Goal: Task Accomplishment & Management: Complete application form

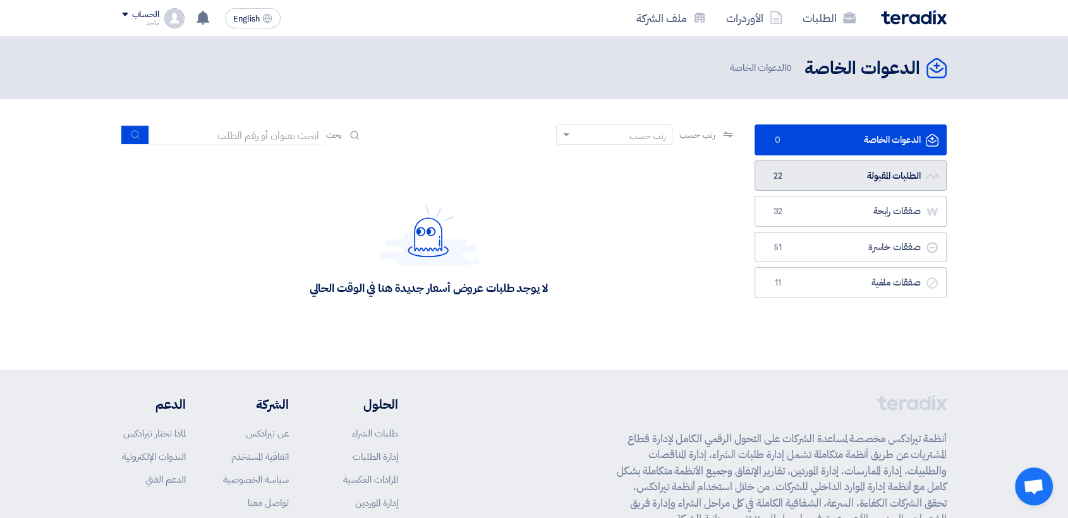
click at [827, 171] on link "الطلبات المقبولة الطلبات المقبولة 22" at bounding box center [851, 176] width 192 height 31
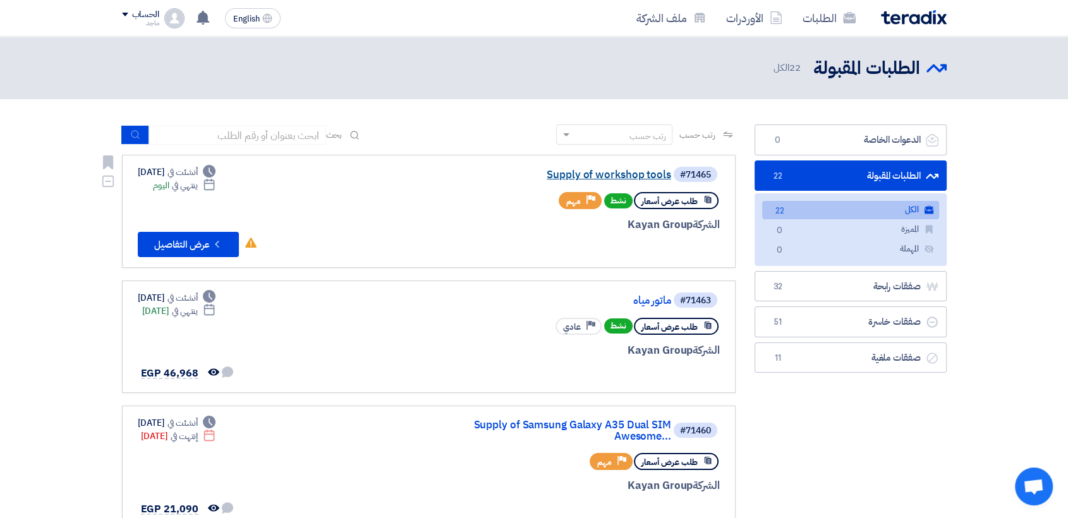
click at [640, 173] on link "Supply of workshop tools" at bounding box center [544, 174] width 253 height 11
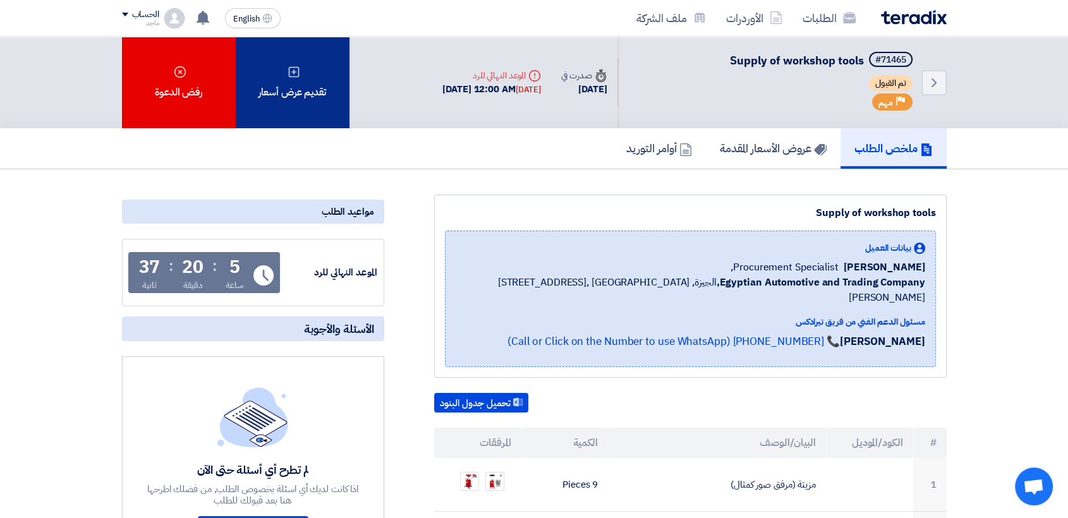
click at [319, 70] on div "تقديم عرض أسعار" at bounding box center [293, 83] width 114 height 92
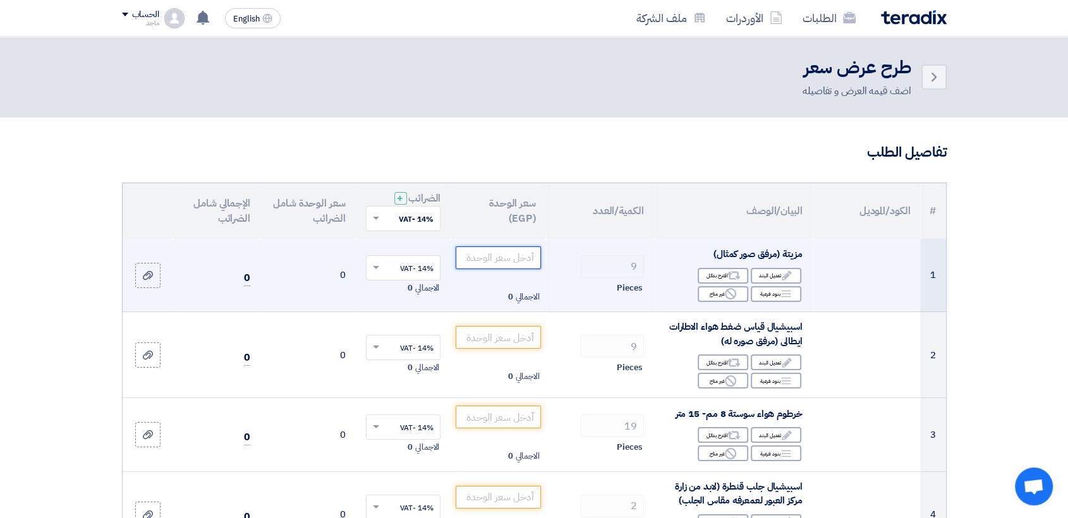
click at [497, 264] on input "number" at bounding box center [498, 257] width 85 height 23
click at [480, 259] on input "number" at bounding box center [498, 257] width 85 height 23
type input "7"
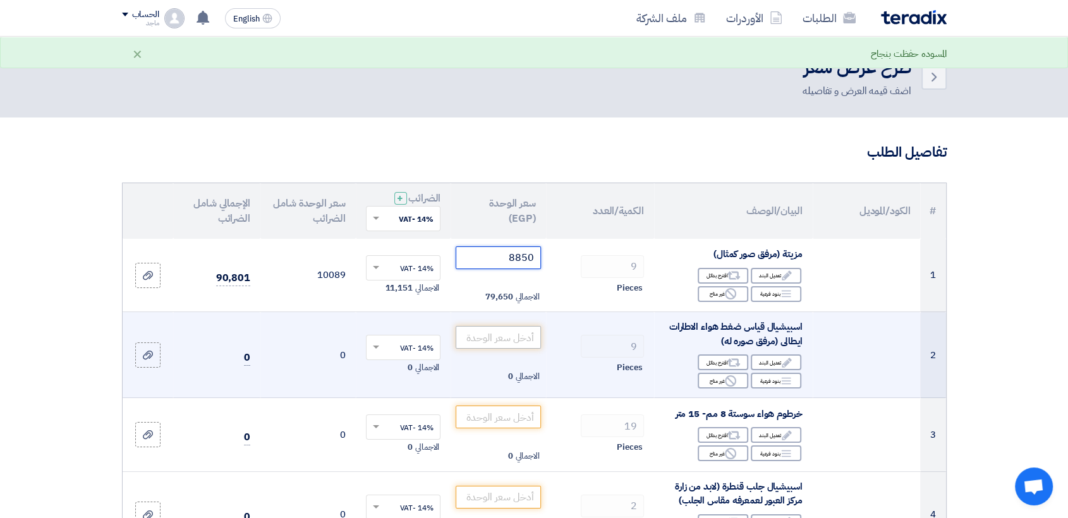
type input "8850"
click at [473, 340] on input "number" at bounding box center [498, 337] width 85 height 23
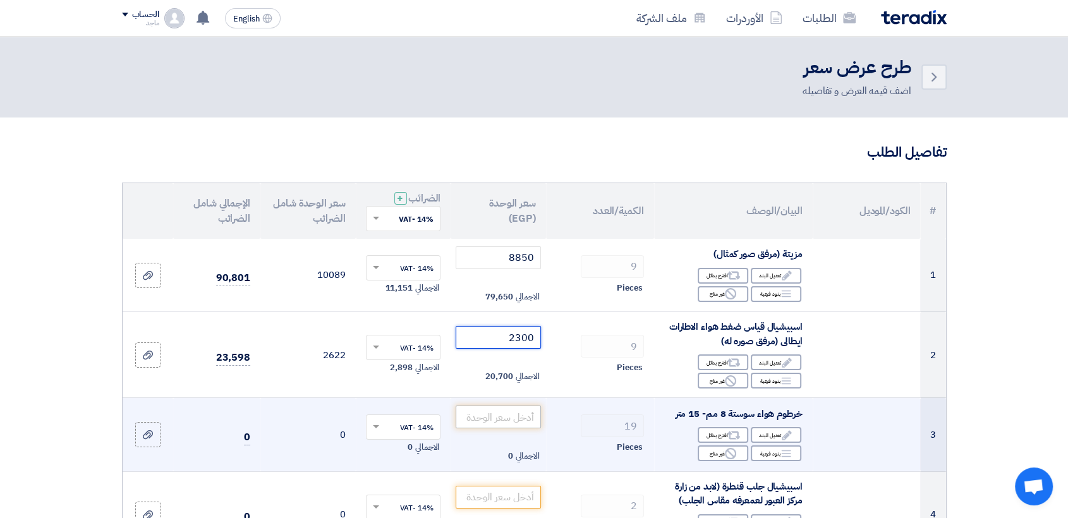
type input "2300"
click at [475, 415] on input "number" at bounding box center [498, 417] width 85 height 23
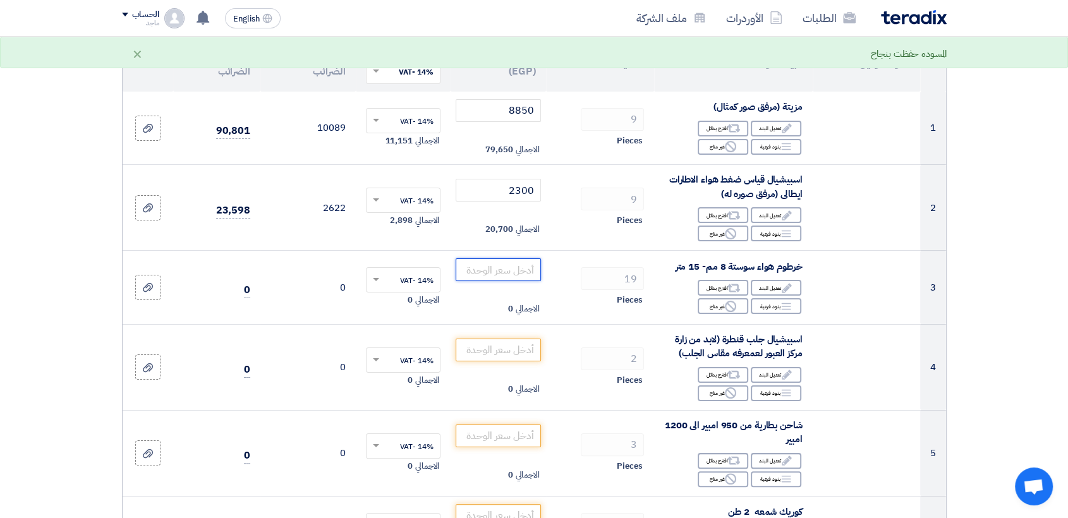
scroll to position [183, 0]
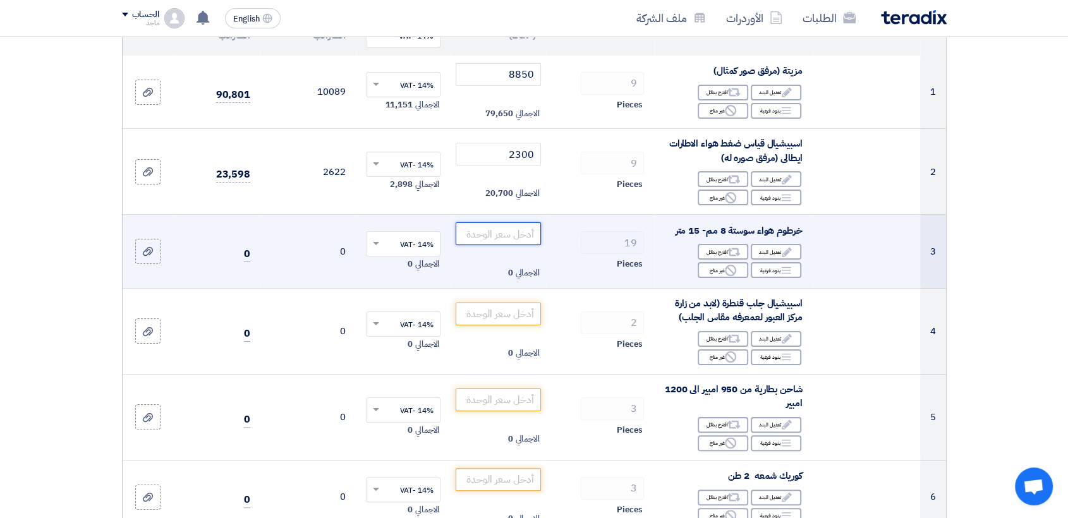
click at [473, 233] on input "number" at bounding box center [498, 233] width 85 height 23
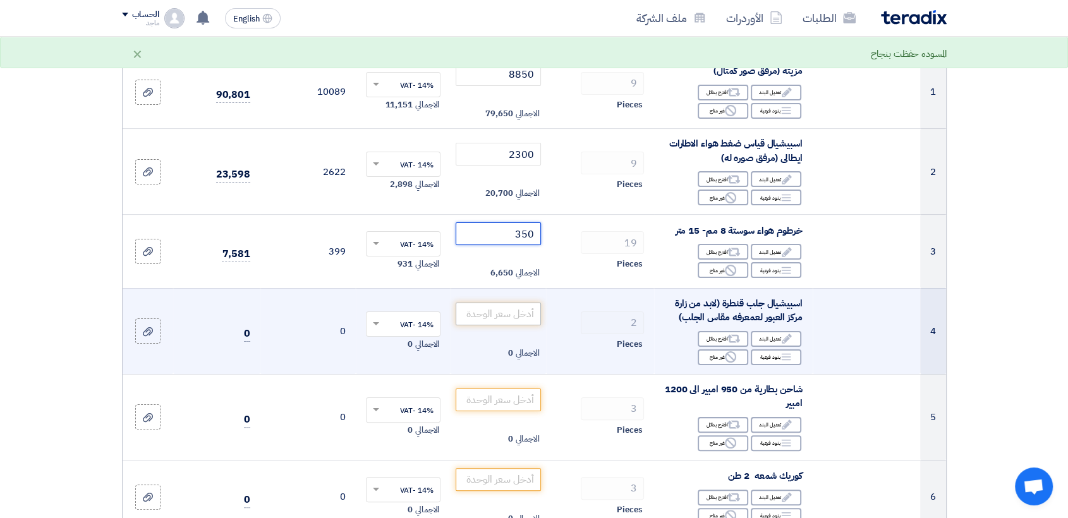
type input "350"
click at [484, 318] on input "number" at bounding box center [498, 314] width 85 height 23
click at [732, 358] on use at bounding box center [730, 356] width 11 height 11
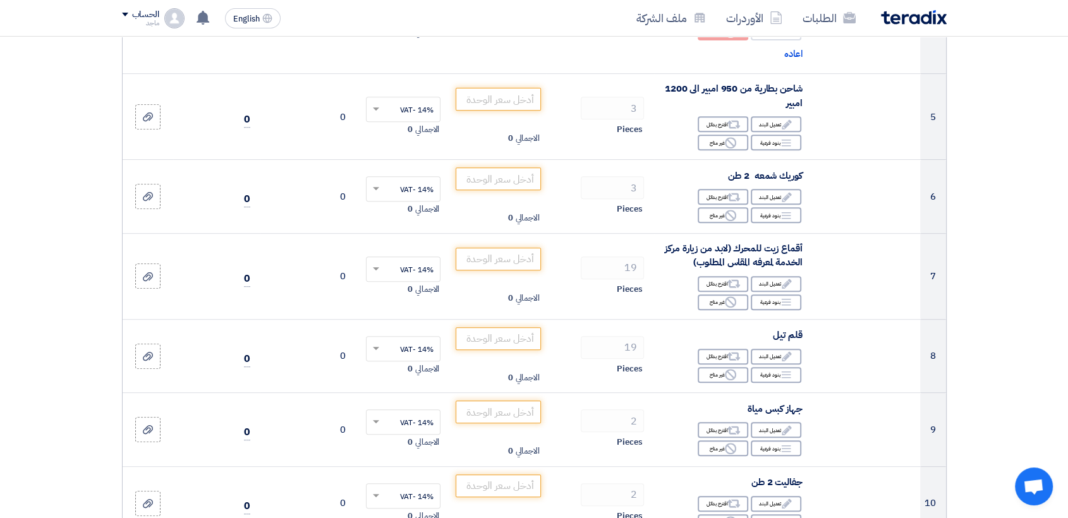
scroll to position [500, 0]
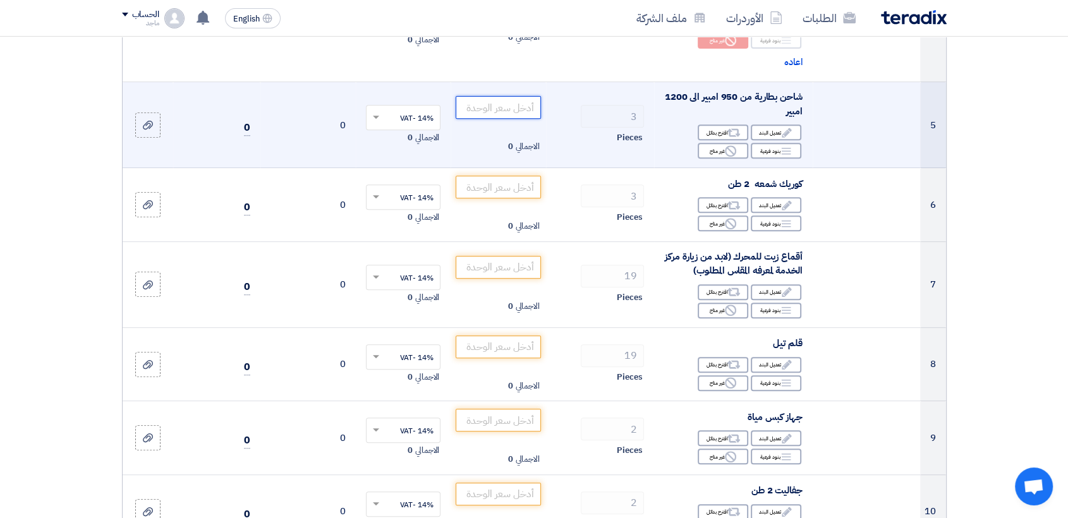
click at [529, 107] on input "number" at bounding box center [498, 107] width 85 height 23
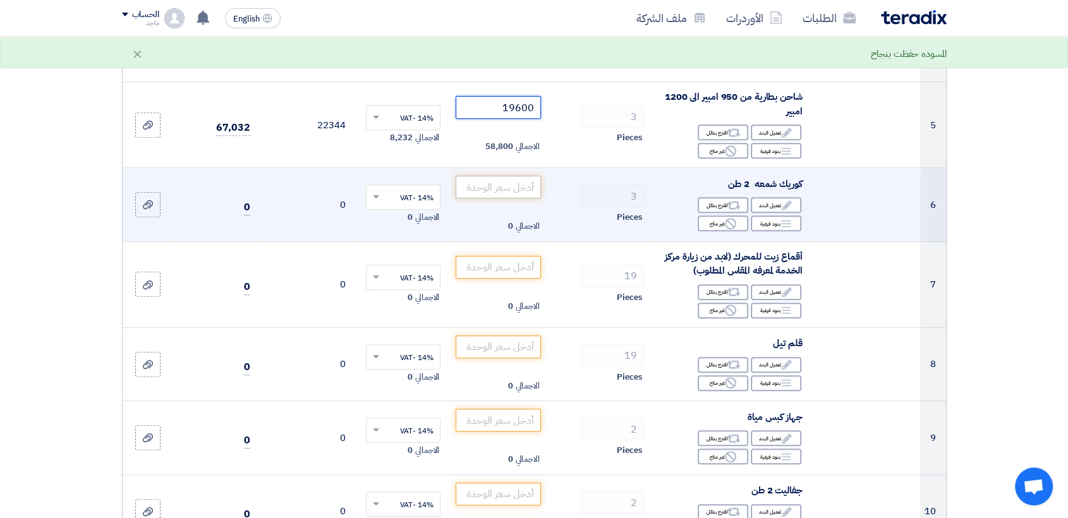
type input "19600"
click at [511, 191] on input "number" at bounding box center [498, 187] width 85 height 23
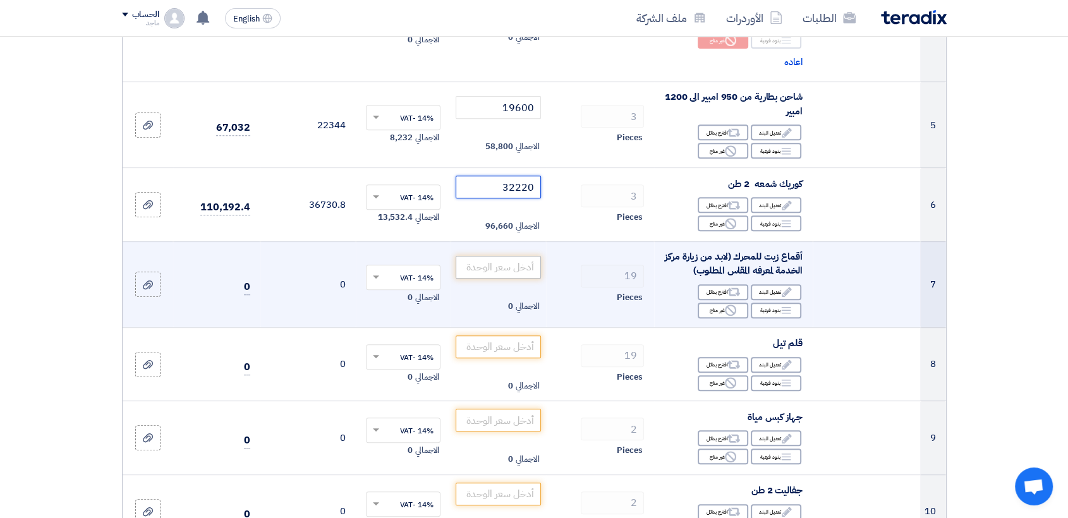
type input "32220"
click at [506, 268] on input "number" at bounding box center [498, 267] width 85 height 23
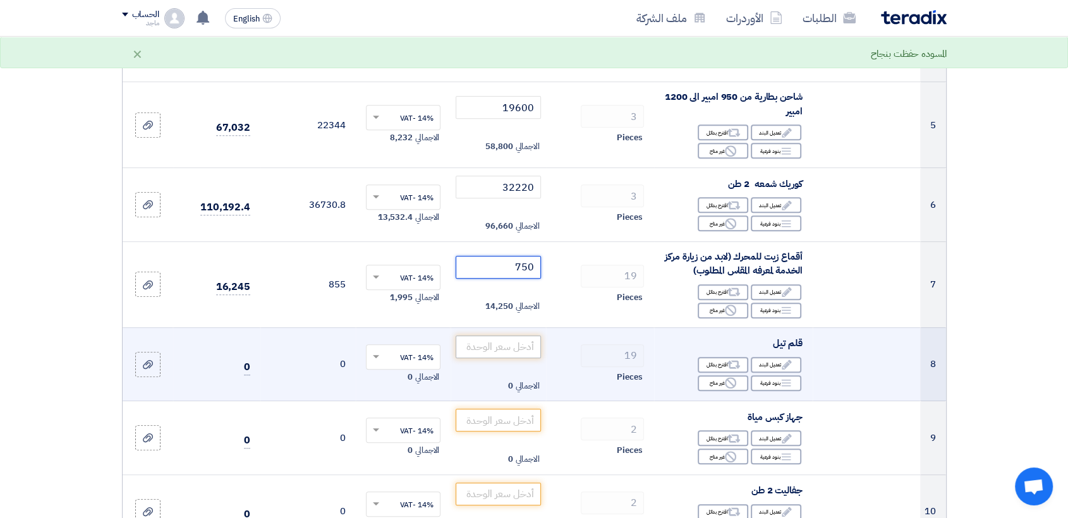
type input "750"
click at [495, 355] on input "number" at bounding box center [498, 347] width 85 height 23
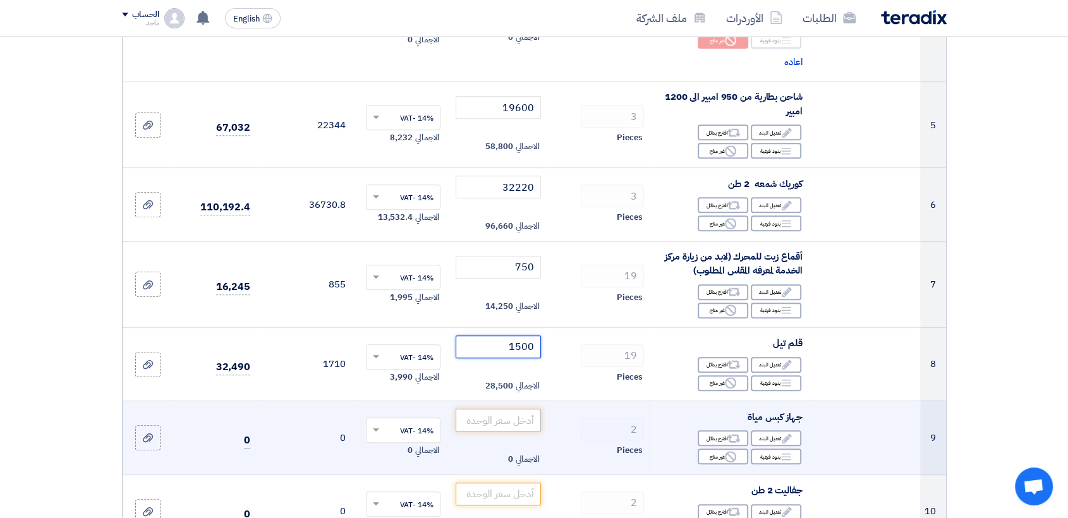
type input "1500"
click at [497, 420] on input "number" at bounding box center [498, 420] width 85 height 23
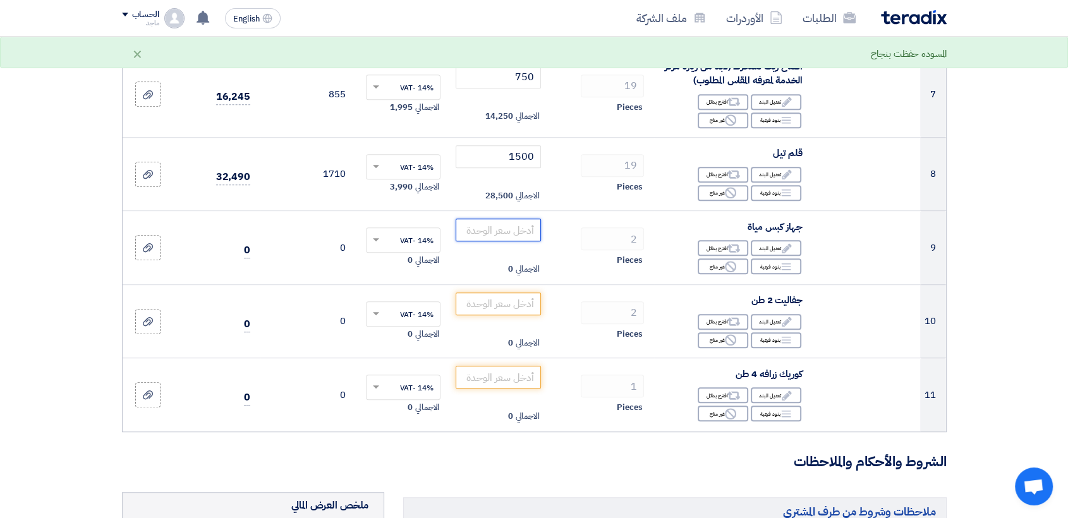
scroll to position [700, 0]
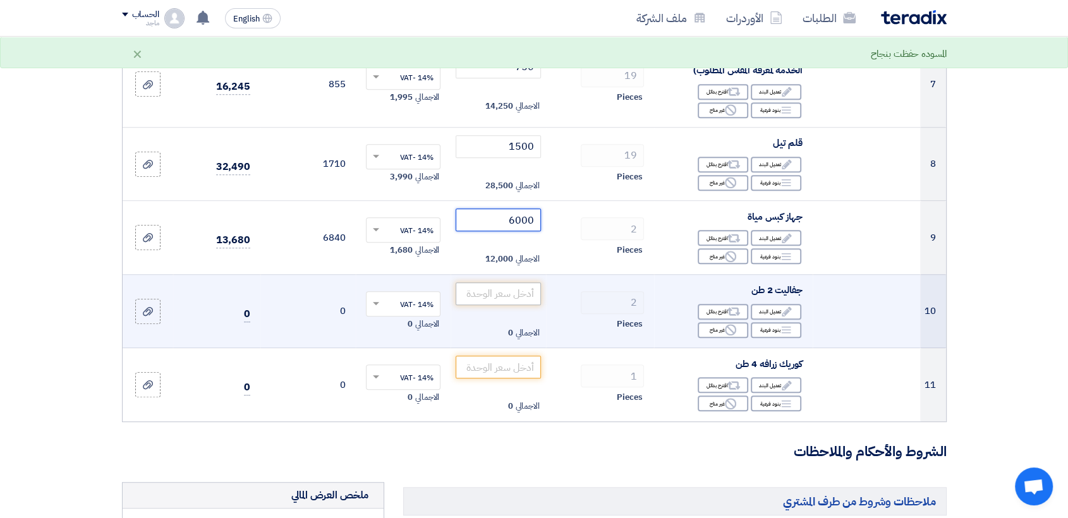
type input "6000"
click at [515, 300] on input "number" at bounding box center [498, 293] width 85 height 23
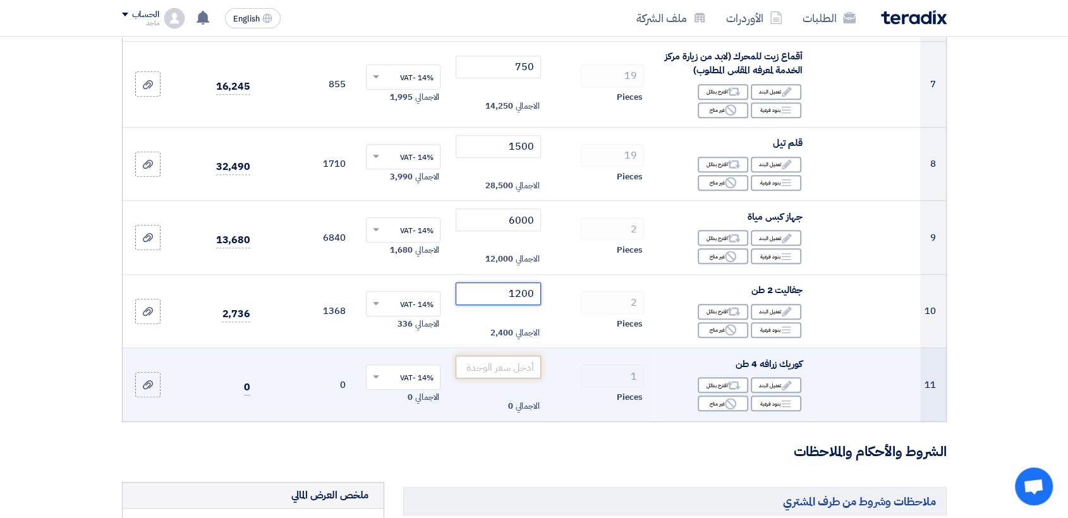
type input "1200"
click at [506, 369] on input "number" at bounding box center [498, 367] width 85 height 23
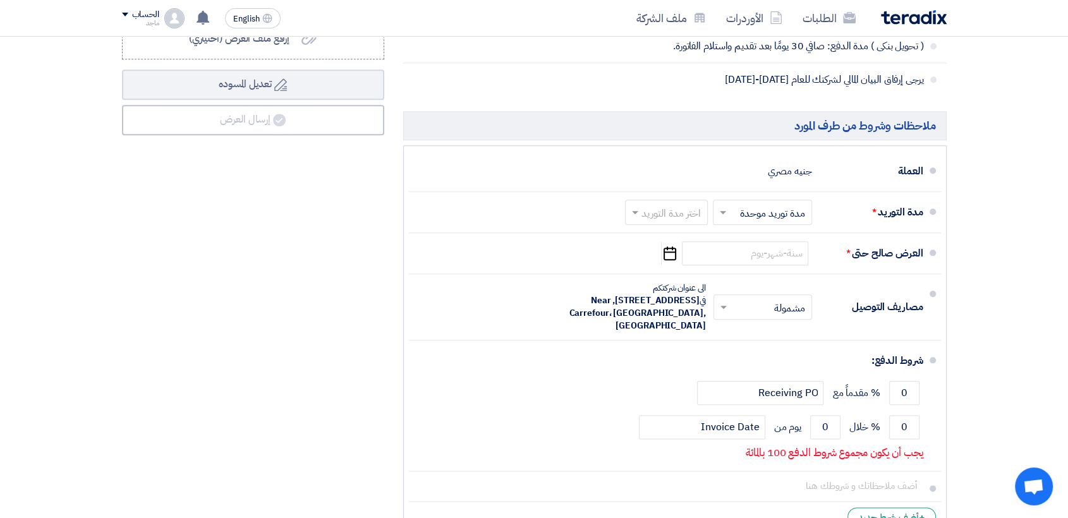
scroll to position [1395, 0]
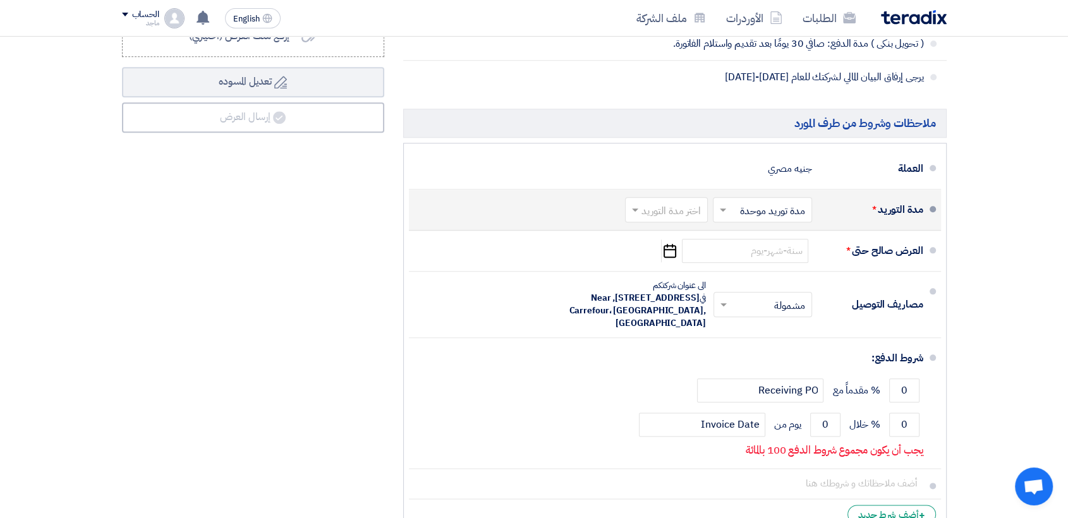
type input "72000"
click at [664, 204] on input "text" at bounding box center [664, 211] width 76 height 18
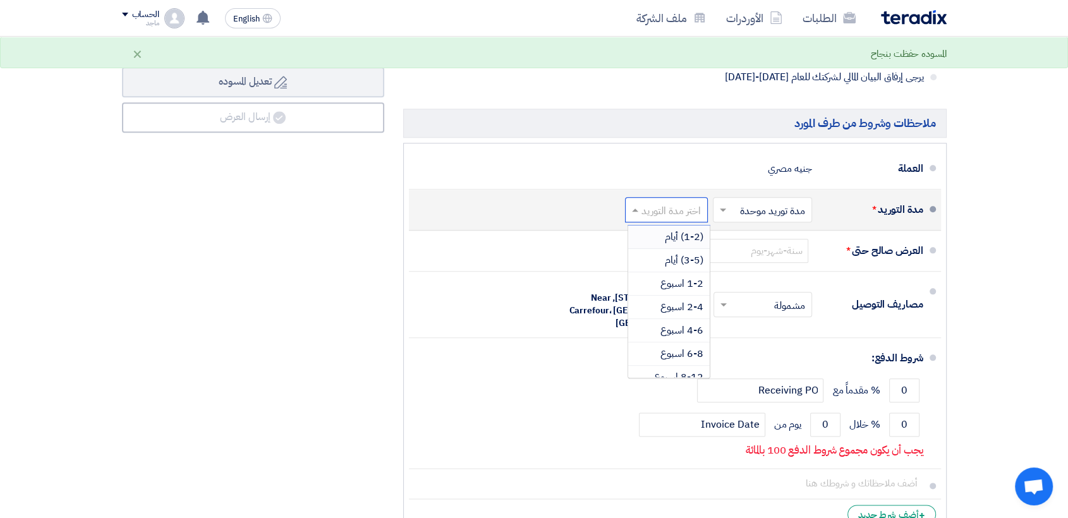
click at [665, 231] on span "(1-2) أيام" at bounding box center [684, 236] width 39 height 15
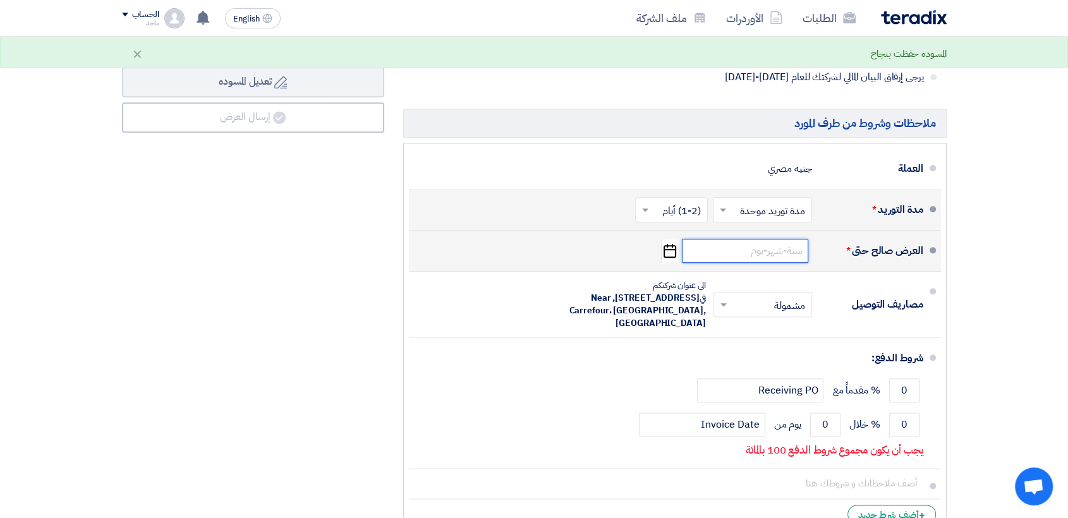
click at [736, 250] on input at bounding box center [745, 251] width 126 height 24
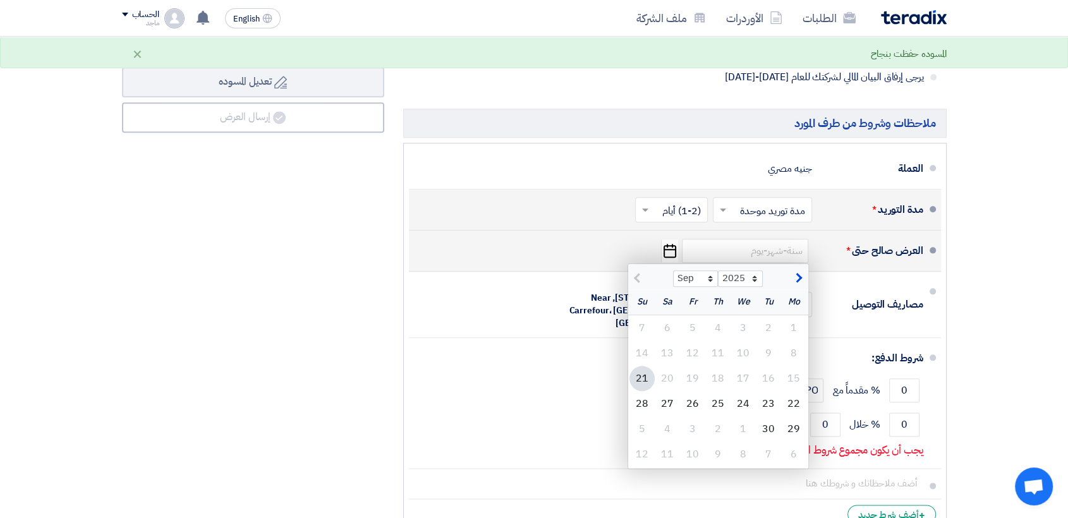
click at [638, 373] on div "21" at bounding box center [641, 378] width 25 height 25
type input "9/21/2025"
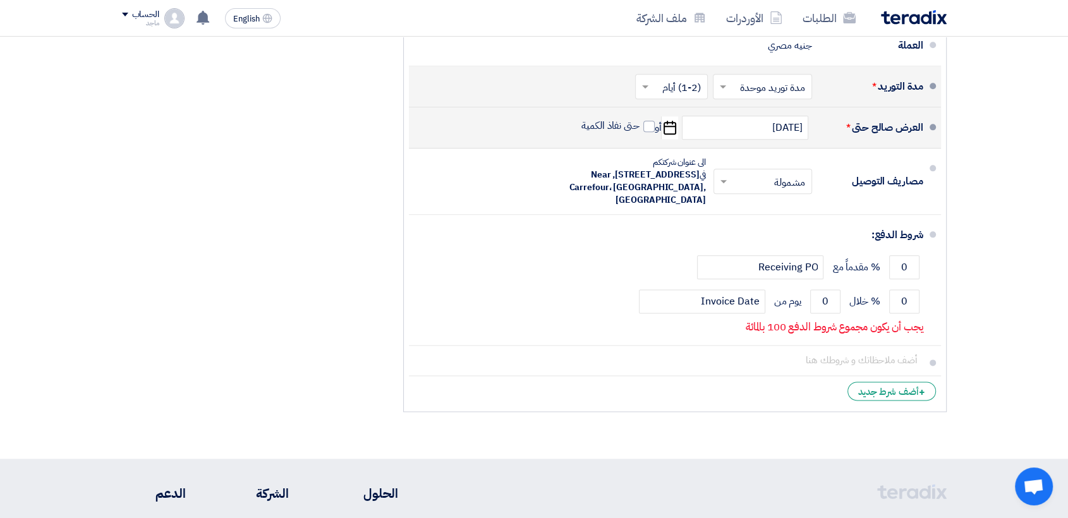
scroll to position [1521, 0]
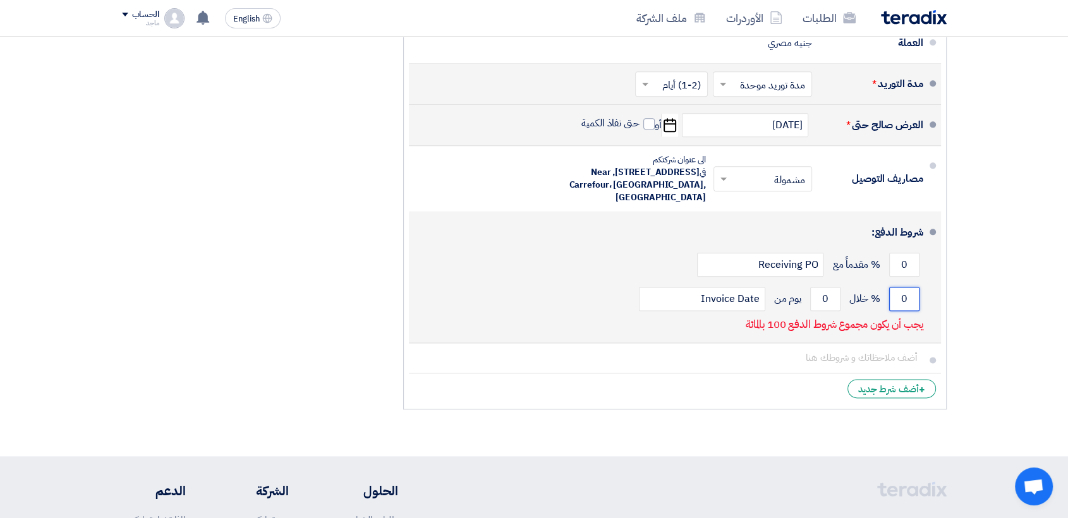
click at [894, 298] on input "0" at bounding box center [904, 299] width 30 height 24
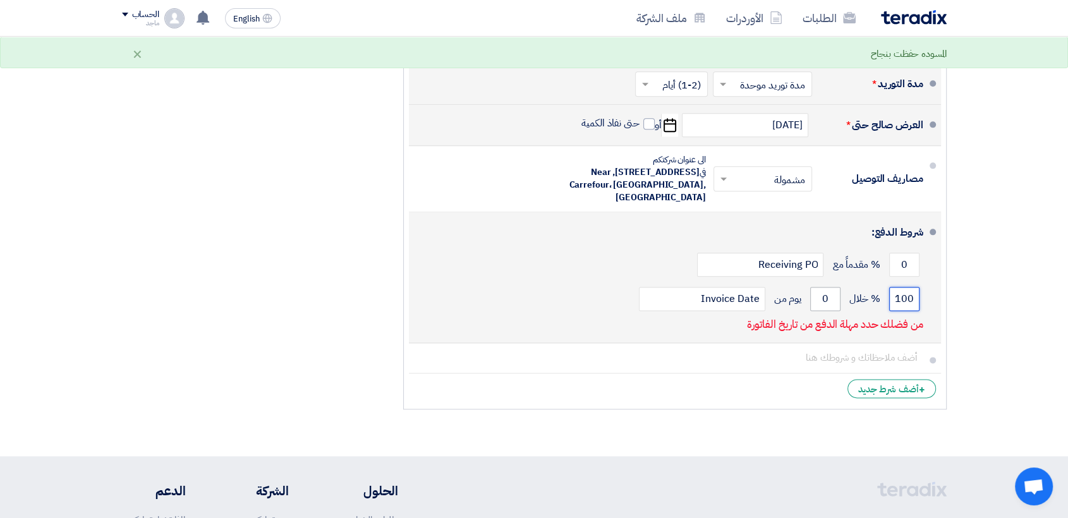
type input "100"
click at [816, 294] on input "0" at bounding box center [825, 299] width 30 height 24
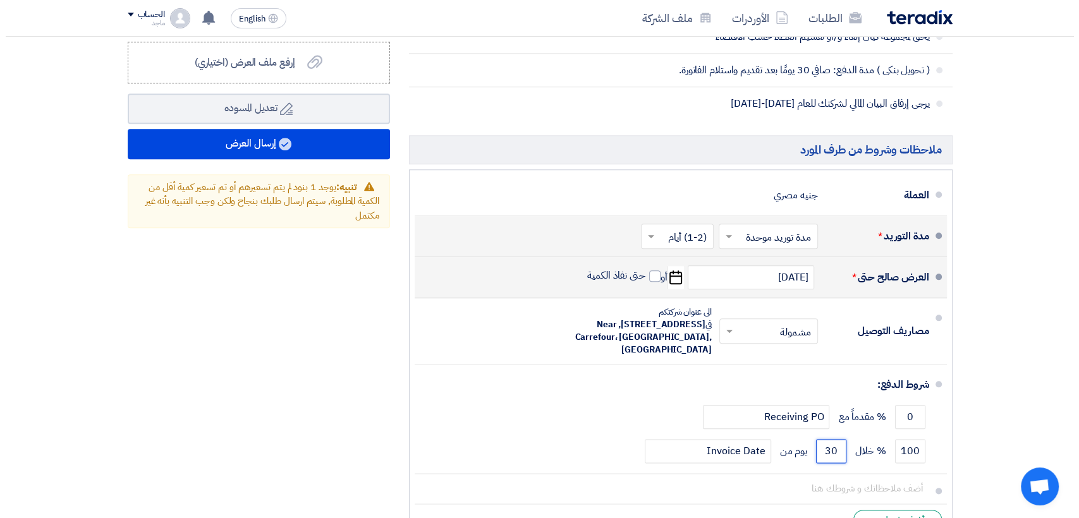
scroll to position [1352, 0]
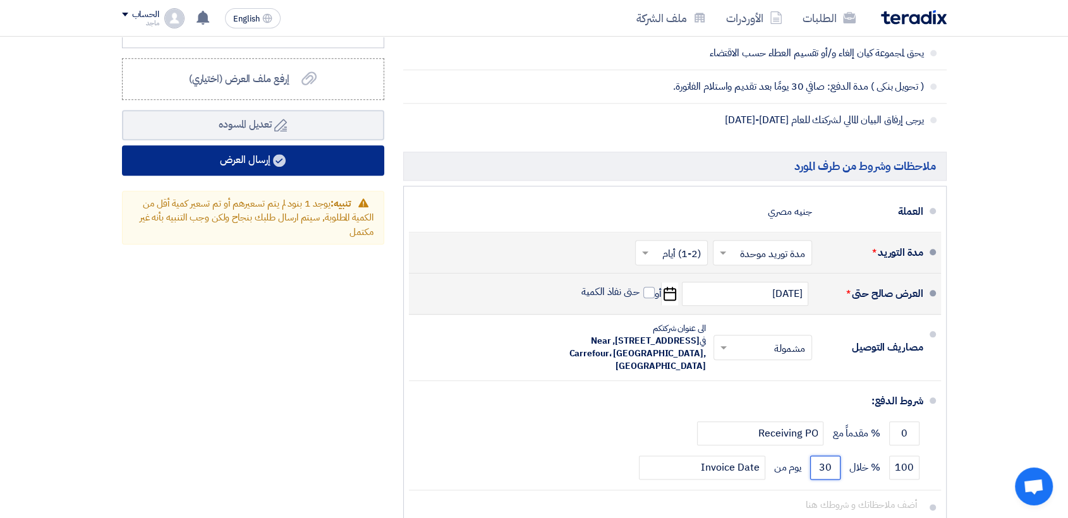
type input "30"
click at [319, 152] on button "إرسال العرض" at bounding box center [253, 160] width 262 height 30
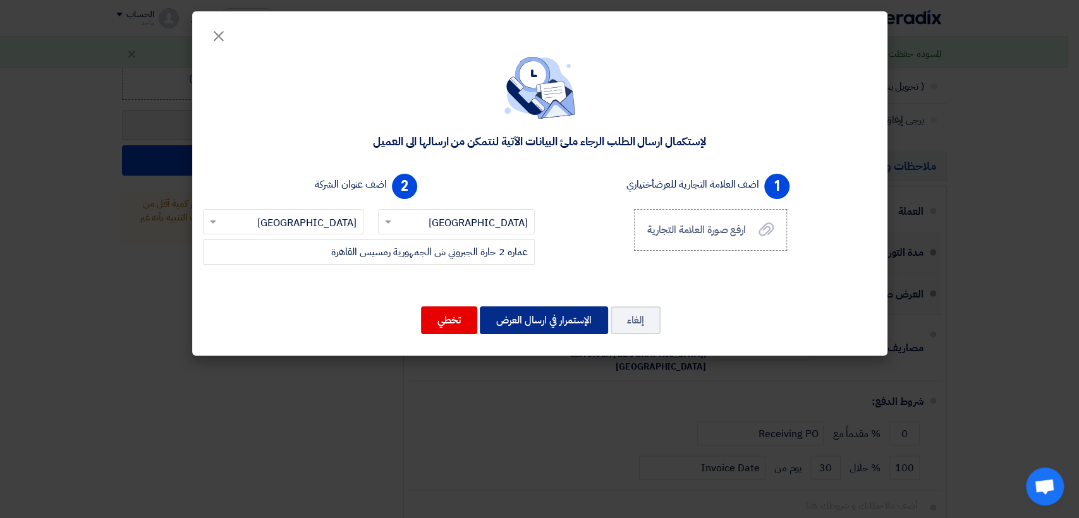
click at [520, 314] on button "الإستمرار في ارسال العرض" at bounding box center [544, 321] width 128 height 28
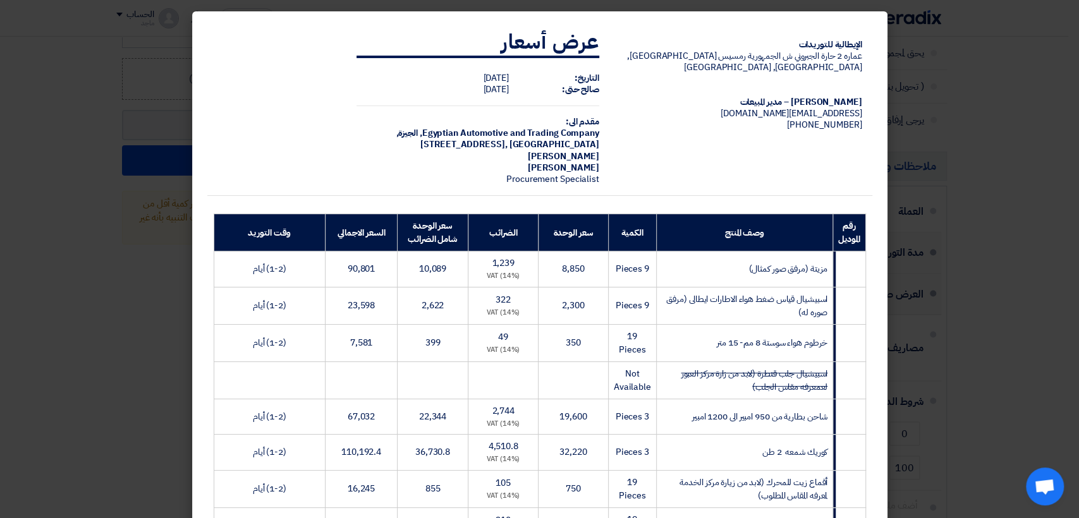
scroll to position [401, 0]
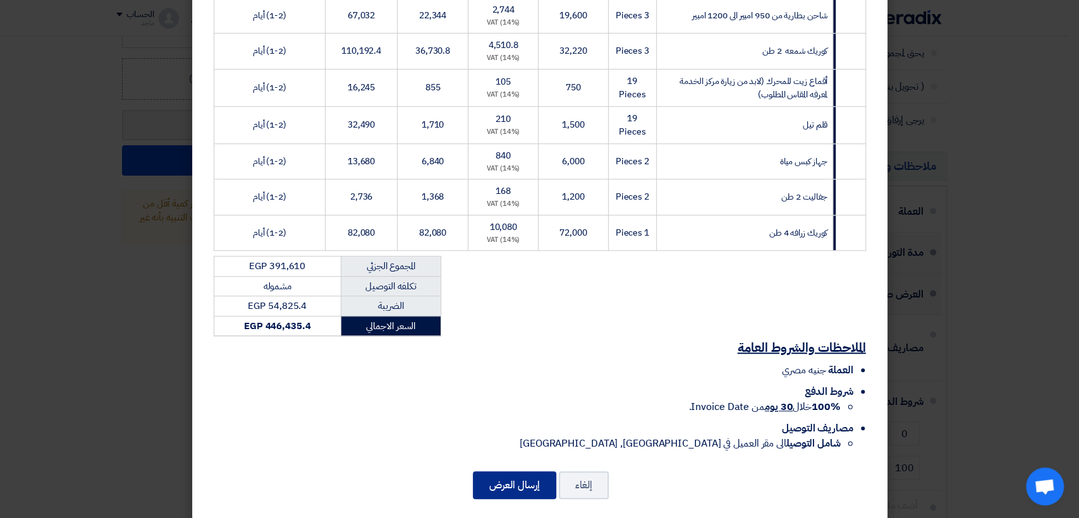
click at [511, 471] on button "إرسال العرض" at bounding box center [514, 485] width 83 height 28
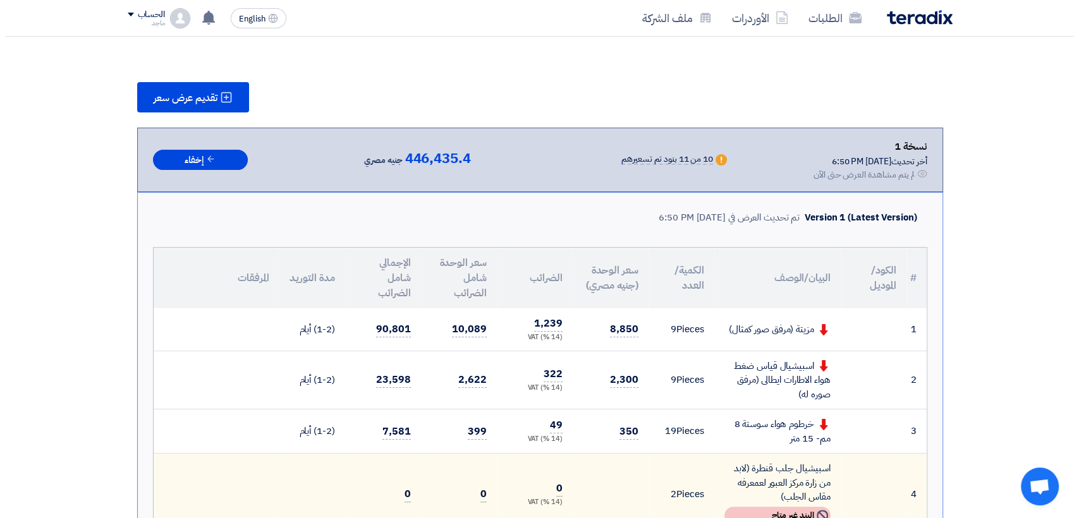
scroll to position [138, 0]
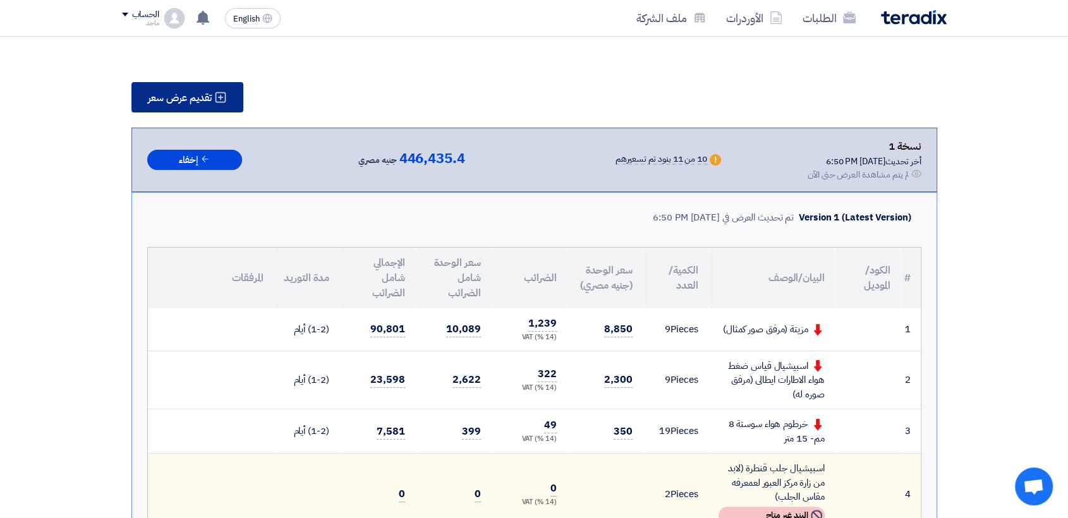
click at [201, 93] on span "تقديم عرض سعر" at bounding box center [180, 98] width 64 height 10
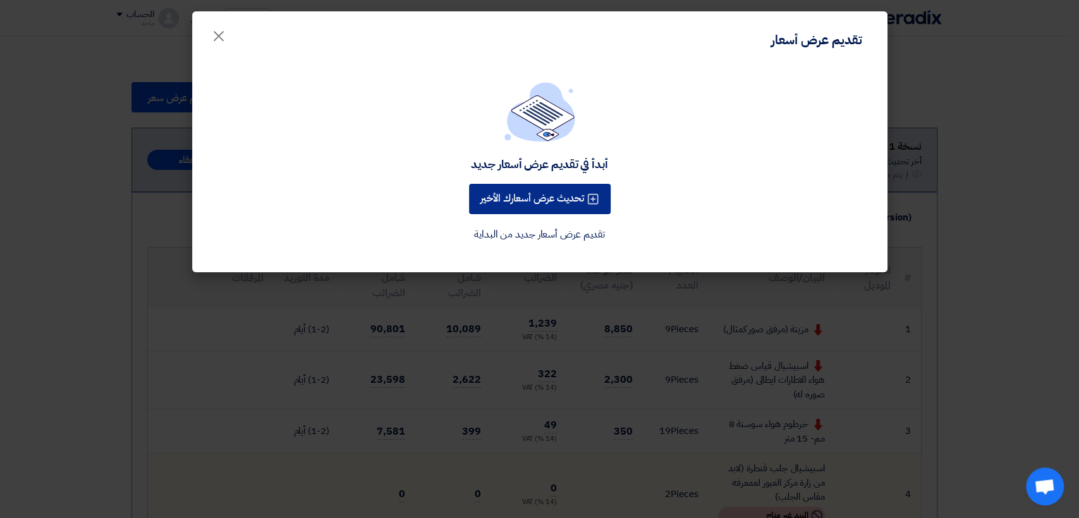
click at [521, 200] on button "تحديث عرض أسعارك الأخير" at bounding box center [540, 199] width 142 height 30
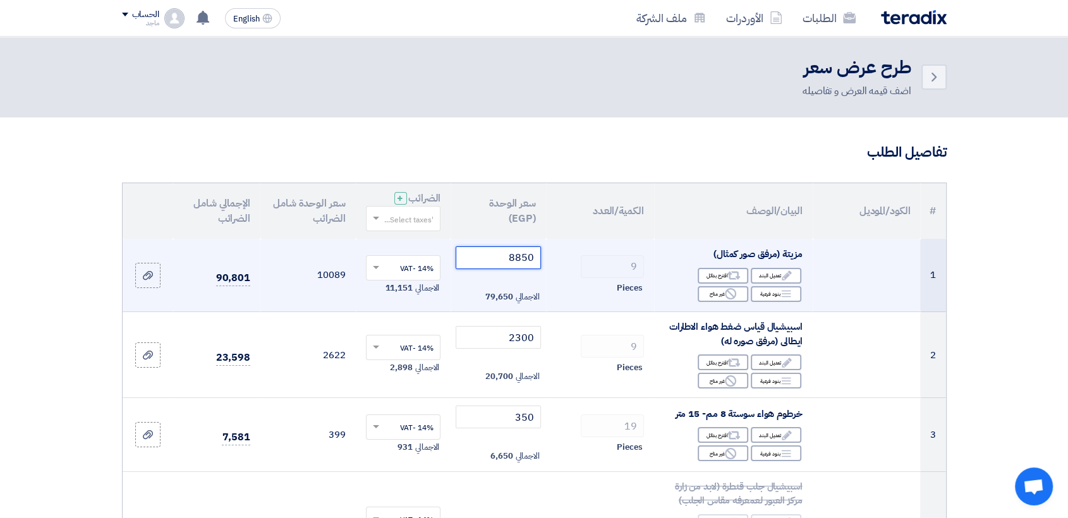
click at [497, 260] on input "8850" at bounding box center [498, 257] width 85 height 23
type input "8"
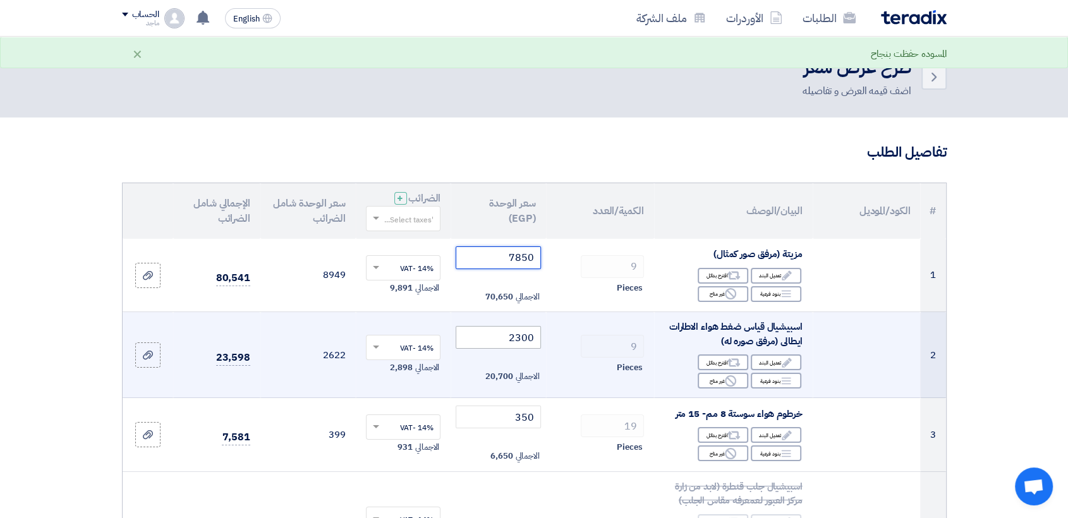
type input "7850"
click at [480, 339] on input "2300" at bounding box center [498, 337] width 85 height 23
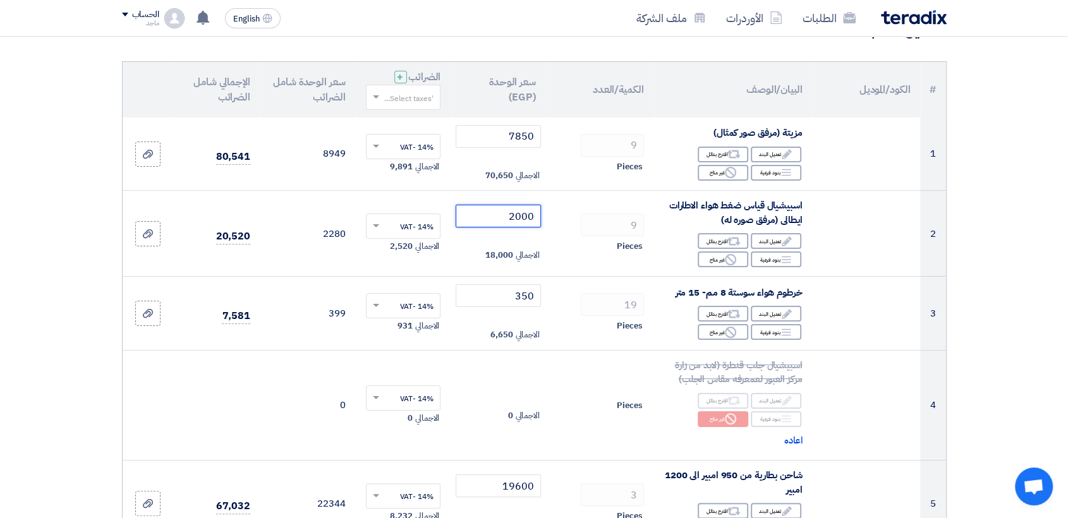
scroll to position [135, 0]
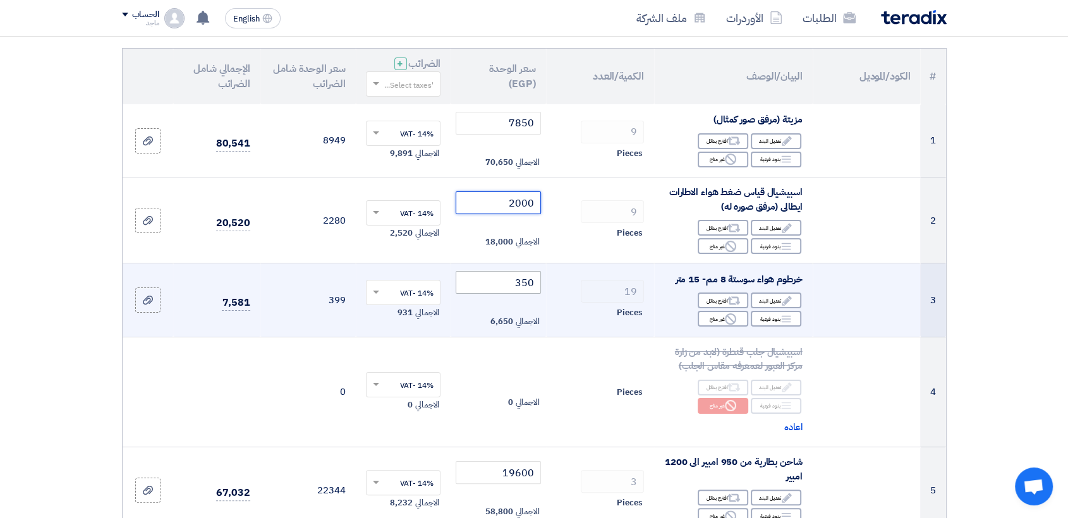
type input "2000"
click at [497, 288] on input "350" at bounding box center [498, 282] width 85 height 23
type input "3"
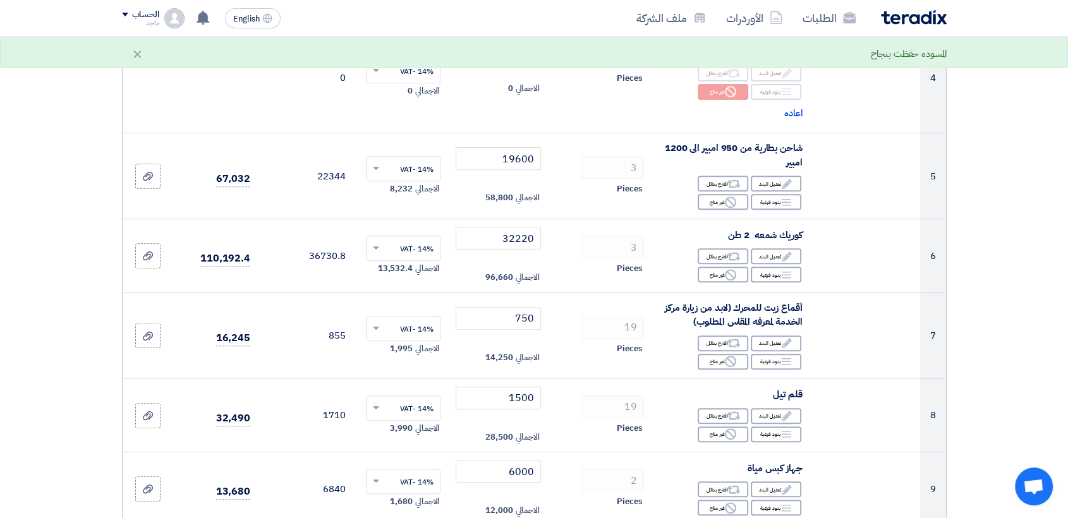
scroll to position [464, 0]
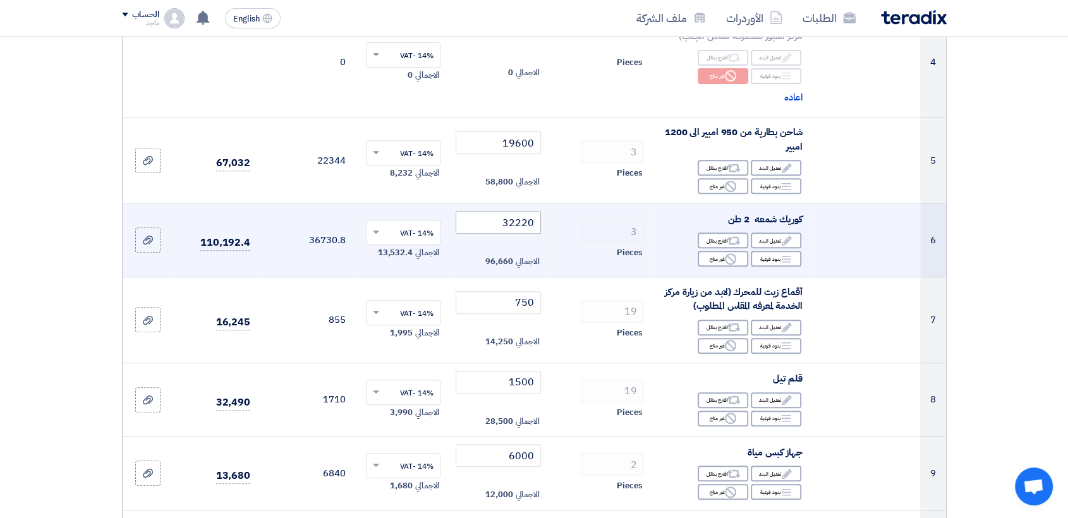
type input "250"
click at [467, 217] on input "32220" at bounding box center [498, 222] width 85 height 23
type input "3"
type input "32220"
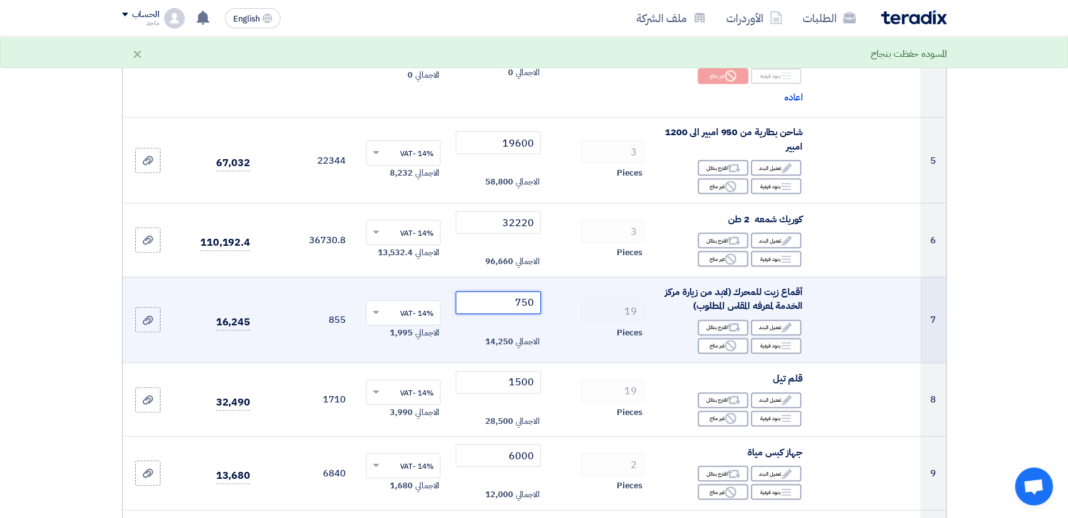
click at [494, 307] on input "750" at bounding box center [498, 302] width 85 height 23
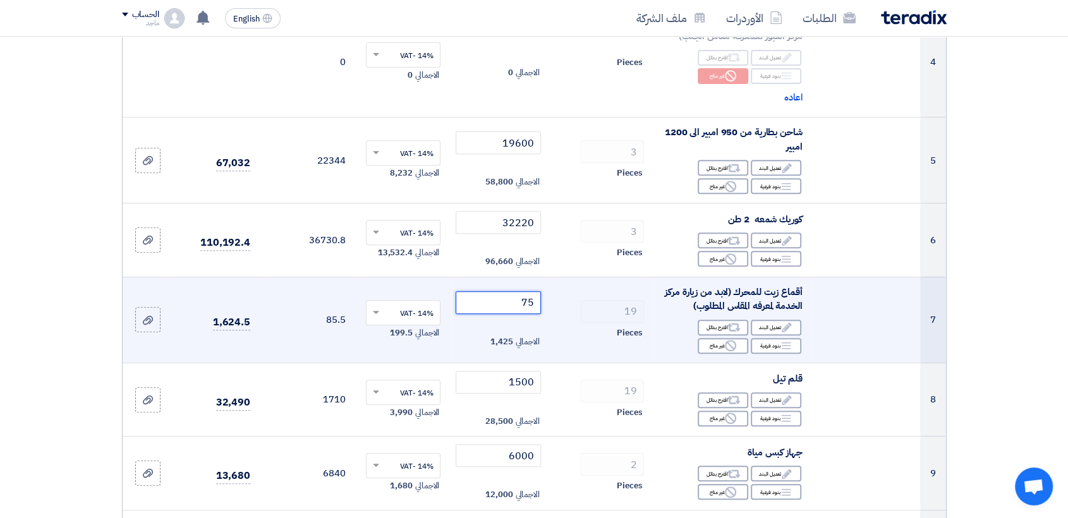
type input "7"
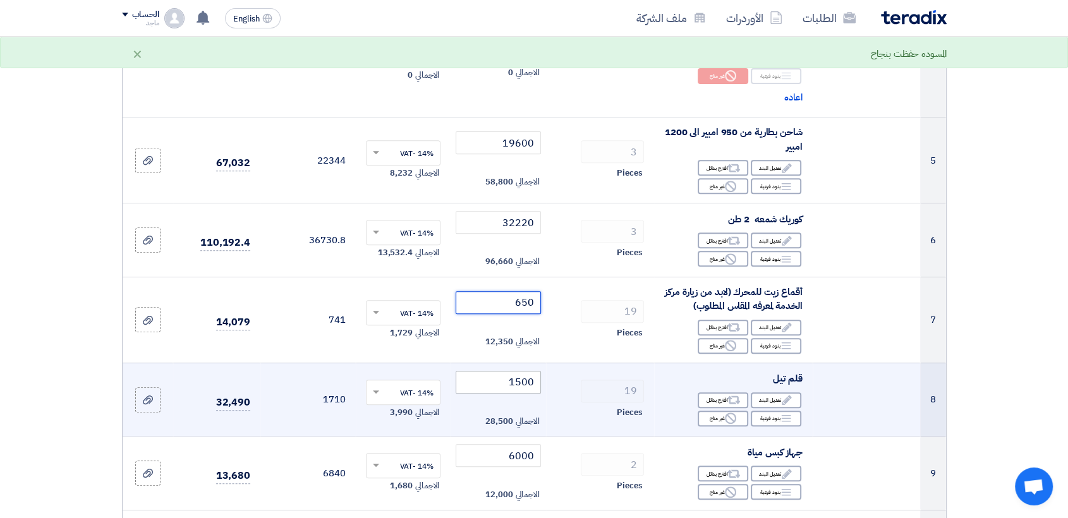
type input "650"
click at [490, 380] on input "1500" at bounding box center [498, 382] width 85 height 23
type input "1500"
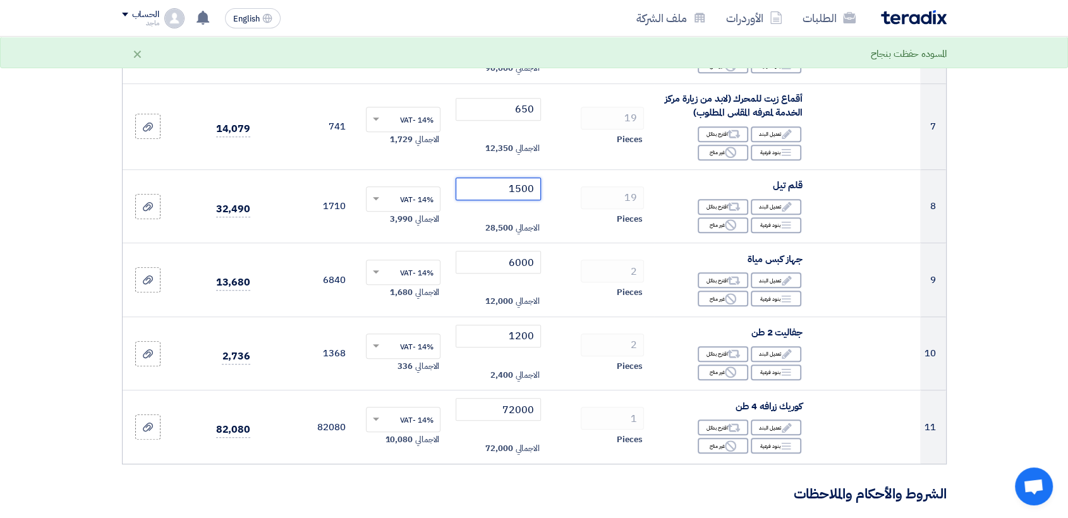
scroll to position [663, 0]
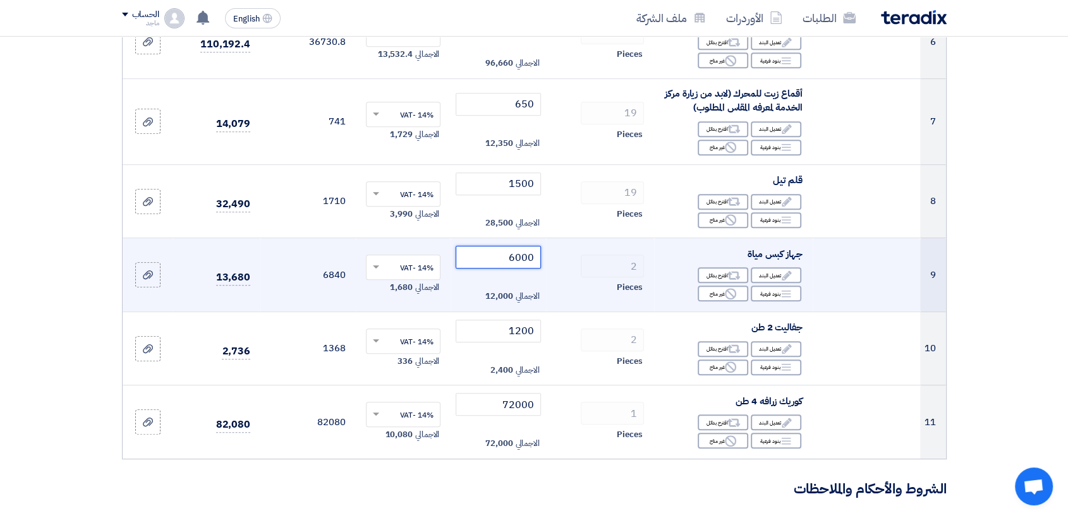
click at [495, 257] on input "6000" at bounding box center [498, 257] width 85 height 23
type input "6"
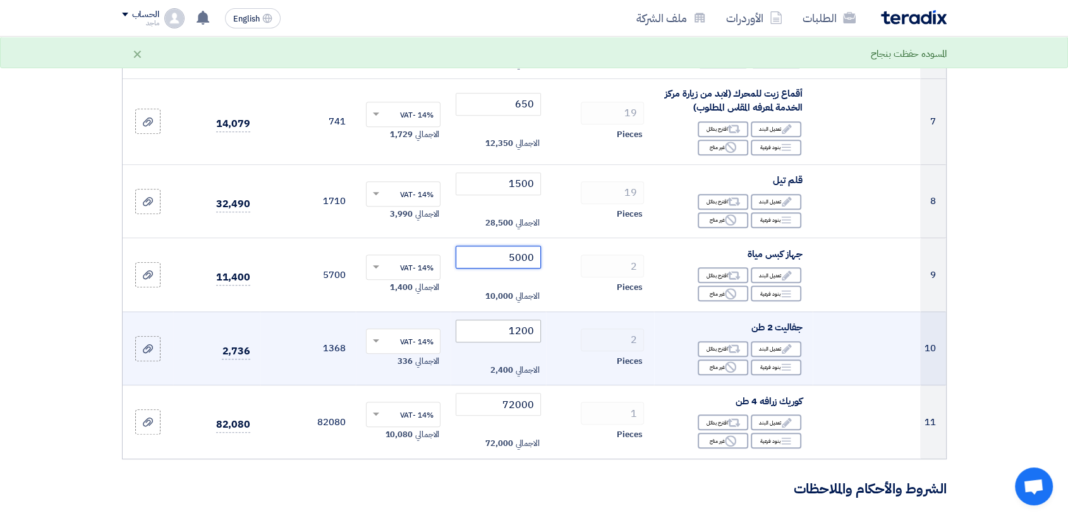
type input "5000"
click at [471, 330] on input "1200" at bounding box center [498, 331] width 85 height 23
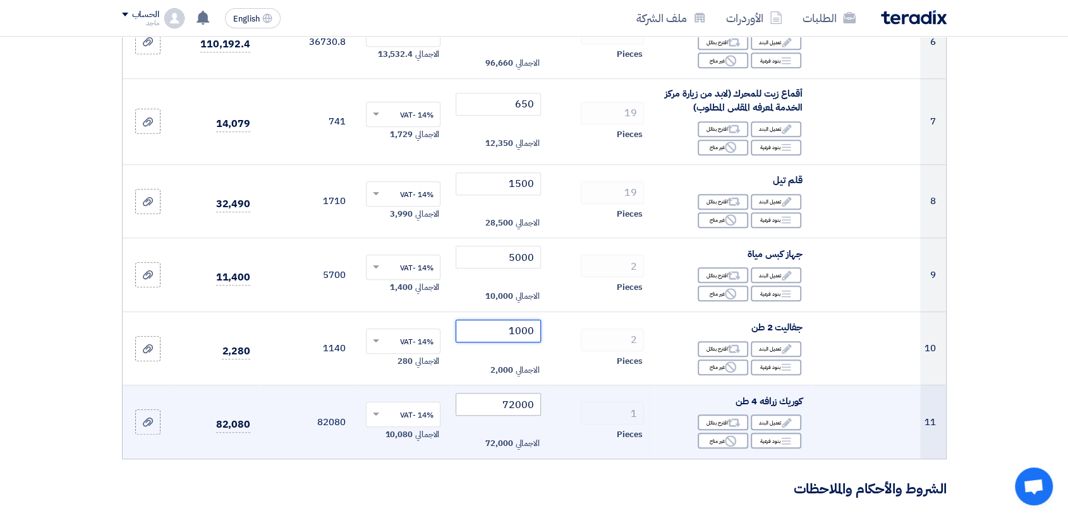
type input "1000"
click at [489, 401] on input "72000" at bounding box center [498, 404] width 85 height 23
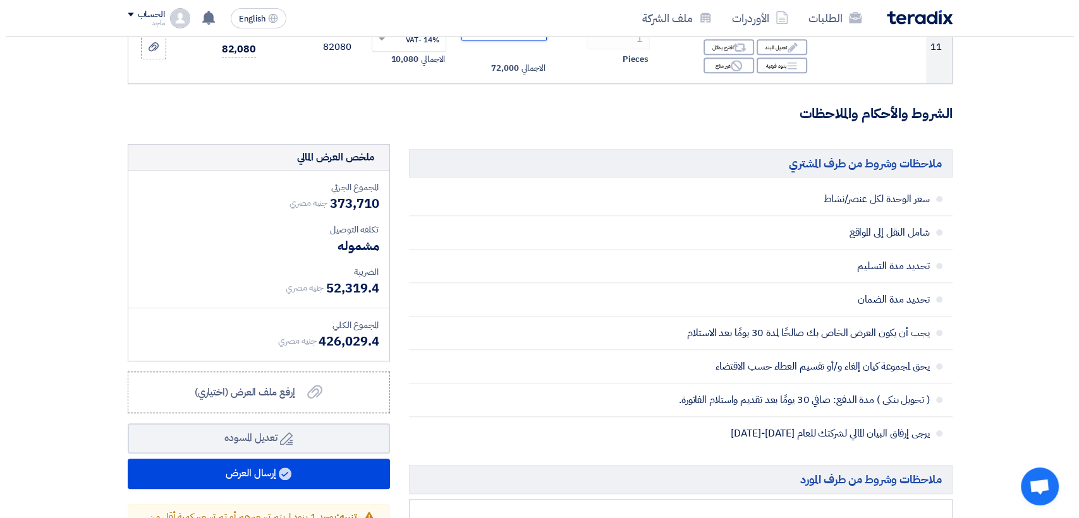
scroll to position [1054, 0]
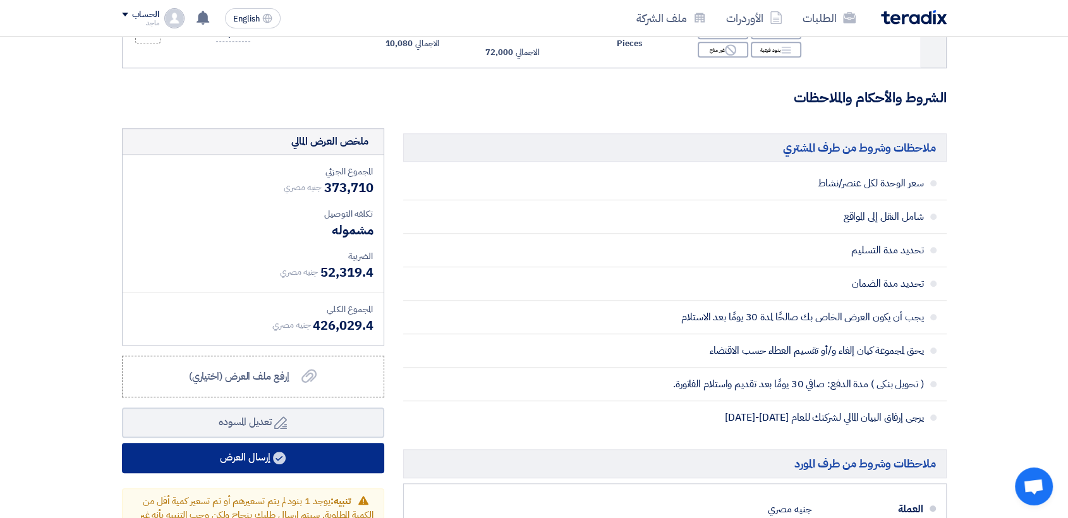
click at [329, 450] on button "إرسال العرض" at bounding box center [253, 458] width 262 height 30
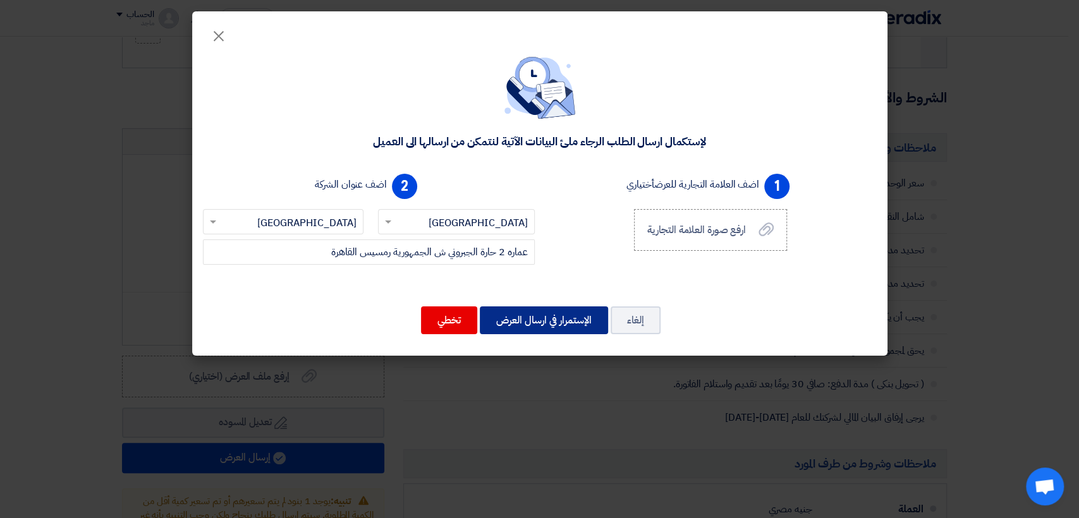
click at [559, 325] on button "الإستمرار في ارسال العرض" at bounding box center [544, 321] width 128 height 28
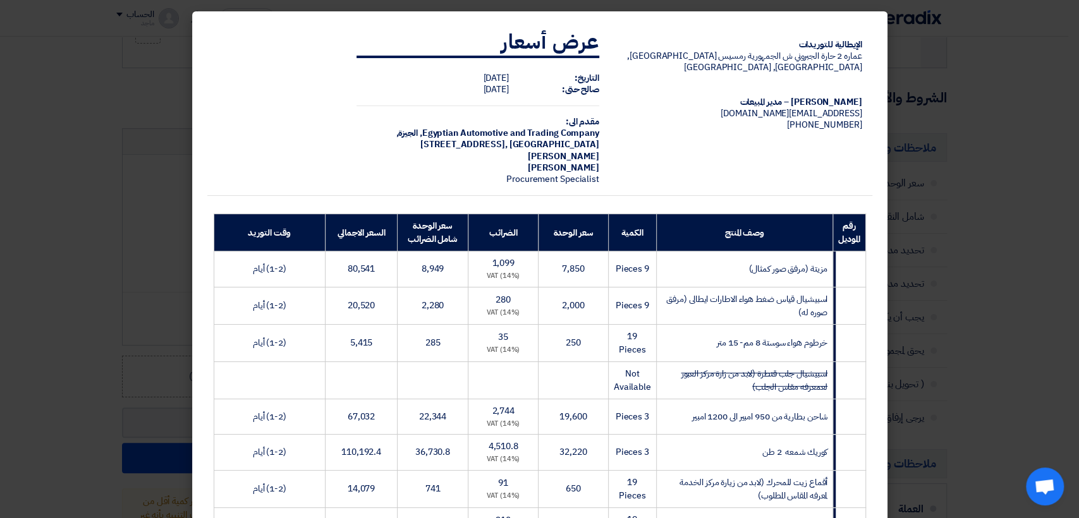
scroll to position [401, 0]
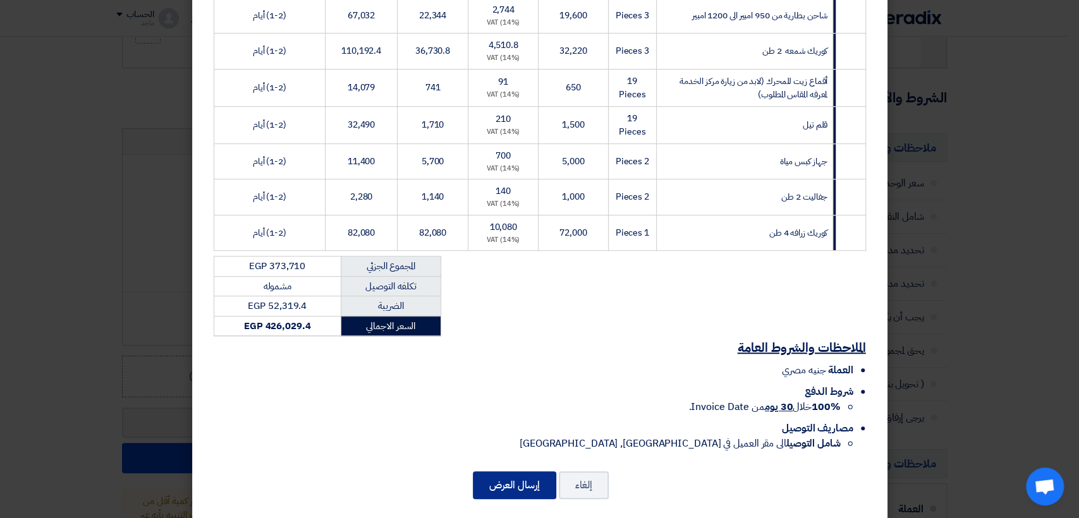
click at [502, 475] on button "إرسال العرض" at bounding box center [514, 485] width 83 height 28
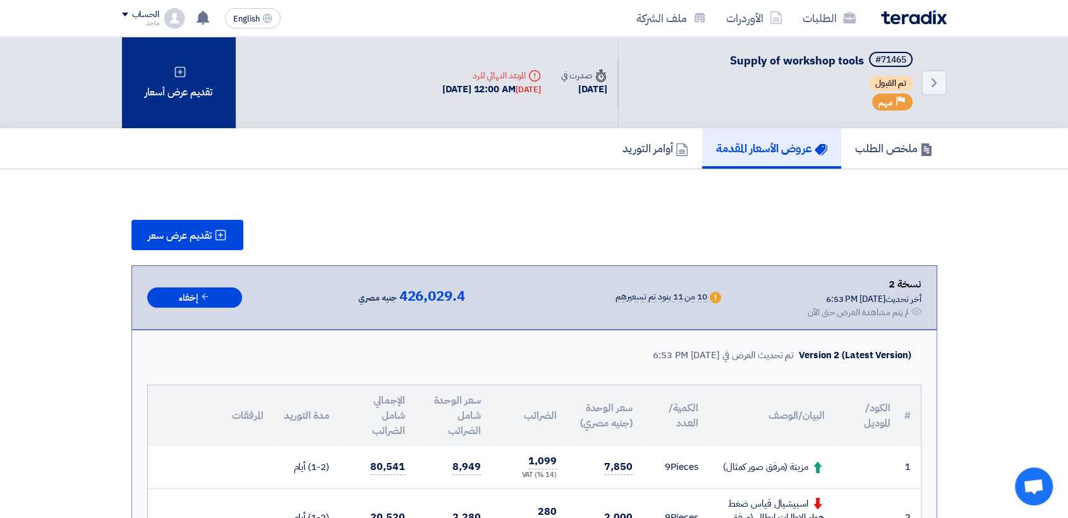
click at [204, 100] on div "تقديم عرض أسعار" at bounding box center [179, 83] width 114 height 92
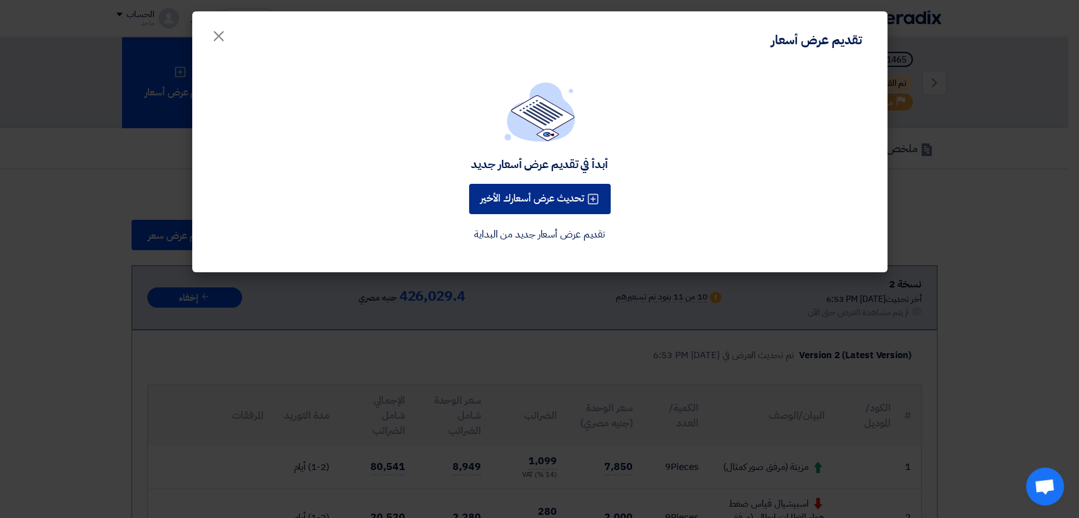
click at [506, 198] on button "تحديث عرض أسعارك الأخير" at bounding box center [540, 199] width 142 height 30
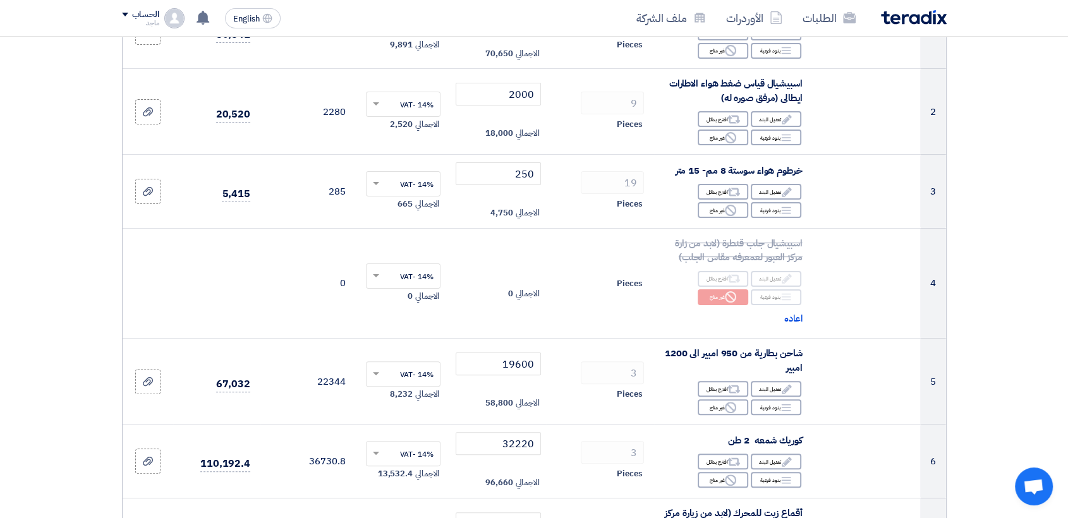
scroll to position [253, 0]
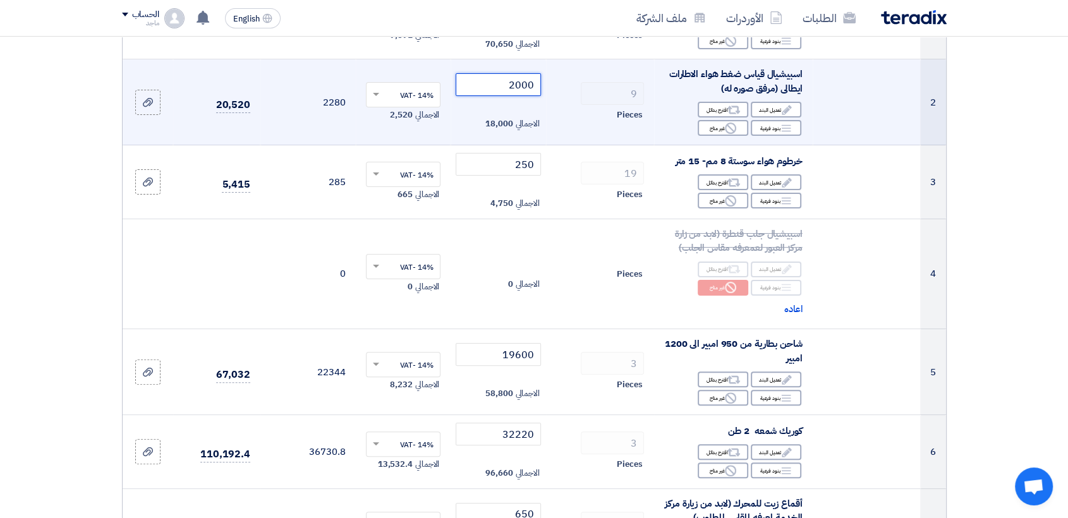
click at [492, 88] on input "2000" at bounding box center [498, 84] width 85 height 23
type input "2"
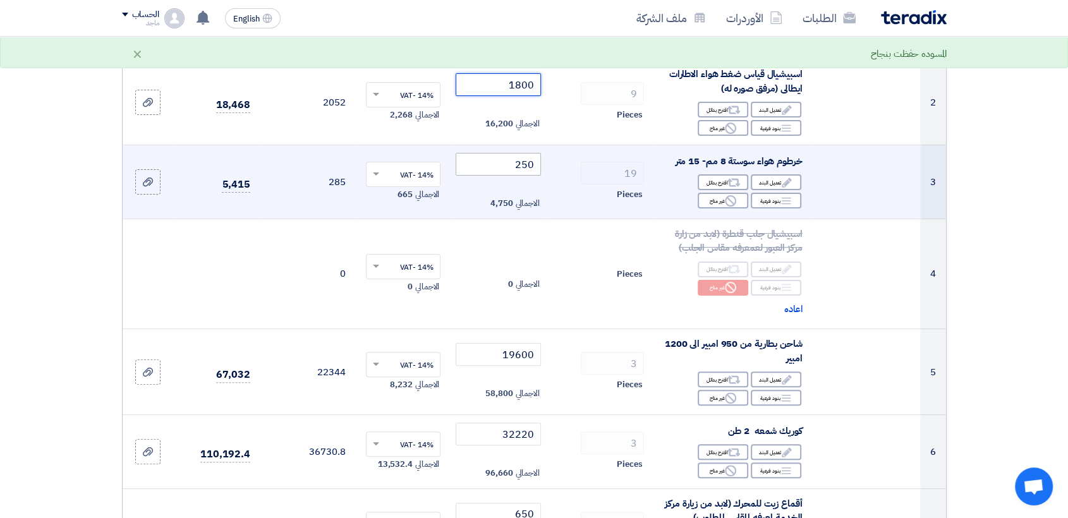
type input "1800"
click at [492, 164] on input "250" at bounding box center [498, 164] width 85 height 23
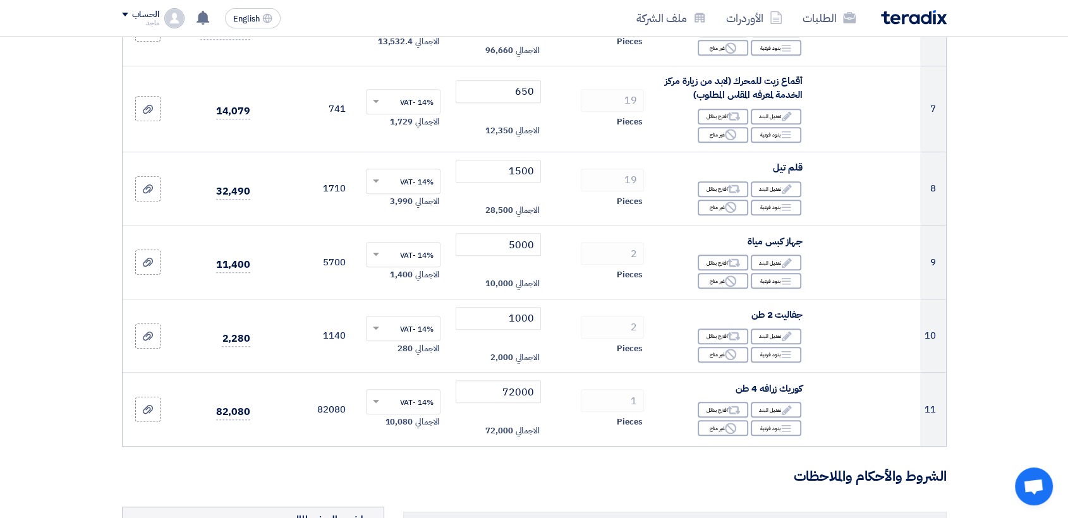
scroll to position [702, 0]
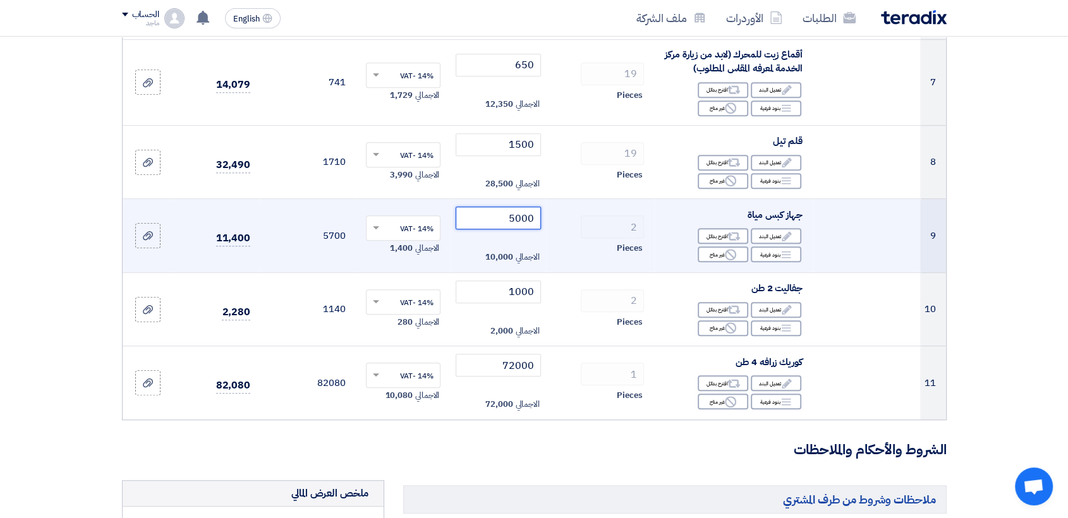
click at [500, 221] on input "5000" at bounding box center [498, 218] width 85 height 23
type input "5"
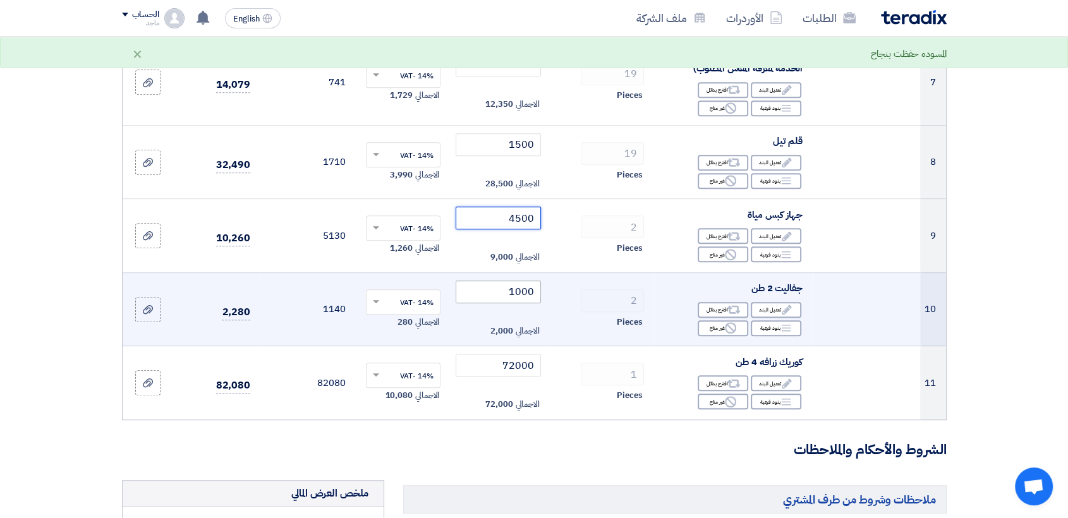
type input "4500"
click at [497, 285] on input "1000" at bounding box center [498, 292] width 85 height 23
type input "1"
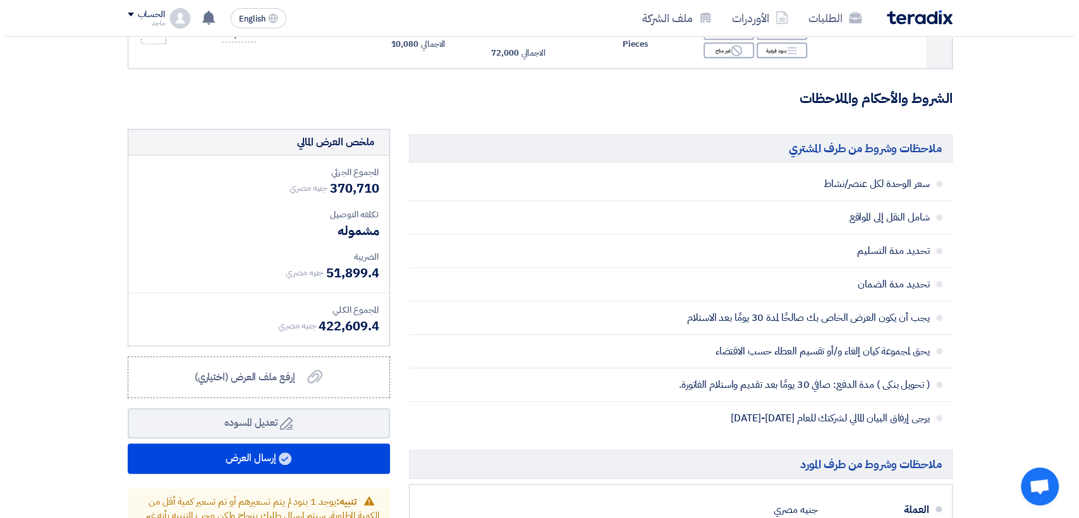
scroll to position [1074, 0]
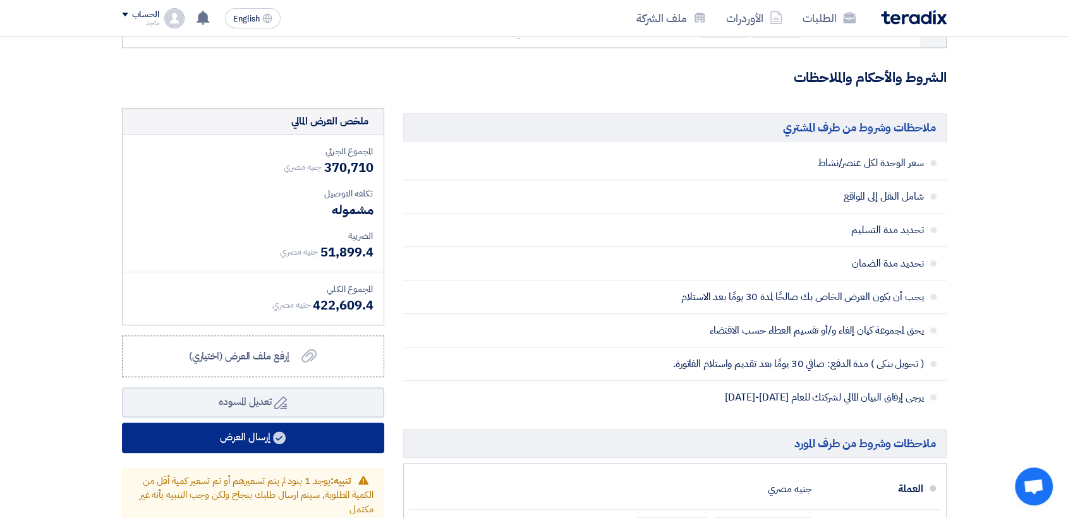
type input "900"
click at [338, 436] on button "إرسال العرض" at bounding box center [253, 438] width 262 height 30
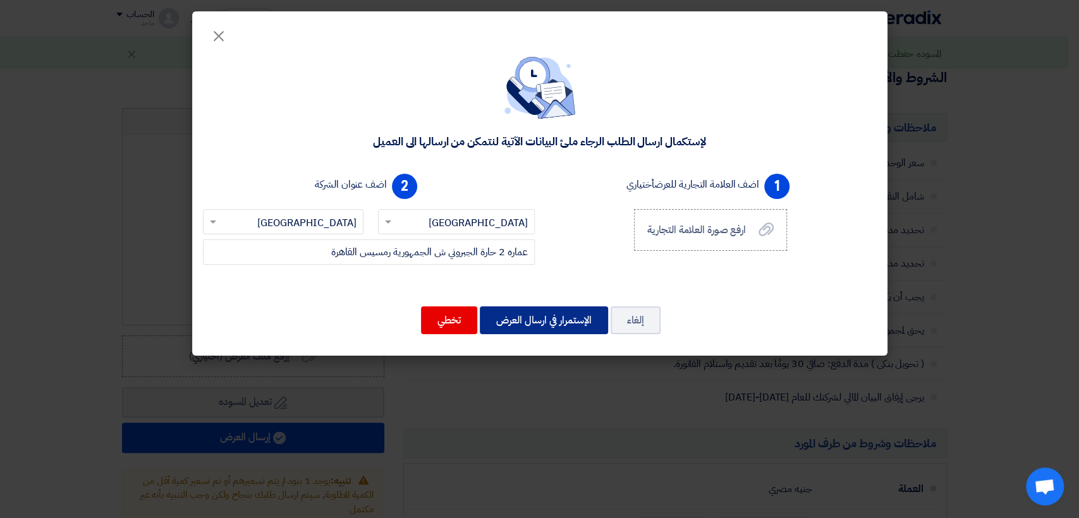
click at [543, 322] on button "الإستمرار في ارسال العرض" at bounding box center [544, 321] width 128 height 28
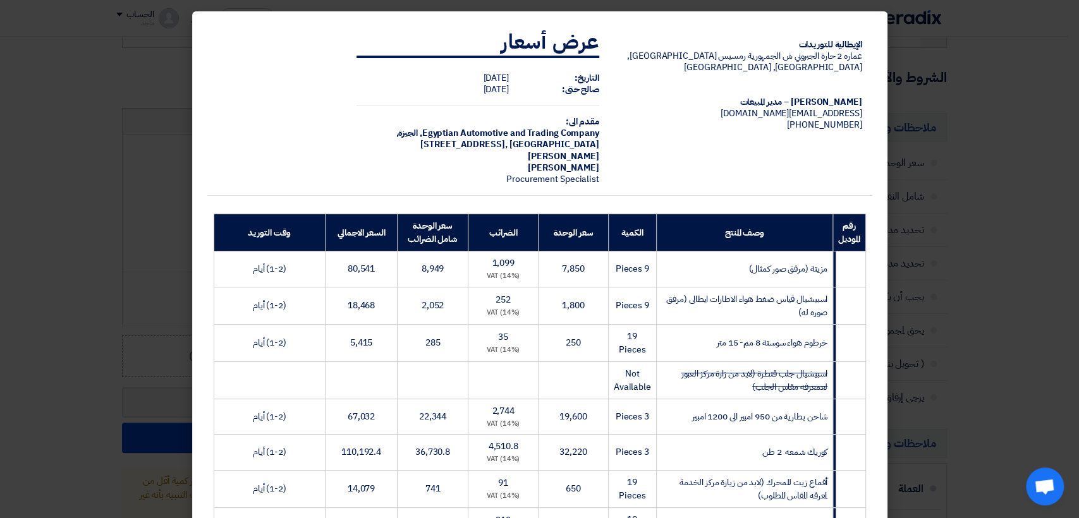
scroll to position [401, 0]
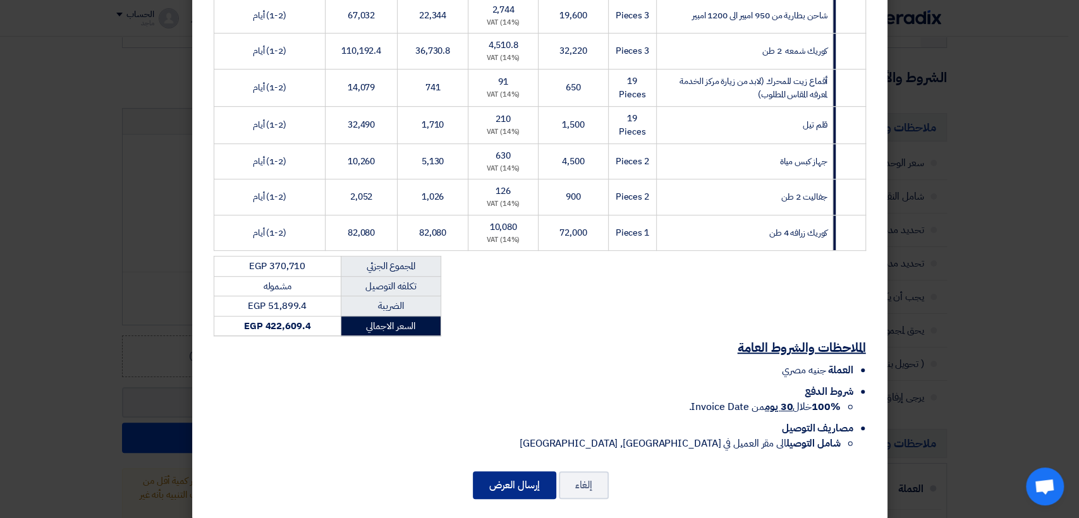
click at [501, 471] on button "إرسال العرض" at bounding box center [514, 485] width 83 height 28
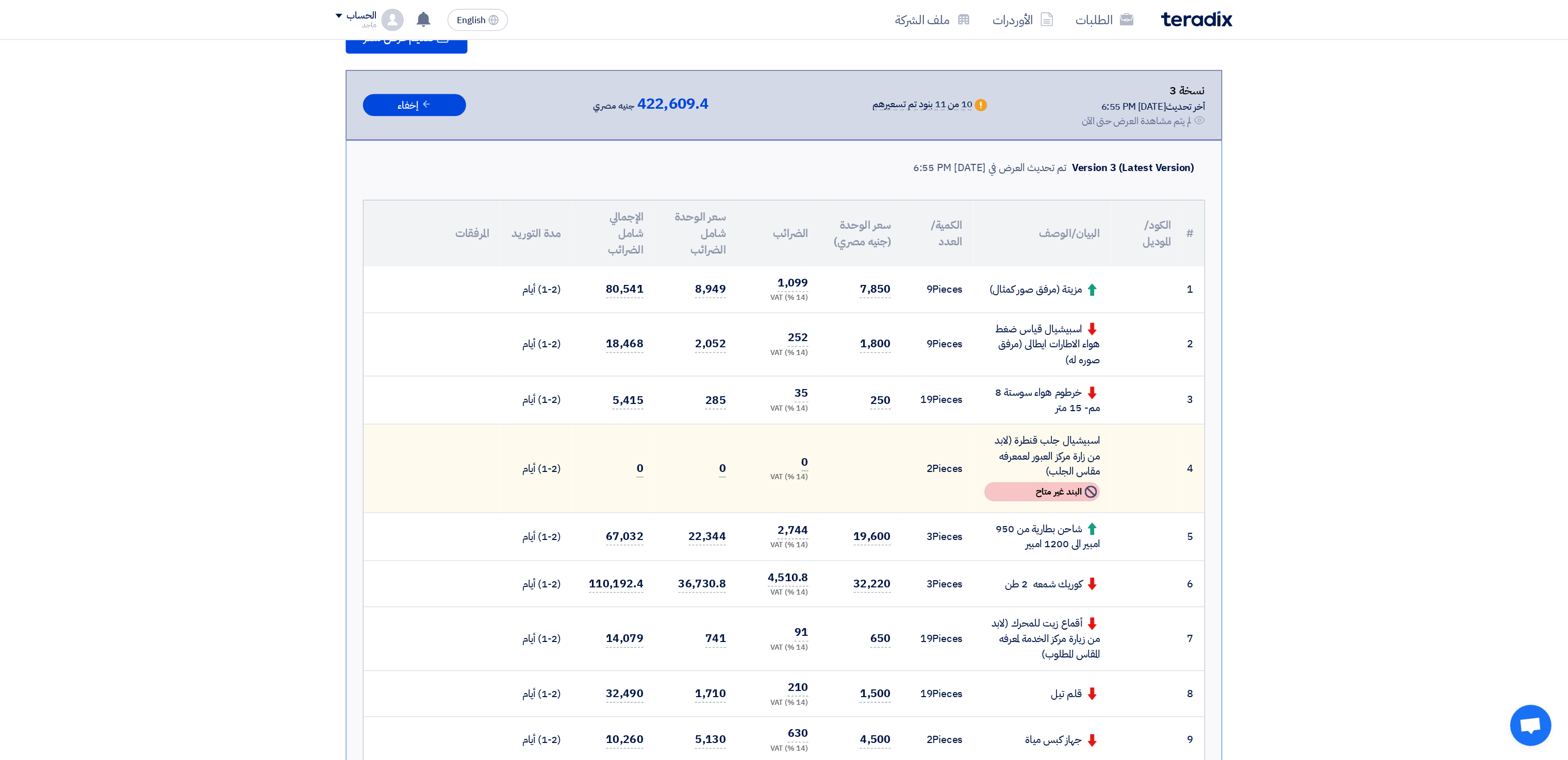
scroll to position [164, 0]
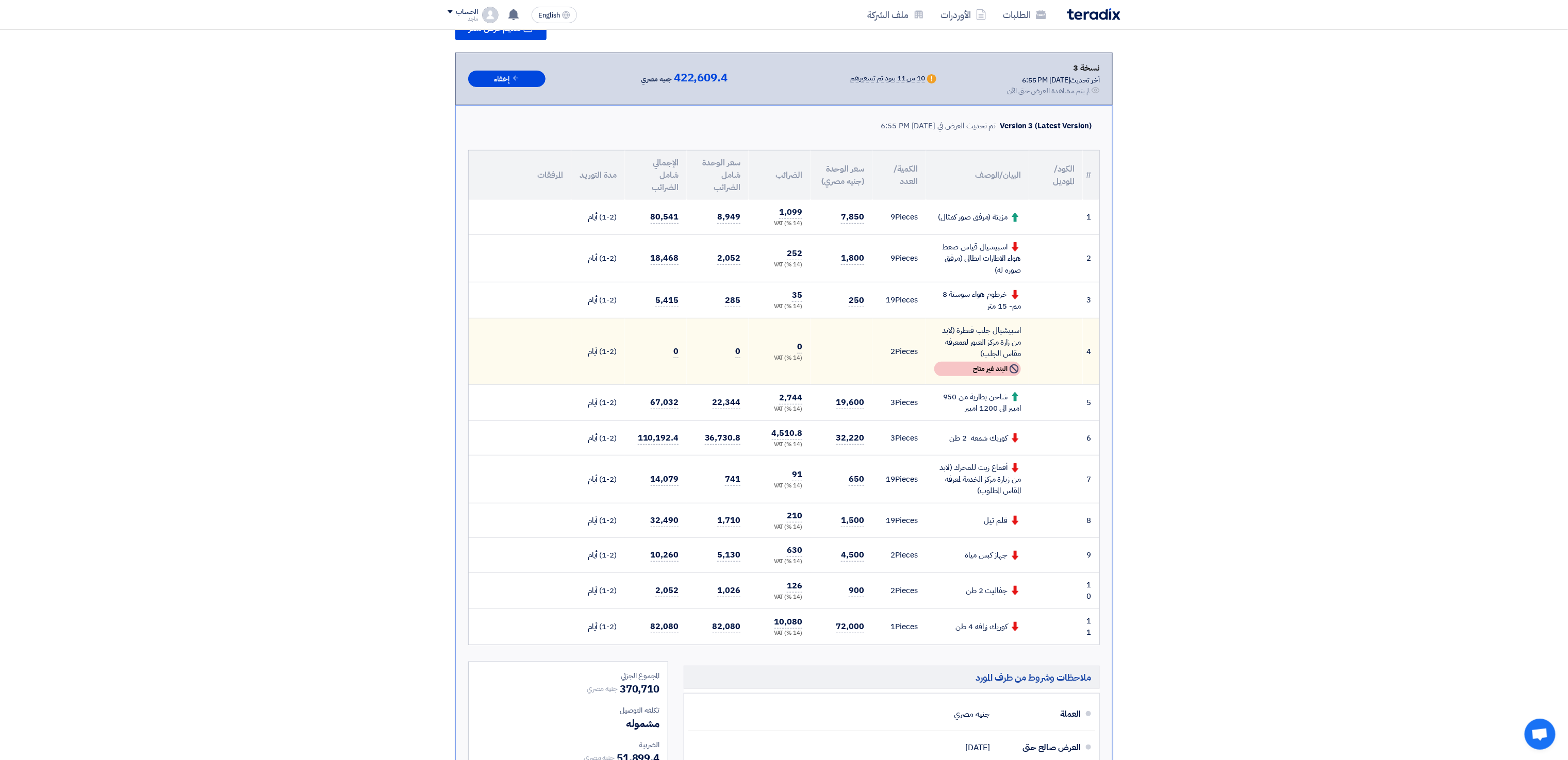
drag, startPoint x: 1157, startPoint y: 474, endPoint x: 993, endPoint y: 303, distance: 236.9
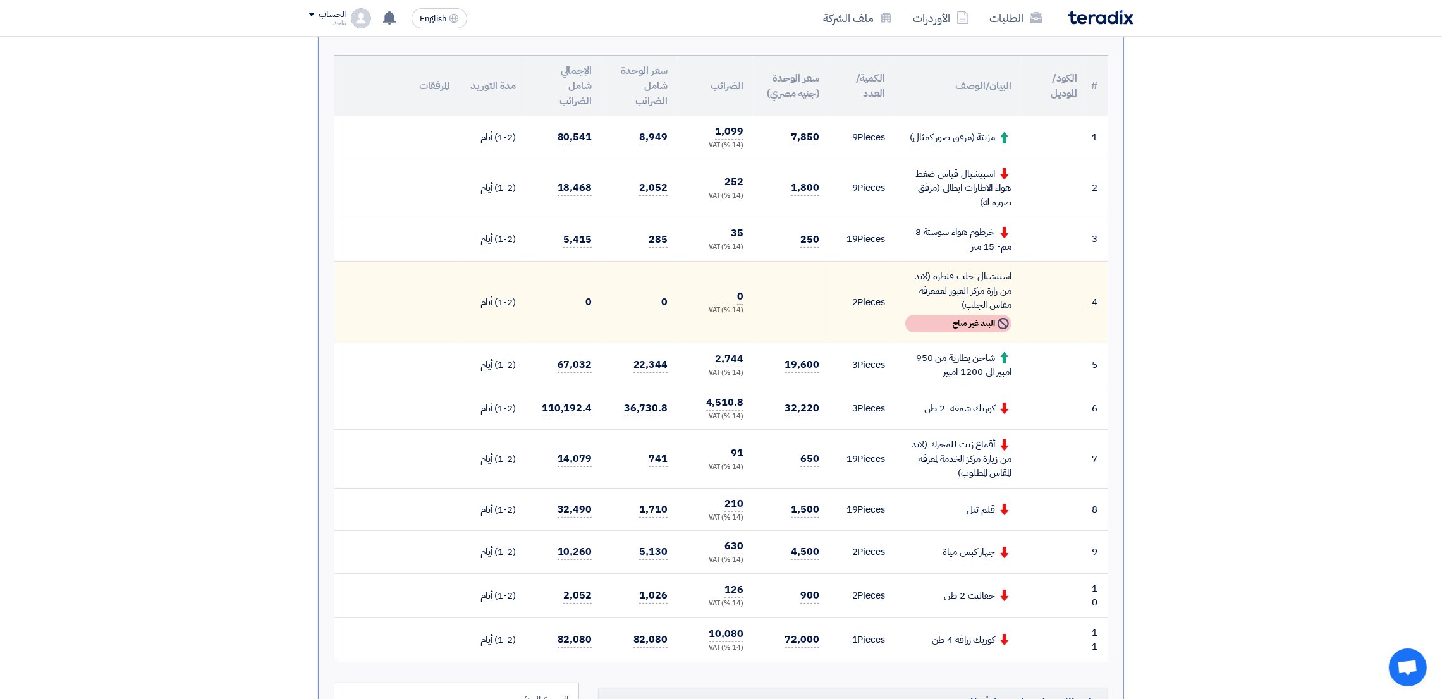
scroll to position [327, 0]
drag, startPoint x: 1337, startPoint y: 375, endPoint x: 272, endPoint y: 170, distance: 1084.4
click at [272, 170] on section "تقديم عرض سعر نسخة 3 أخر تحديث 21 Sep 2025, 6:55 PM Offer is Seen لم يتم مشاهدة…" at bounding box center [721, 526] width 1442 height 1366
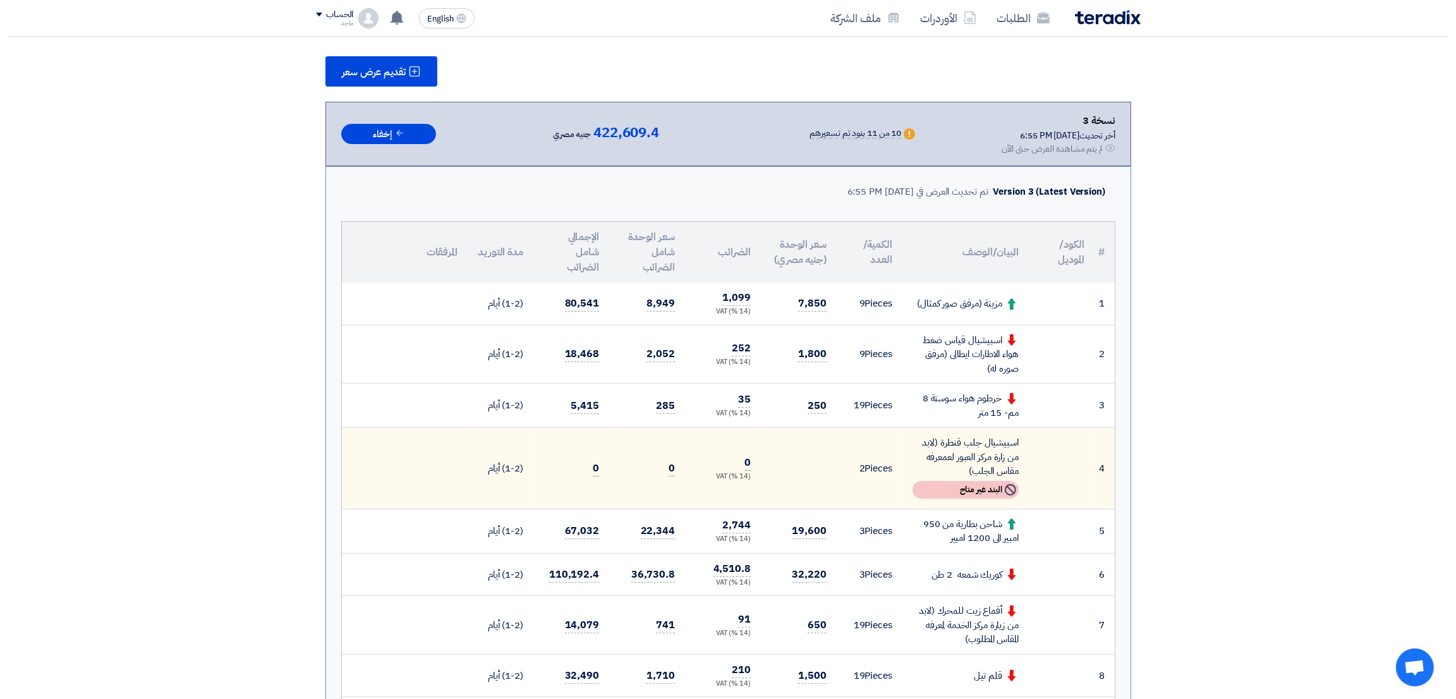
scroll to position [121, 0]
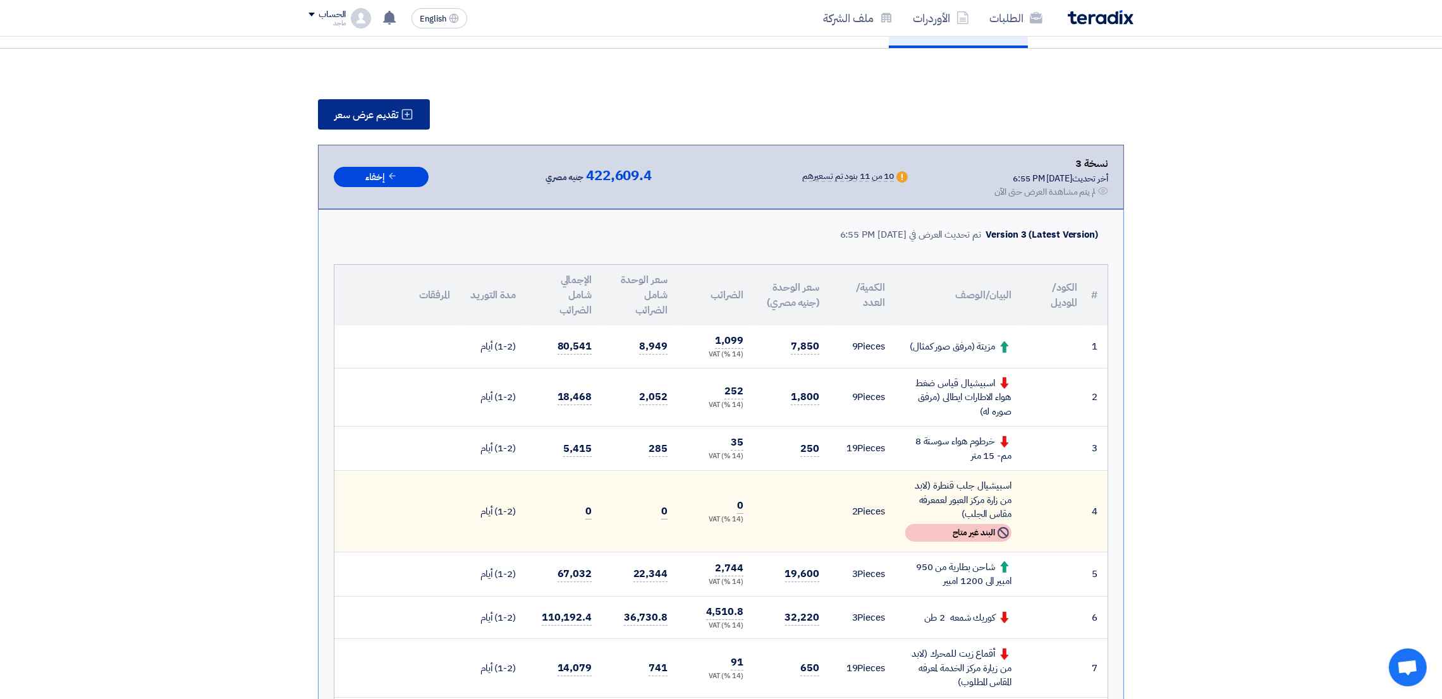
click at [386, 99] on button "تقديم عرض سعر" at bounding box center [374, 114] width 112 height 30
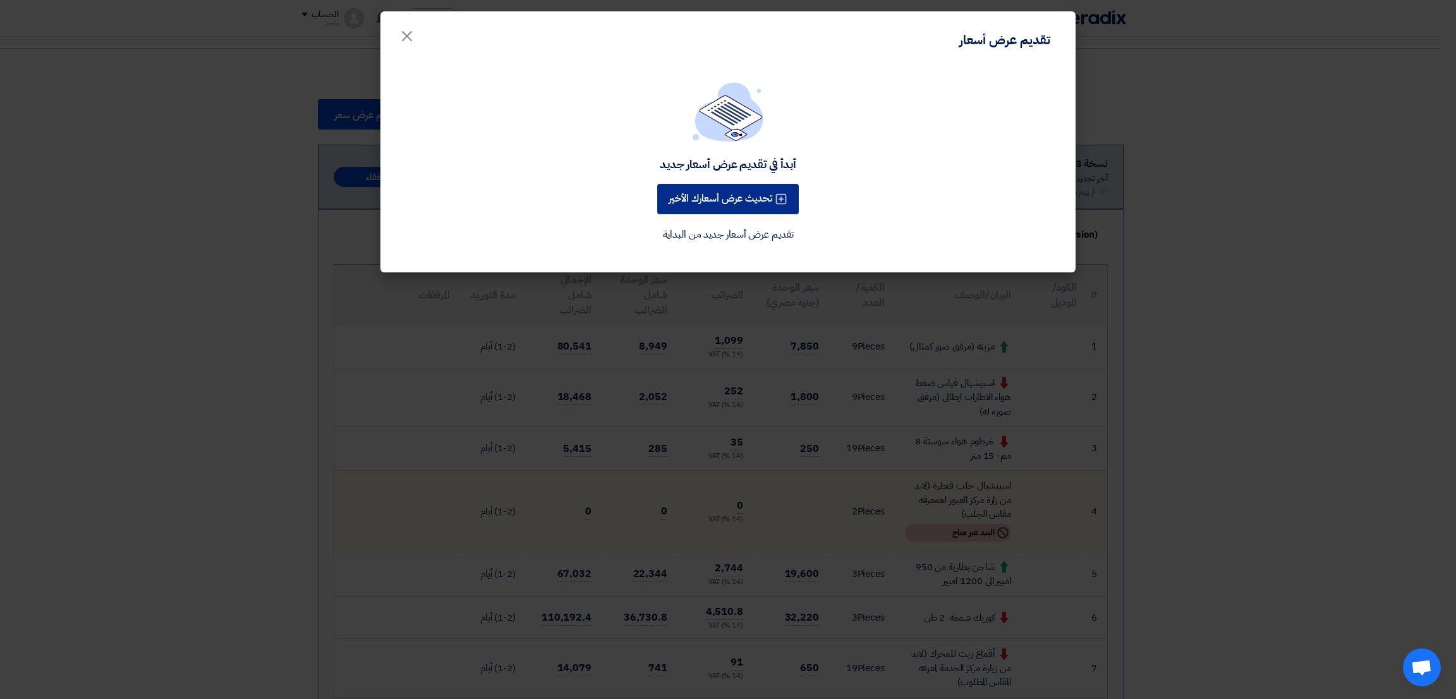
click at [722, 202] on button "تحديث عرض أسعارك الأخير" at bounding box center [728, 199] width 142 height 30
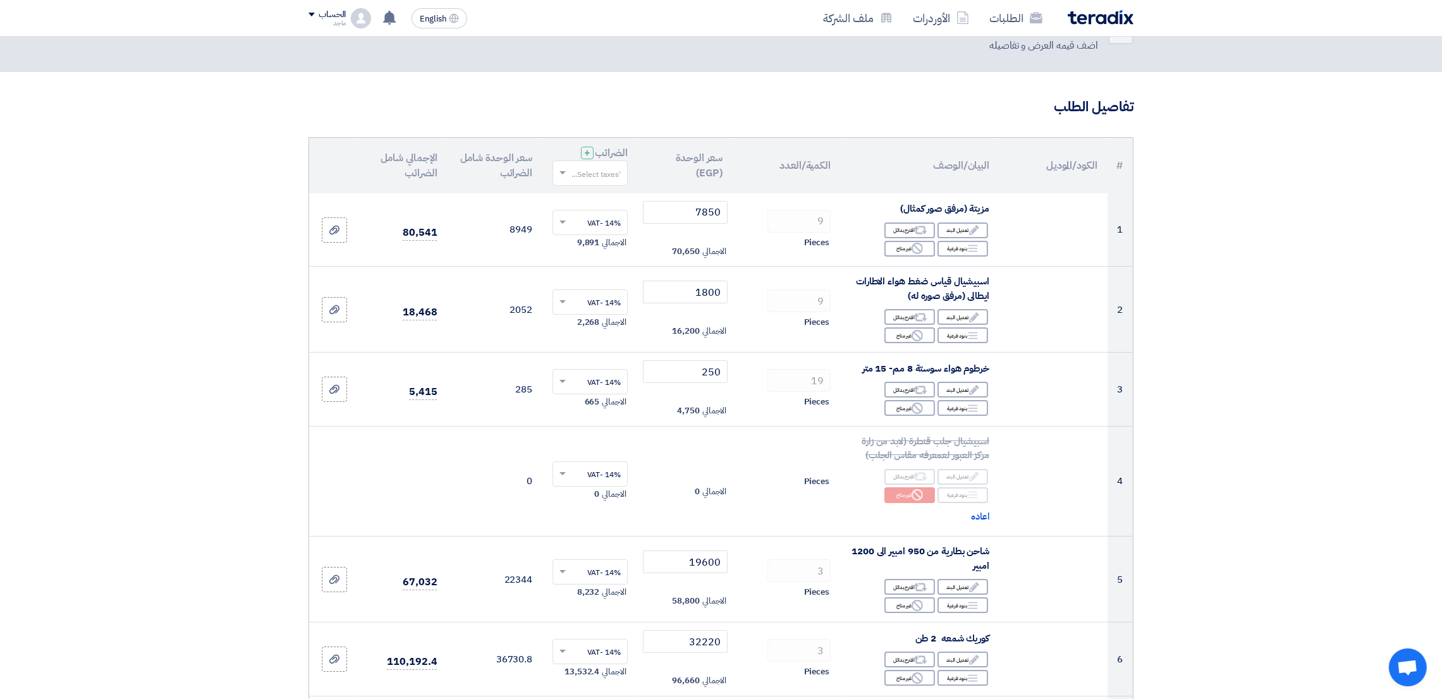
scroll to position [60, 0]
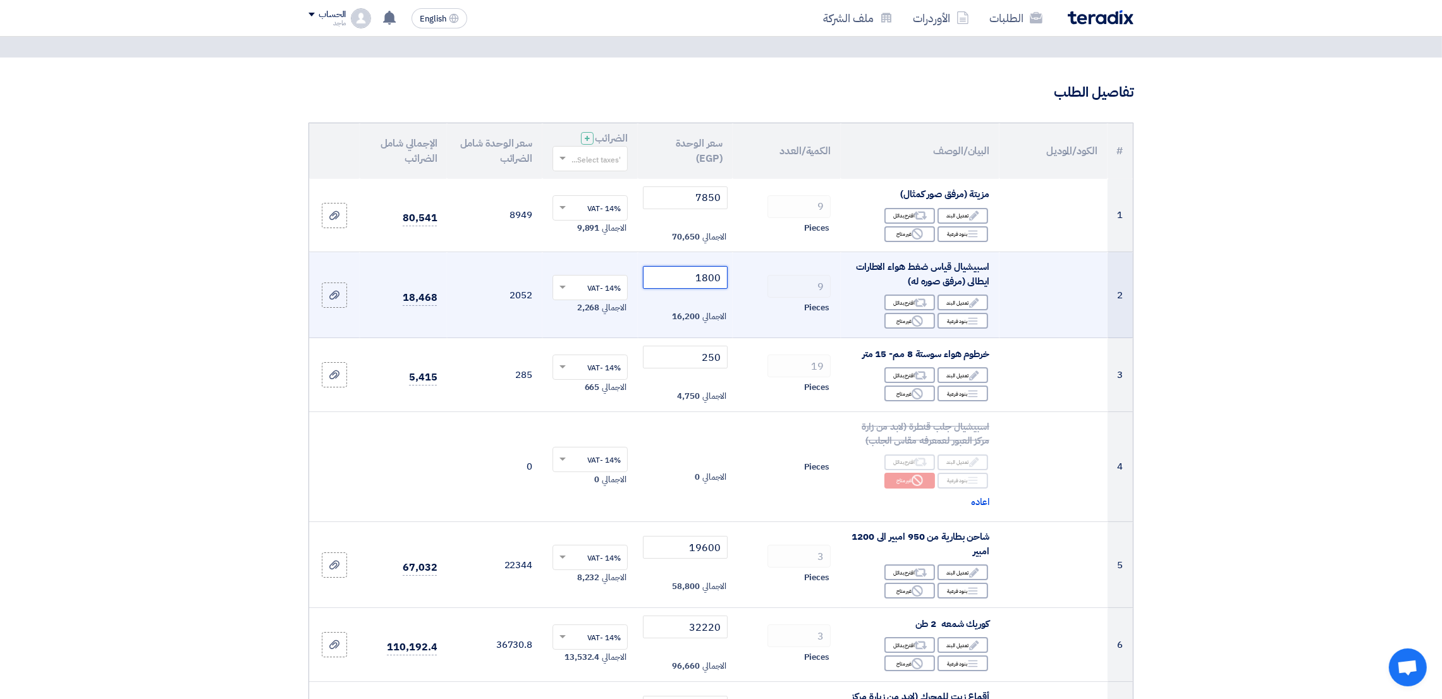
click at [687, 272] on input "1800" at bounding box center [685, 277] width 85 height 23
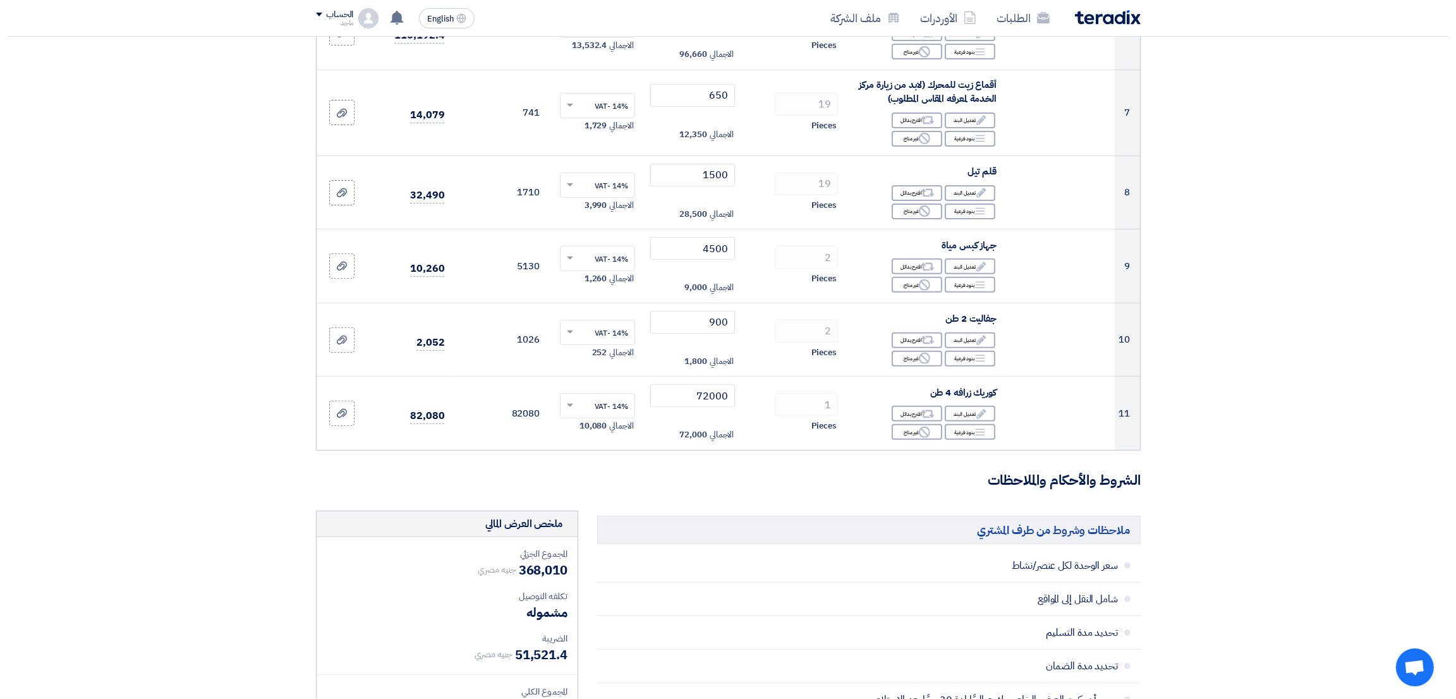
scroll to position [1283, 0]
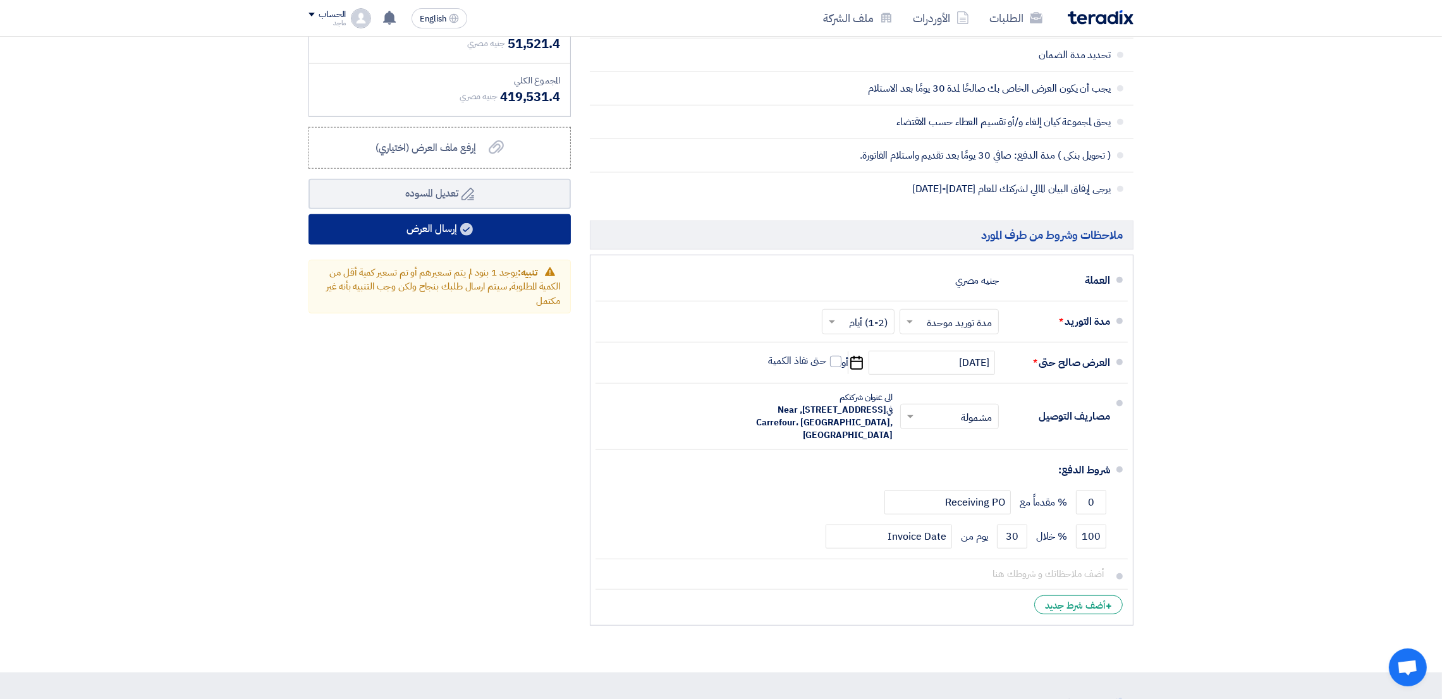
type input "1500"
click at [552, 231] on button "إرسال العرض" at bounding box center [439, 229] width 262 height 30
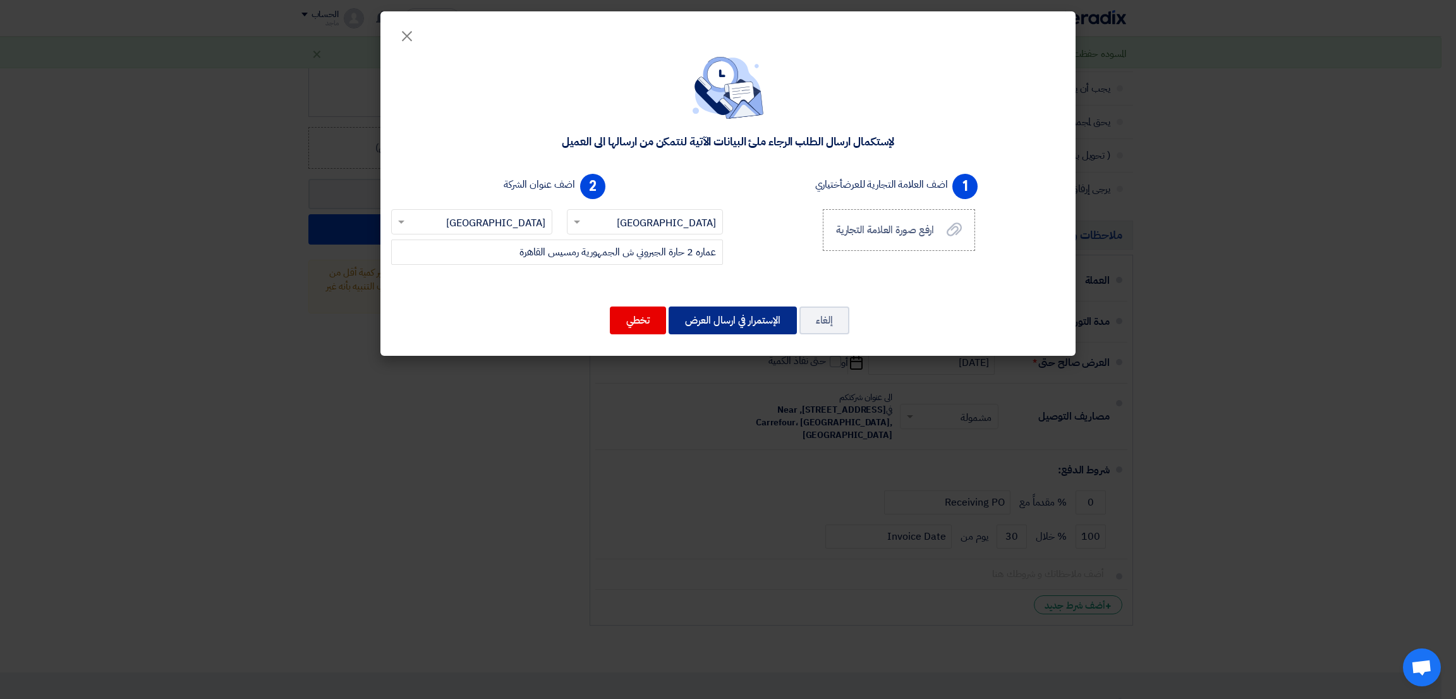
click at [734, 322] on button "الإستمرار في ارسال العرض" at bounding box center [733, 321] width 128 height 28
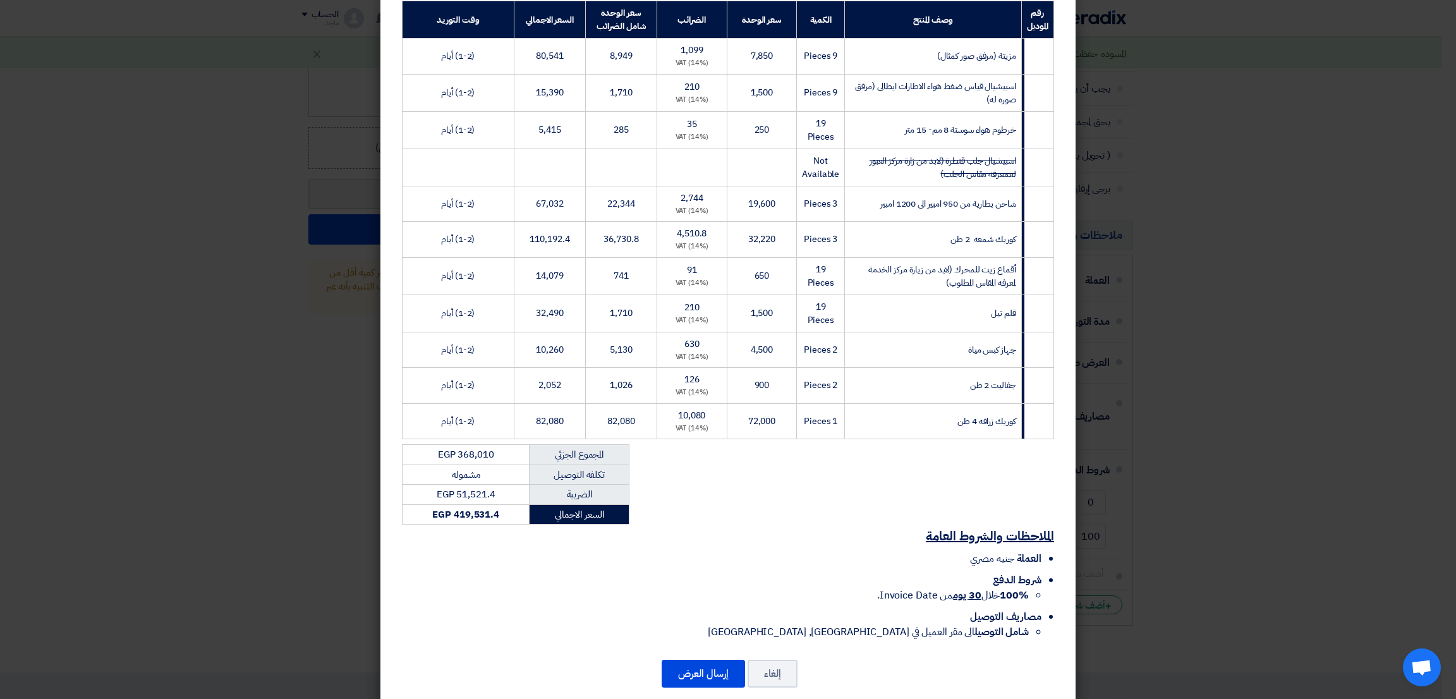
scroll to position [223, 0]
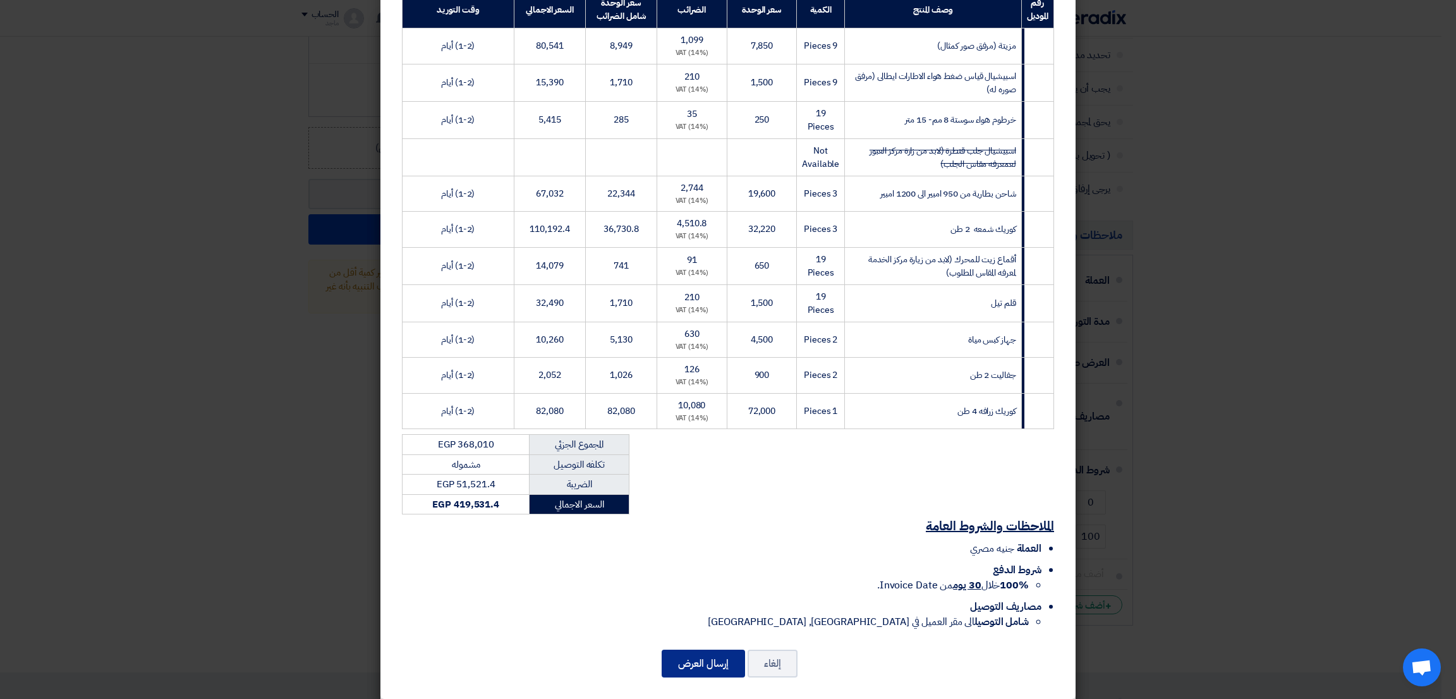
click at [703, 518] on button "إرسال العرض" at bounding box center [703, 664] width 83 height 28
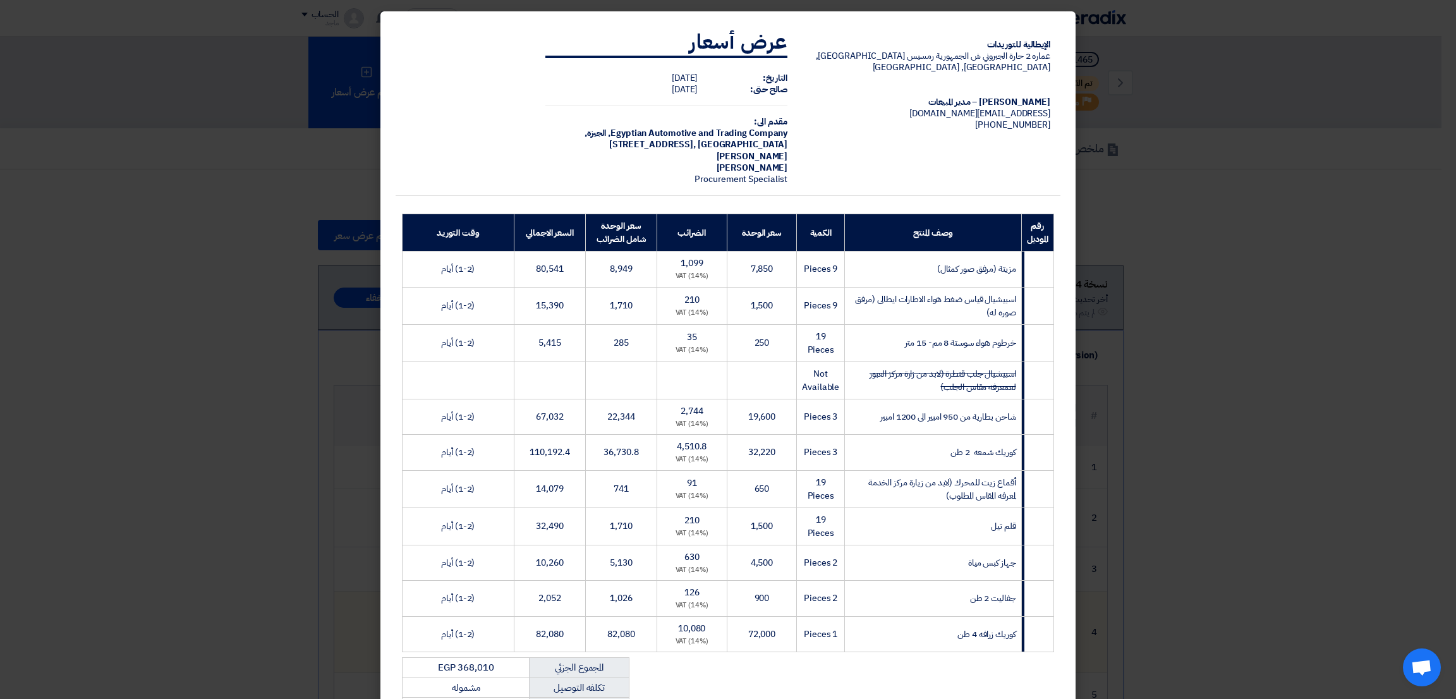
drag, startPoint x: 704, startPoint y: 643, endPoint x: 714, endPoint y: 631, distance: 15.2
click at [710, 518] on div "رقم الموديل وصف المنتج الكمية سعر الوحدة الضرائب سعر الوحدة شامل الضرائب السعر …" at bounding box center [728, 433] width 665 height 444
click at [710, 518] on td "10,080 (14%) VAT" at bounding box center [692, 634] width 70 height 36
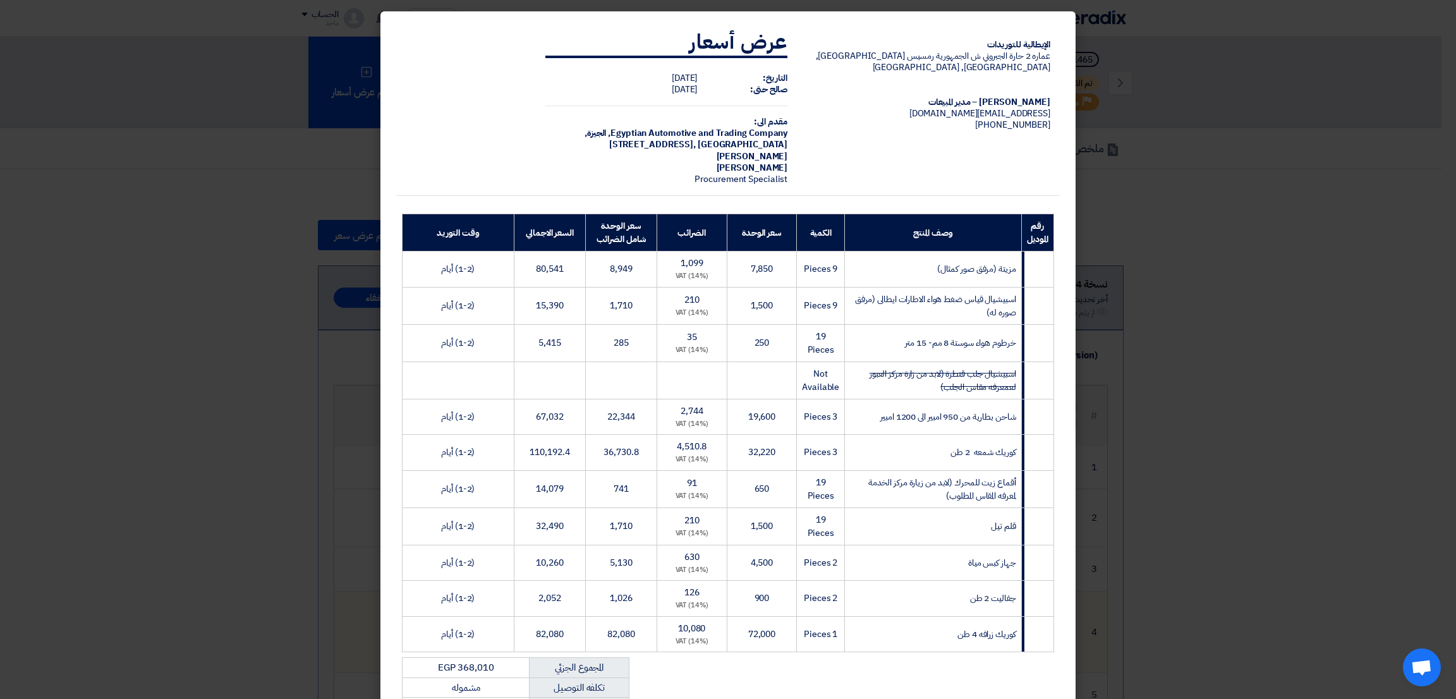
click at [710, 518] on td "10,080 (14%) VAT" at bounding box center [692, 634] width 70 height 36
click at [712, 518] on td "10,080 (14%) VAT" at bounding box center [692, 634] width 70 height 36
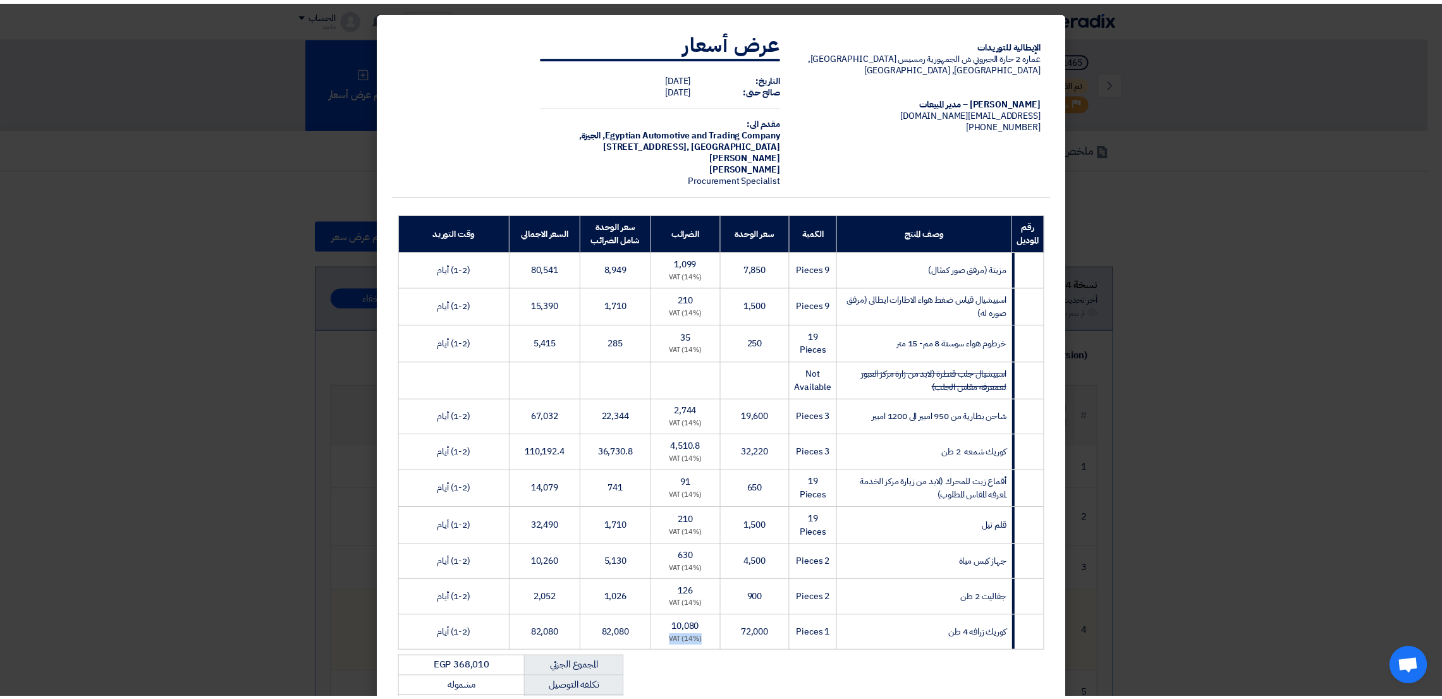
scroll to position [223, 0]
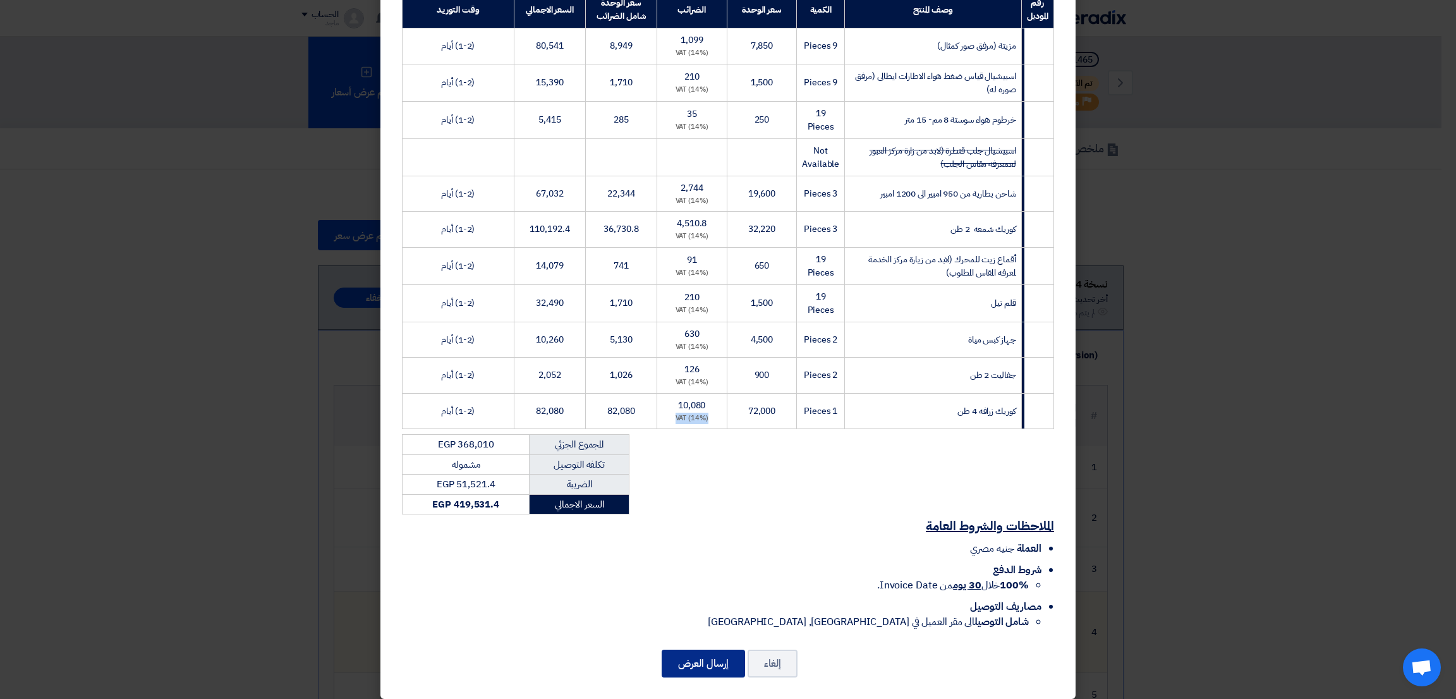
click at [705, 518] on button "إرسال العرض" at bounding box center [703, 664] width 83 height 28
click at [1067, 409] on modal-container "الإيطالية للتوريدات عماره 2 حارة الجبروني ش الجمهورية رمسيس القاهرة, القاهرة, E…" at bounding box center [728, 349] width 1456 height 699
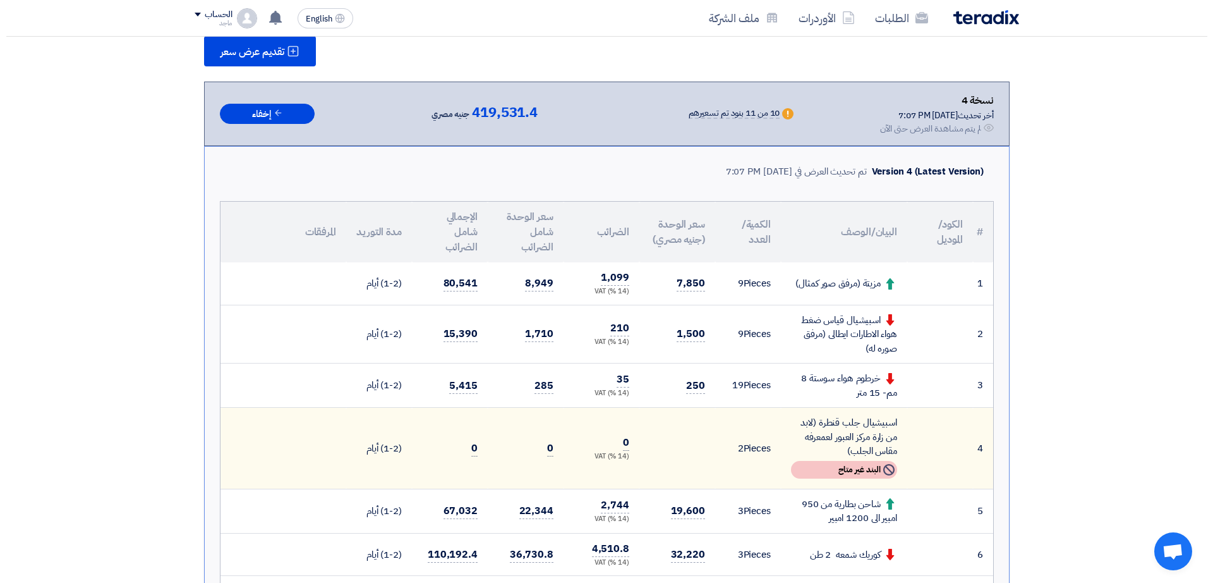
scroll to position [92, 0]
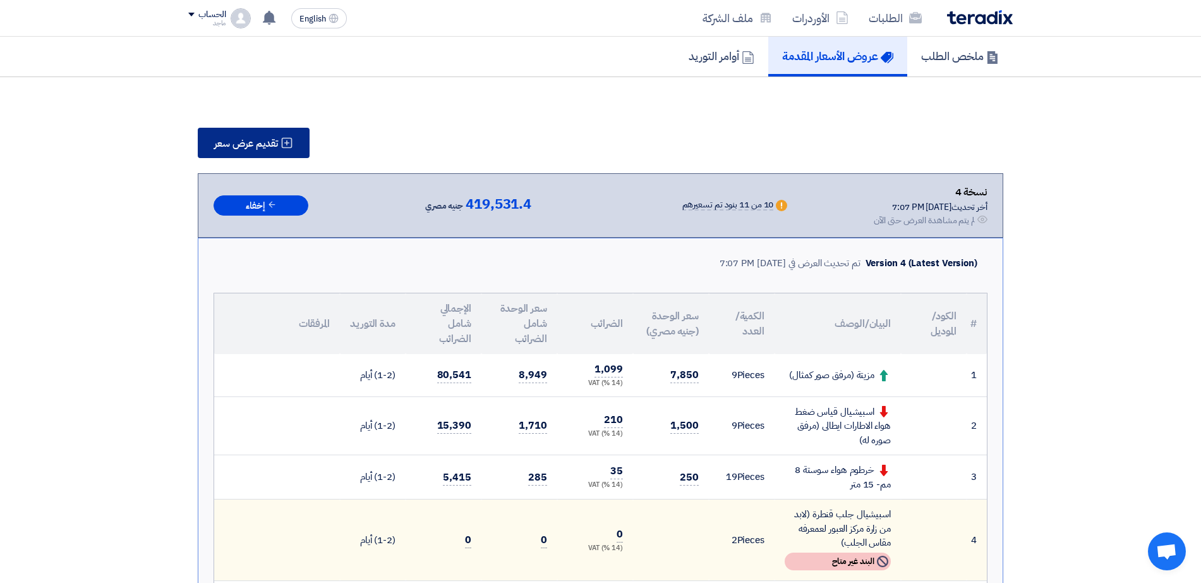
click at [248, 138] on span "تقديم عرض سعر" at bounding box center [246, 143] width 64 height 10
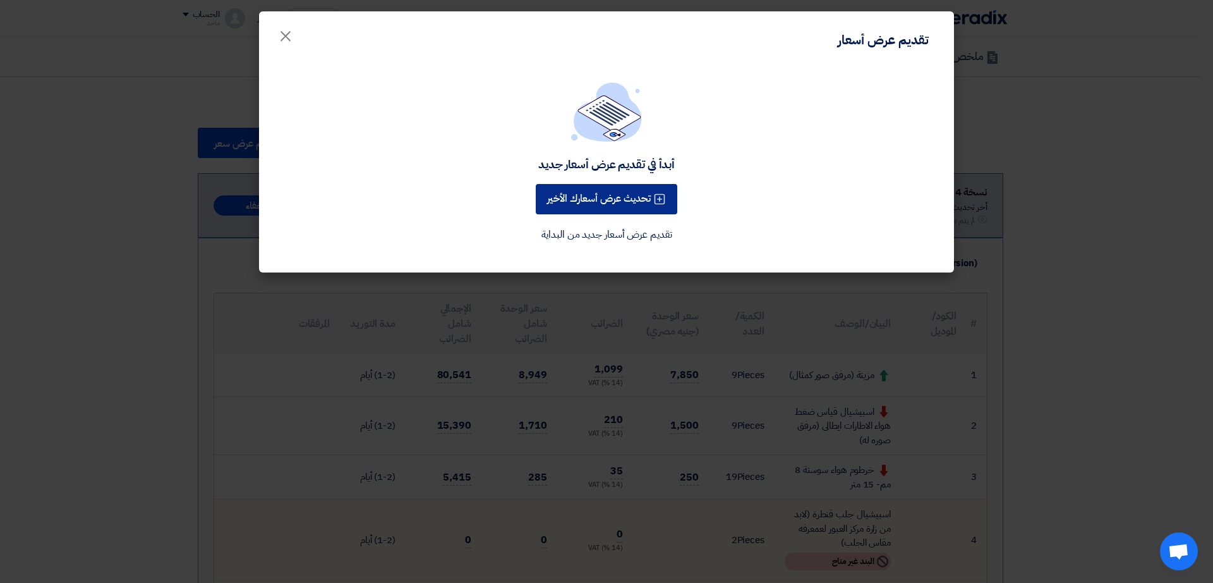
click at [592, 207] on button "تحديث عرض أسعارك الأخير" at bounding box center [607, 199] width 142 height 30
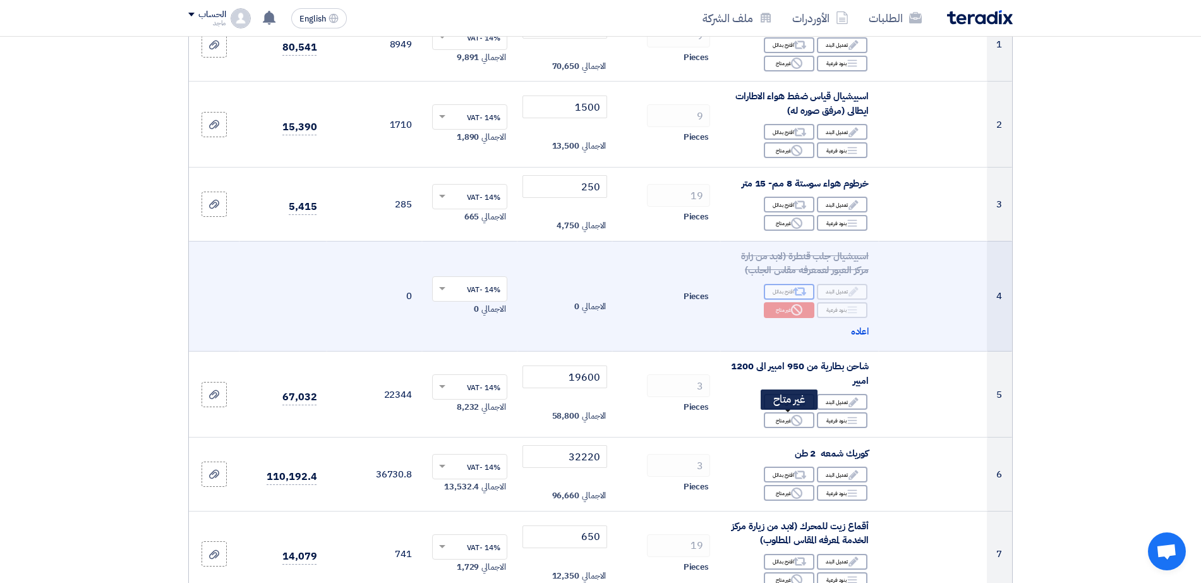
scroll to position [233, 0]
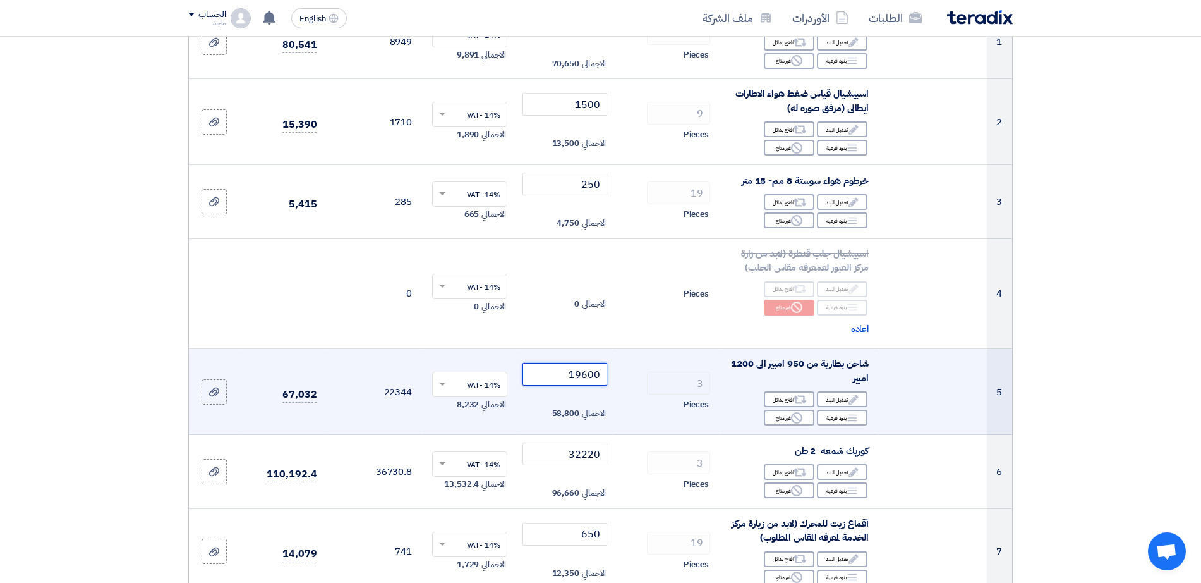
click at [561, 372] on input "19600" at bounding box center [565, 374] width 85 height 23
type input "1"
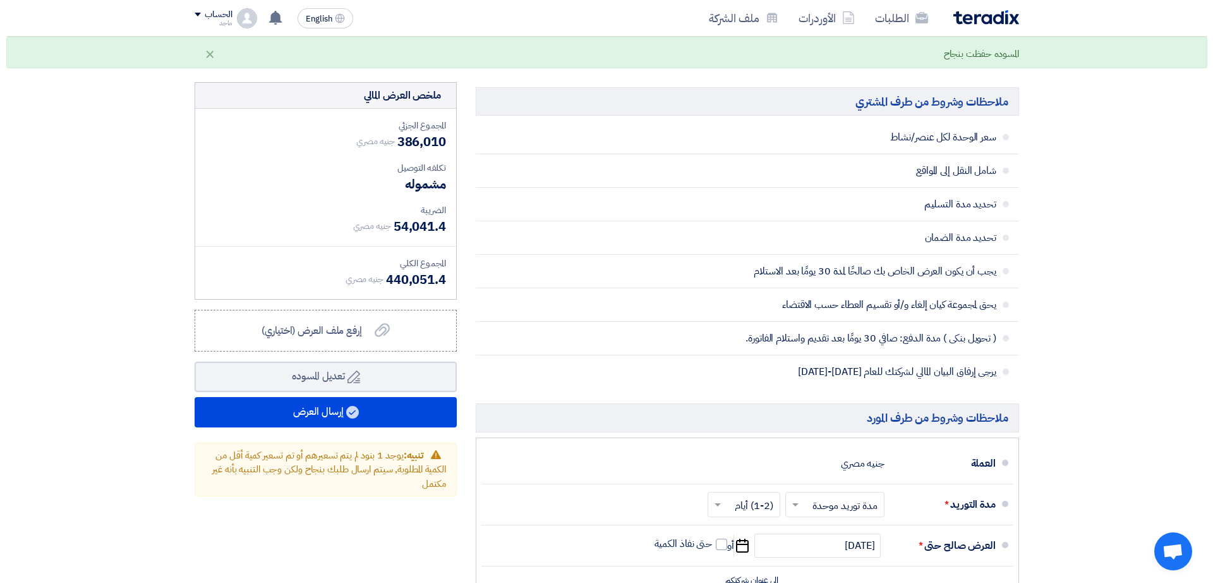
scroll to position [1103, 0]
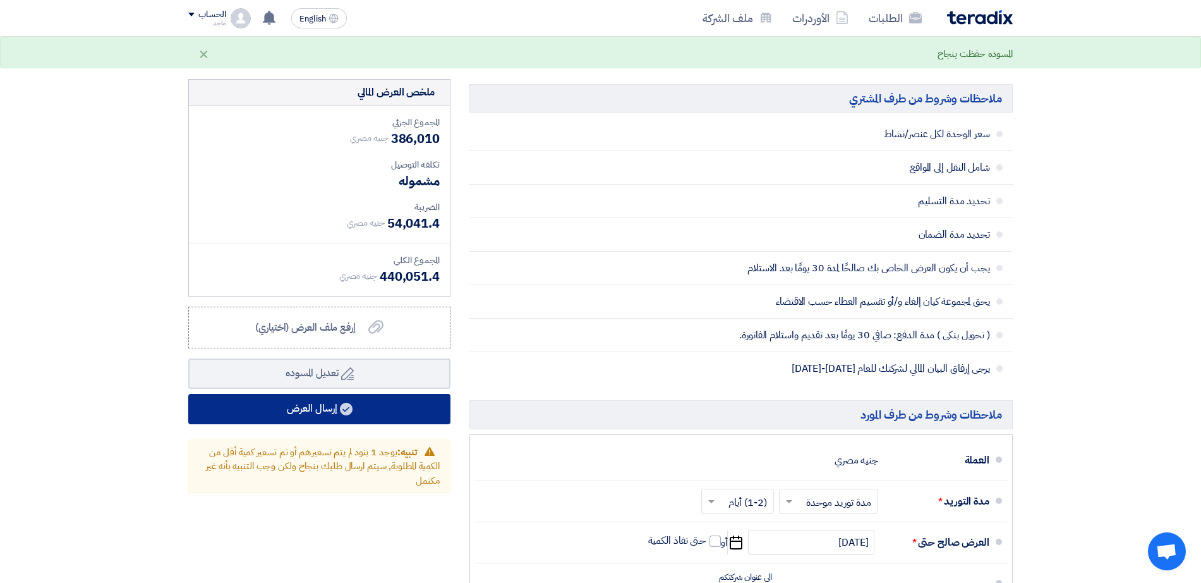
type input "25600"
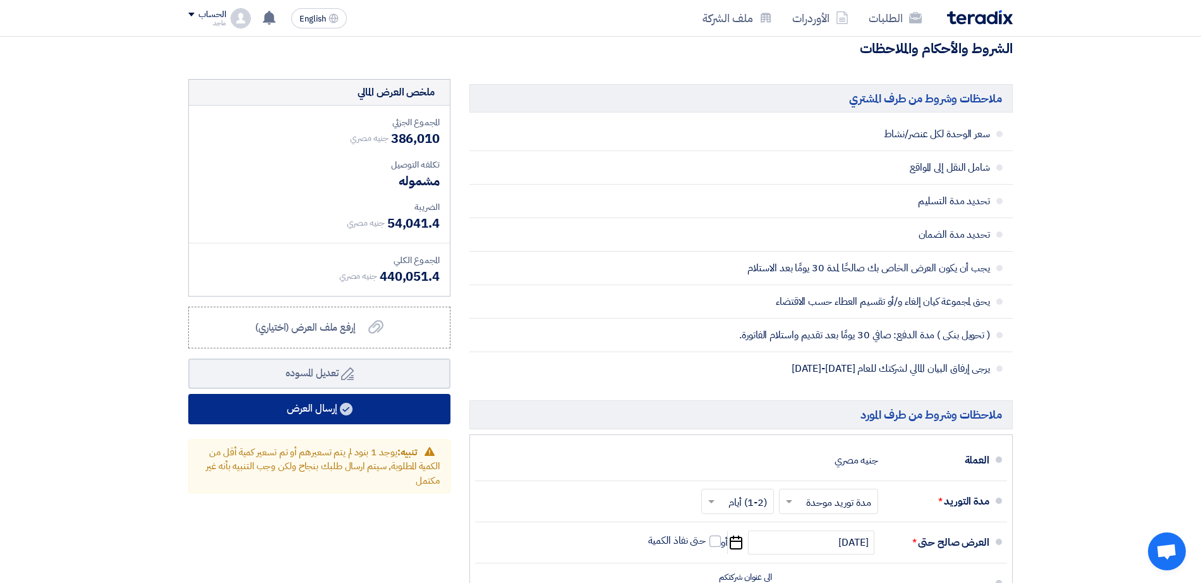
click at [375, 401] on button "إرسال العرض" at bounding box center [319, 409] width 262 height 30
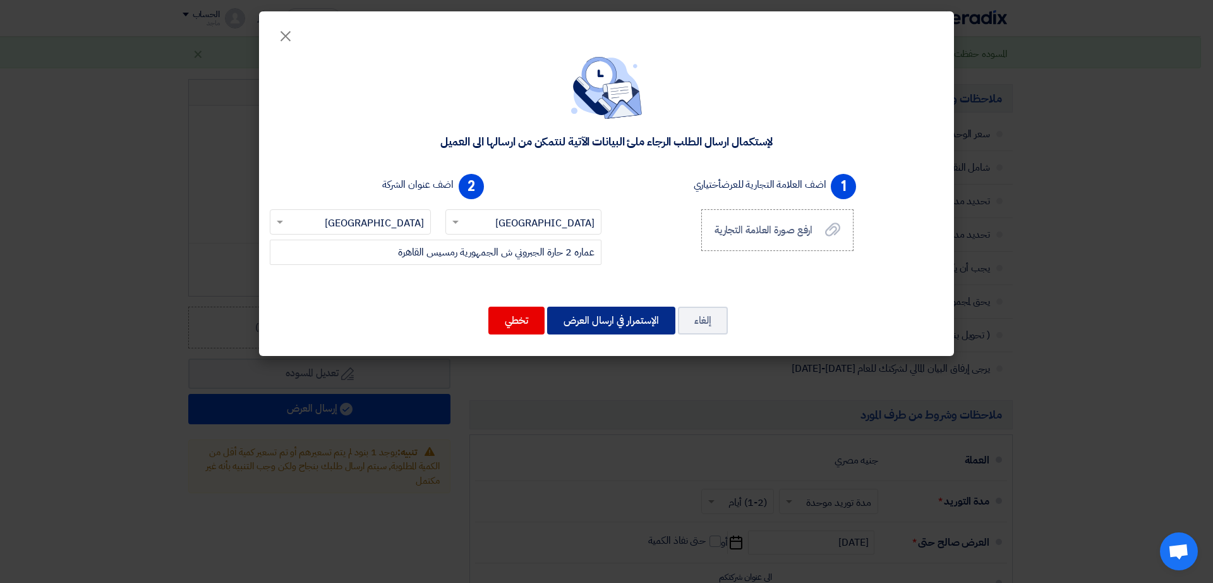
click at [549, 319] on button "الإستمرار في ارسال العرض" at bounding box center [611, 321] width 128 height 28
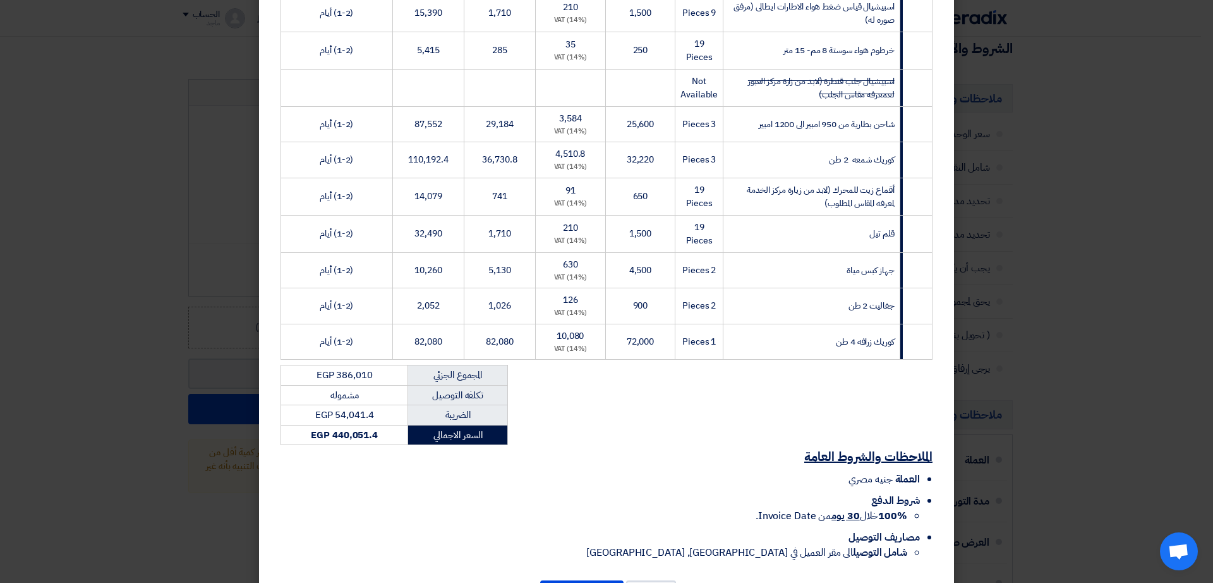
scroll to position [339, 0]
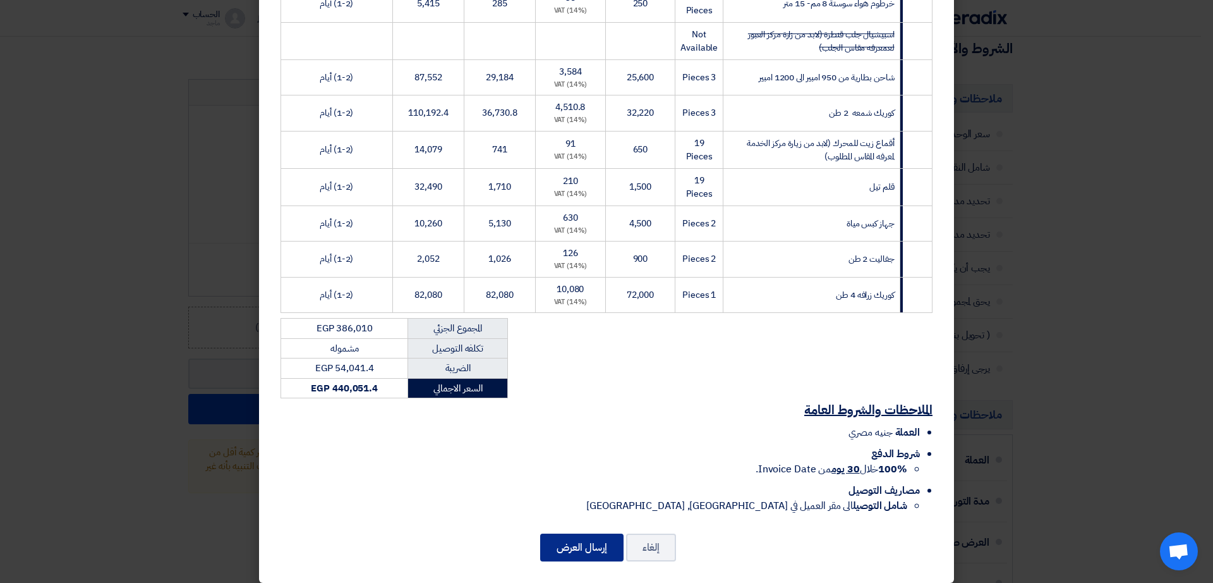
click at [562, 518] on button "إرسال العرض" at bounding box center [581, 547] width 83 height 28
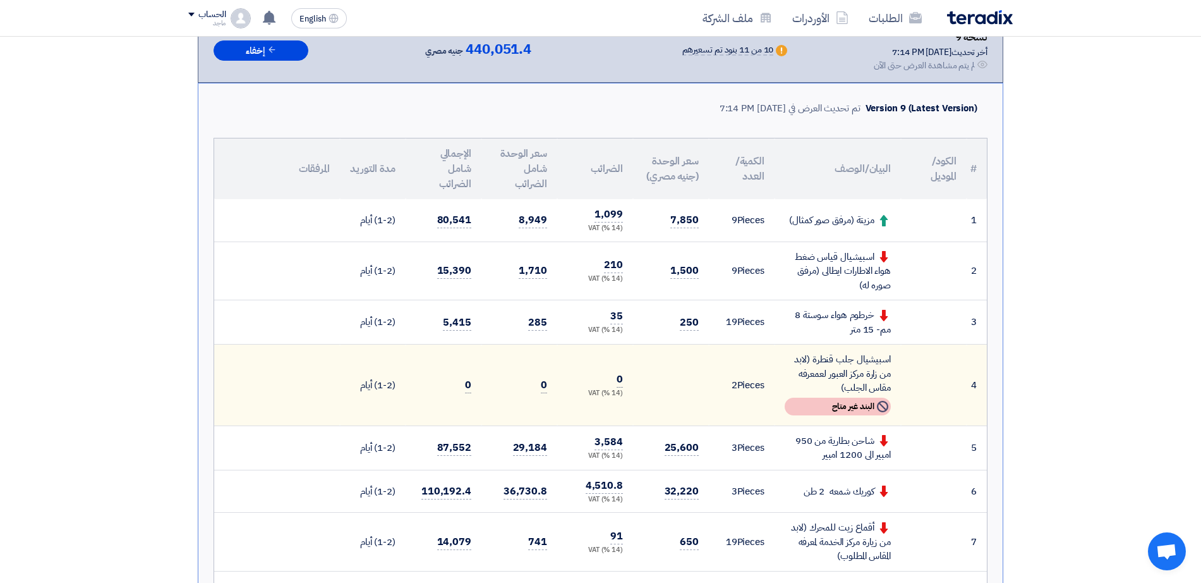
scroll to position [264, 0]
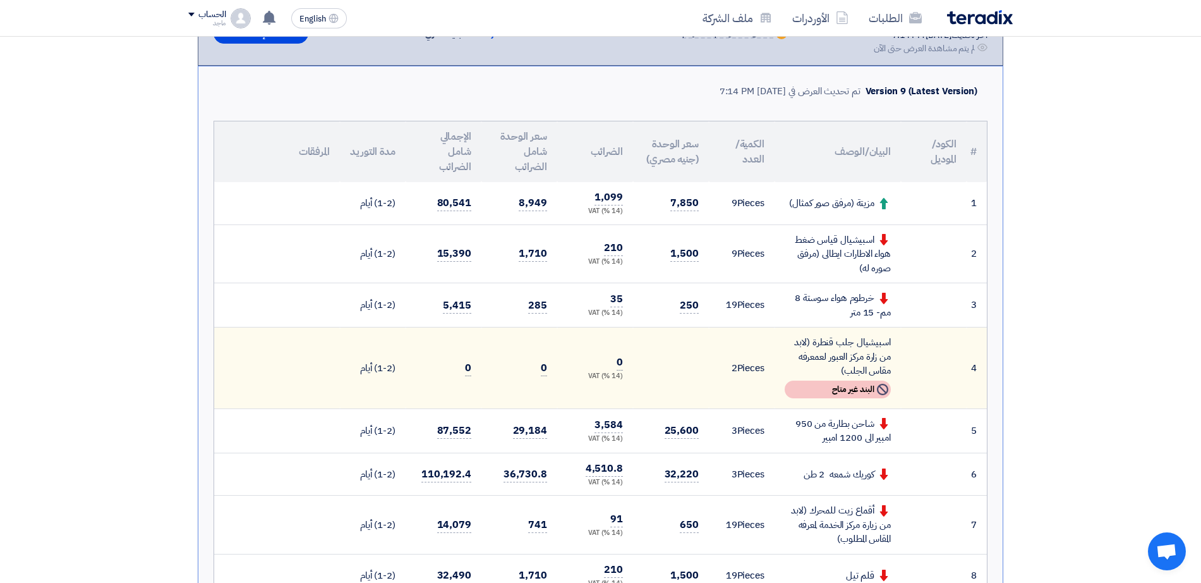
click at [710, 430] on td "3 Pieces" at bounding box center [742, 430] width 66 height 44
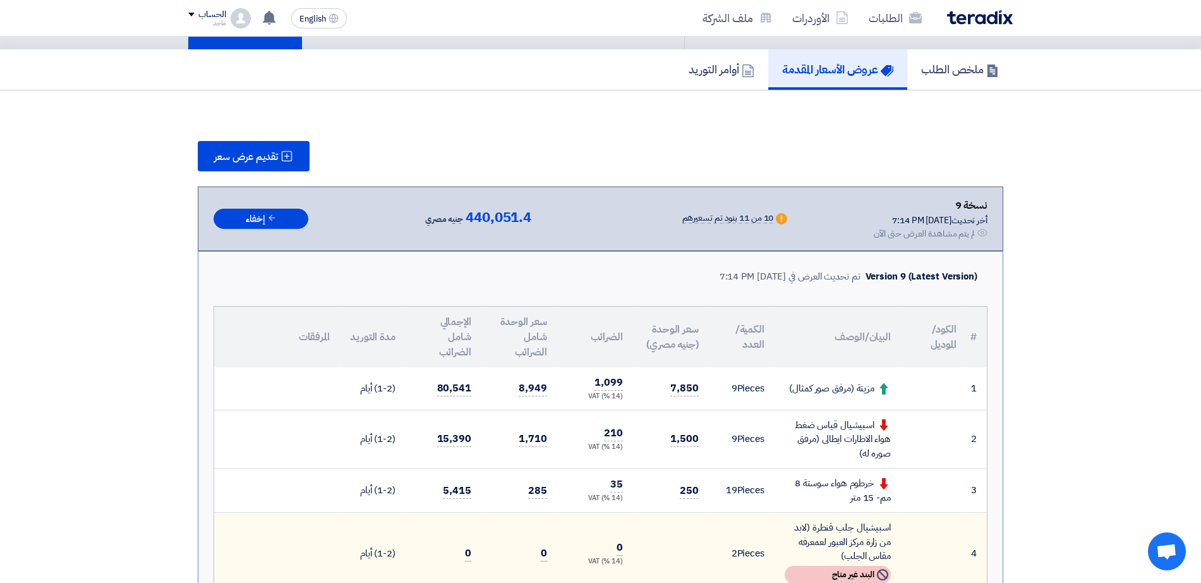
scroll to position [0, 0]
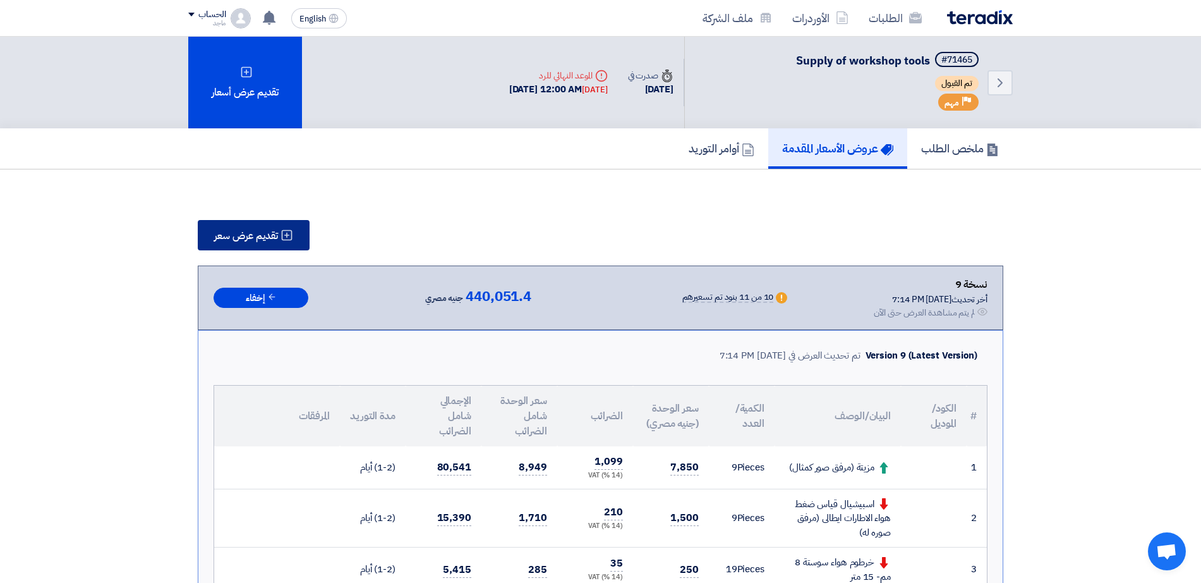
click at [261, 240] on span "تقديم عرض سعر" at bounding box center [246, 236] width 64 height 10
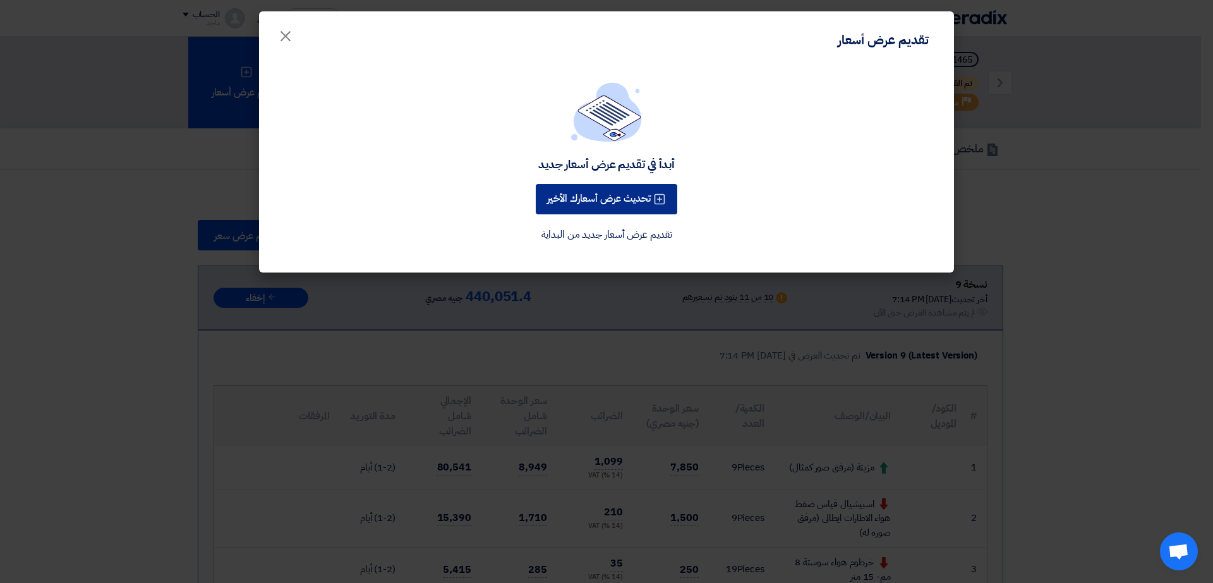
click at [592, 195] on button "تحديث عرض أسعارك الأخير" at bounding box center [607, 199] width 142 height 30
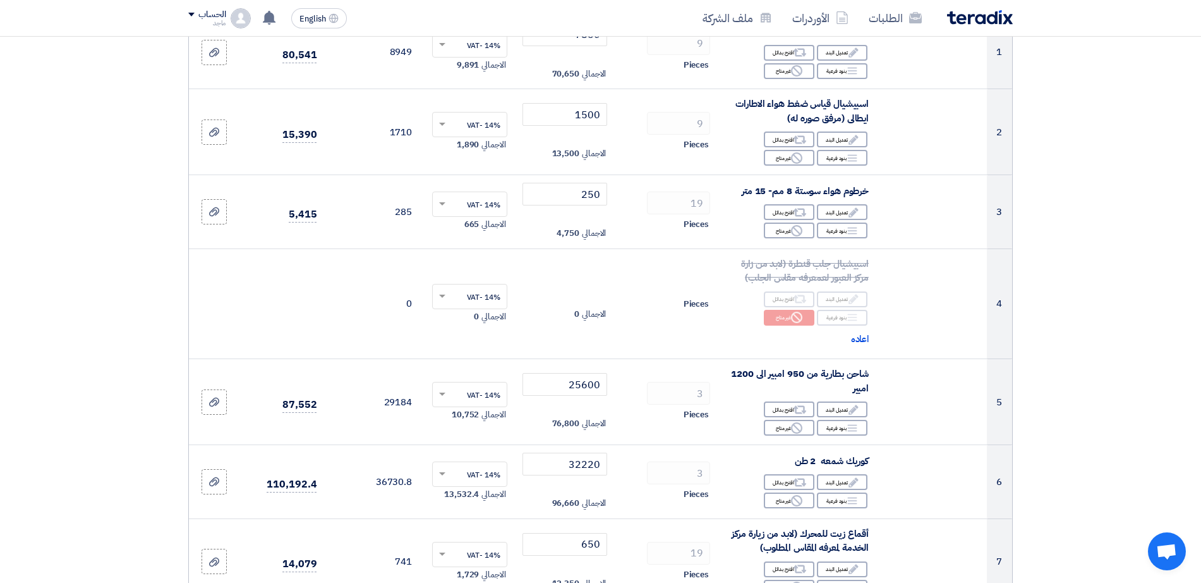
scroll to position [219, 0]
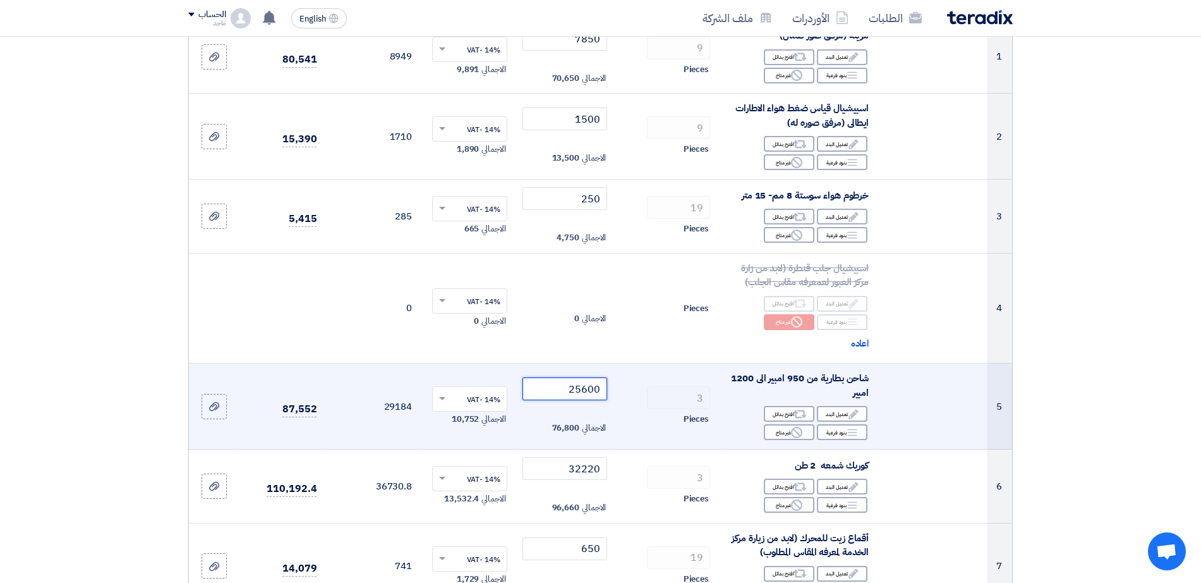
click at [566, 389] on input "25600" at bounding box center [565, 388] width 85 height 23
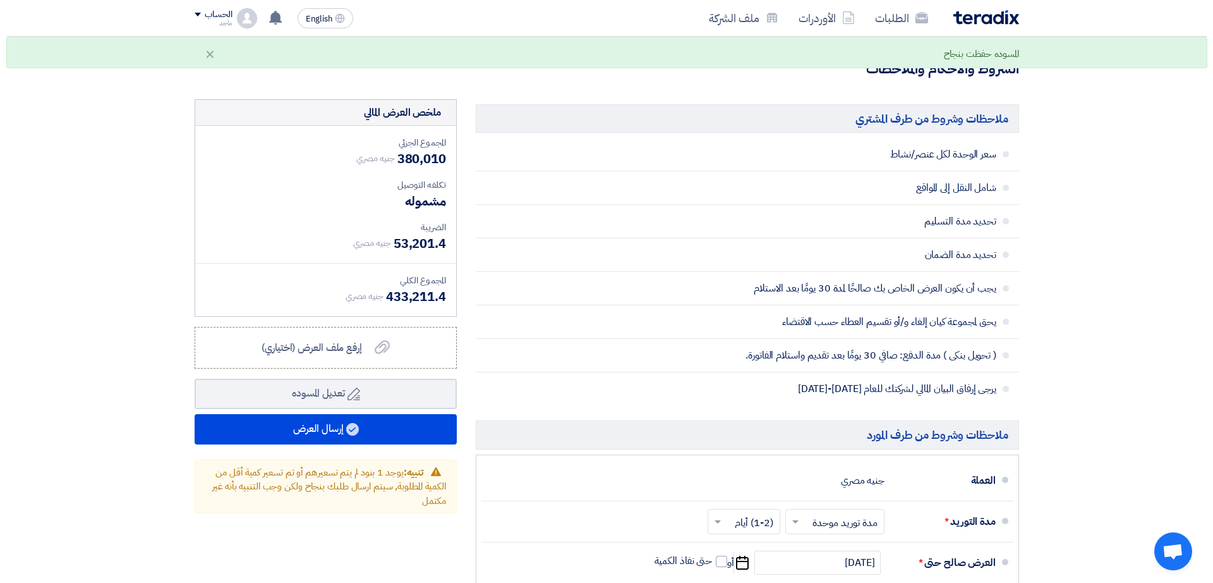
scroll to position [1160, 0]
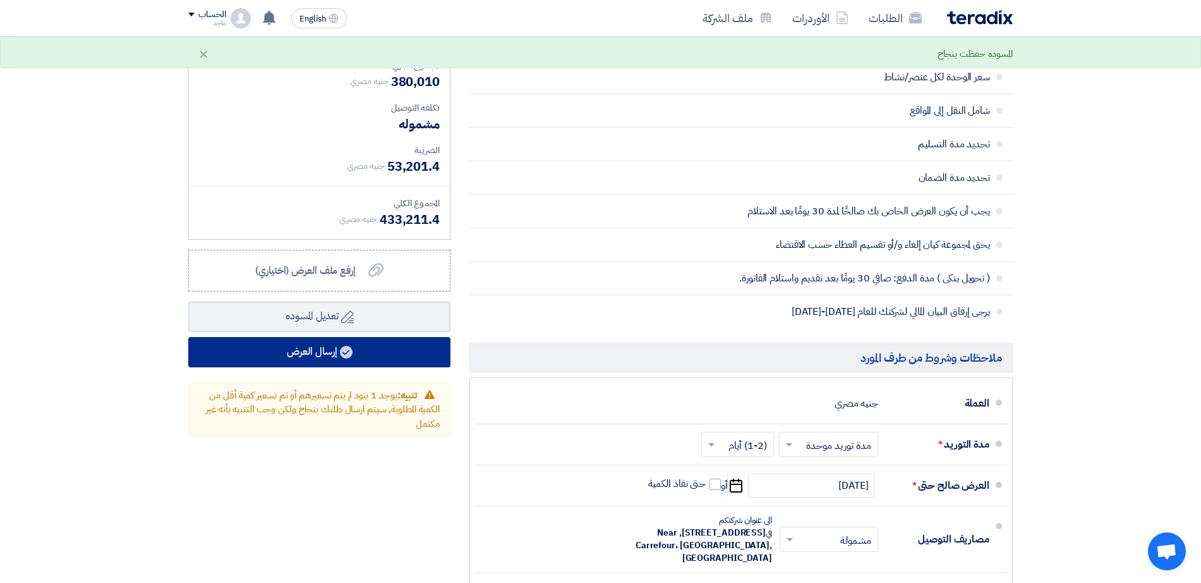
type input "23600"
click at [394, 358] on button "إرسال العرض" at bounding box center [319, 352] width 262 height 30
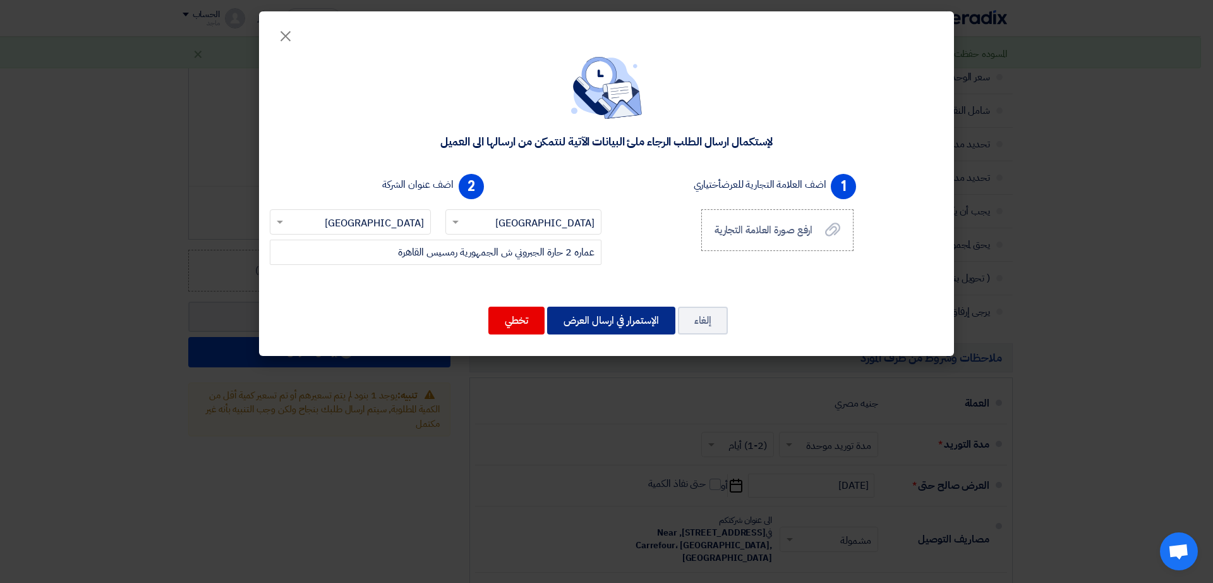
click at [650, 320] on button "الإستمرار في ارسال العرض" at bounding box center [611, 321] width 128 height 28
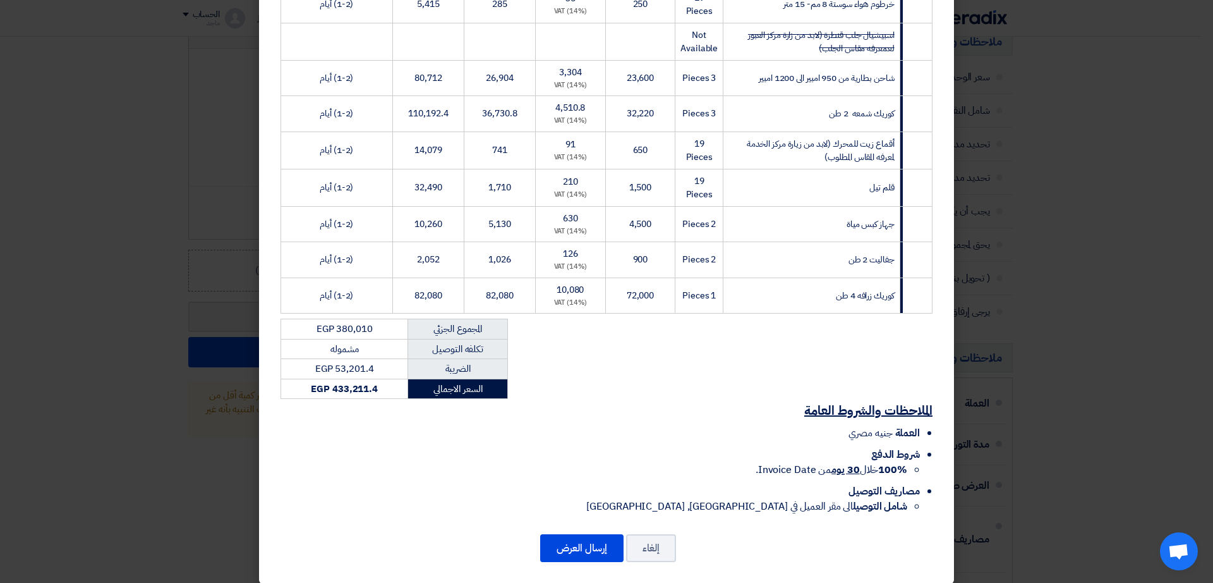
scroll to position [339, 0]
click at [572, 518] on button "إرسال العرض" at bounding box center [581, 547] width 83 height 28
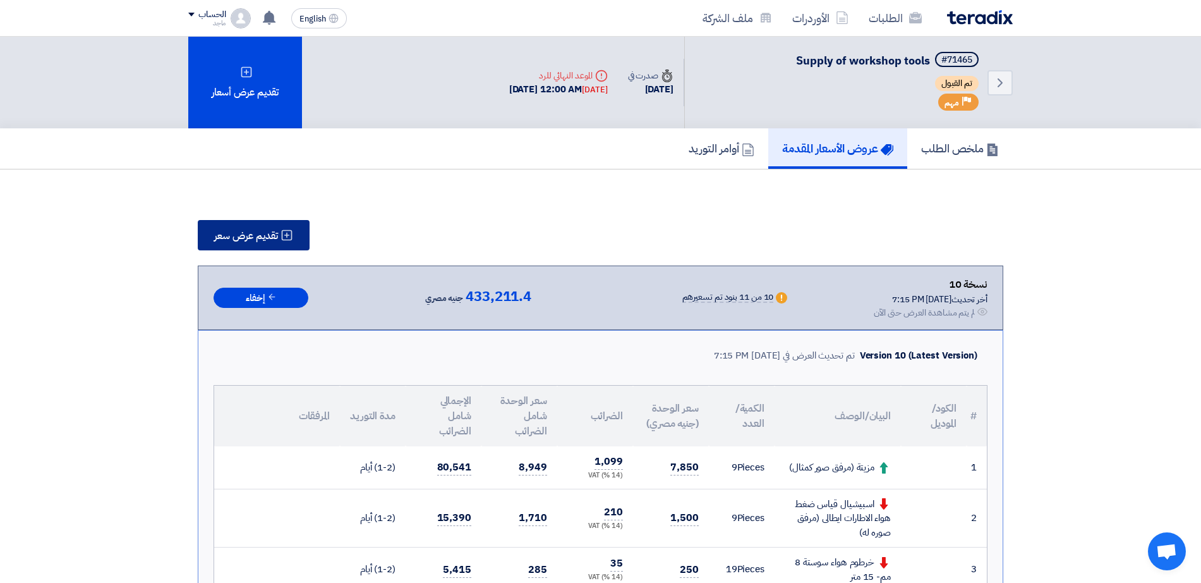
click at [269, 236] on span "تقديم عرض سعر" at bounding box center [246, 236] width 64 height 10
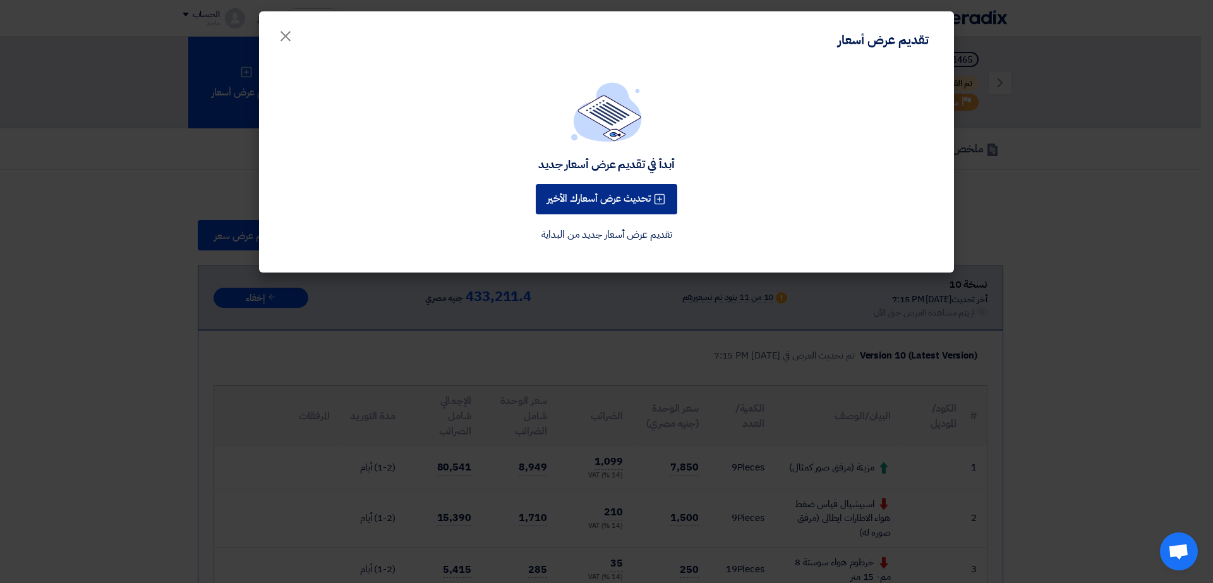
click at [595, 200] on button "تحديث عرض أسعارك الأخير" at bounding box center [607, 199] width 142 height 30
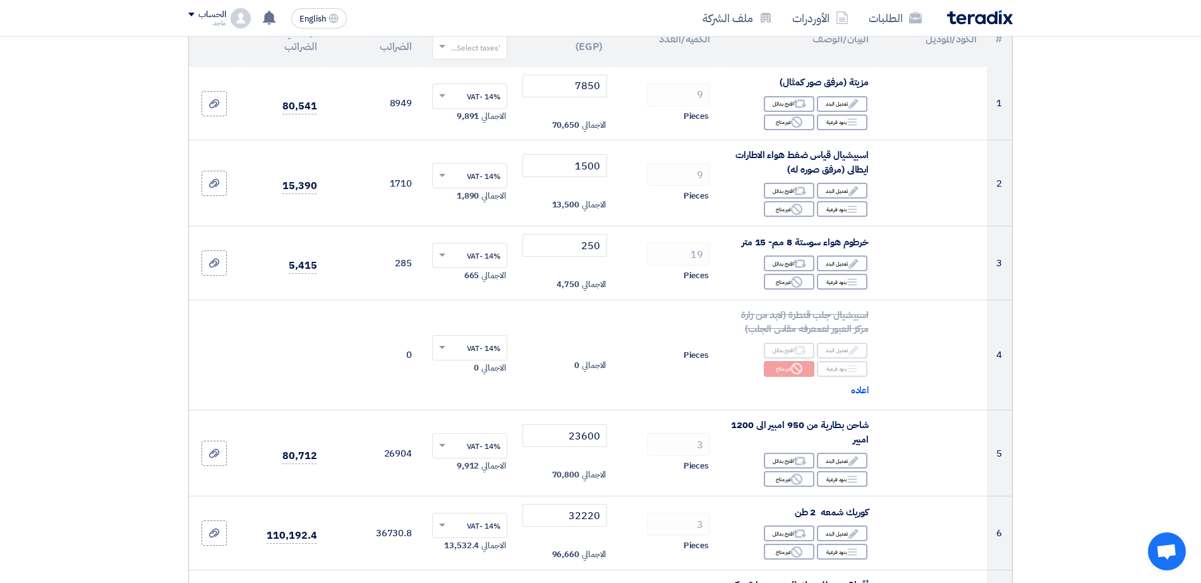
scroll to position [188, 0]
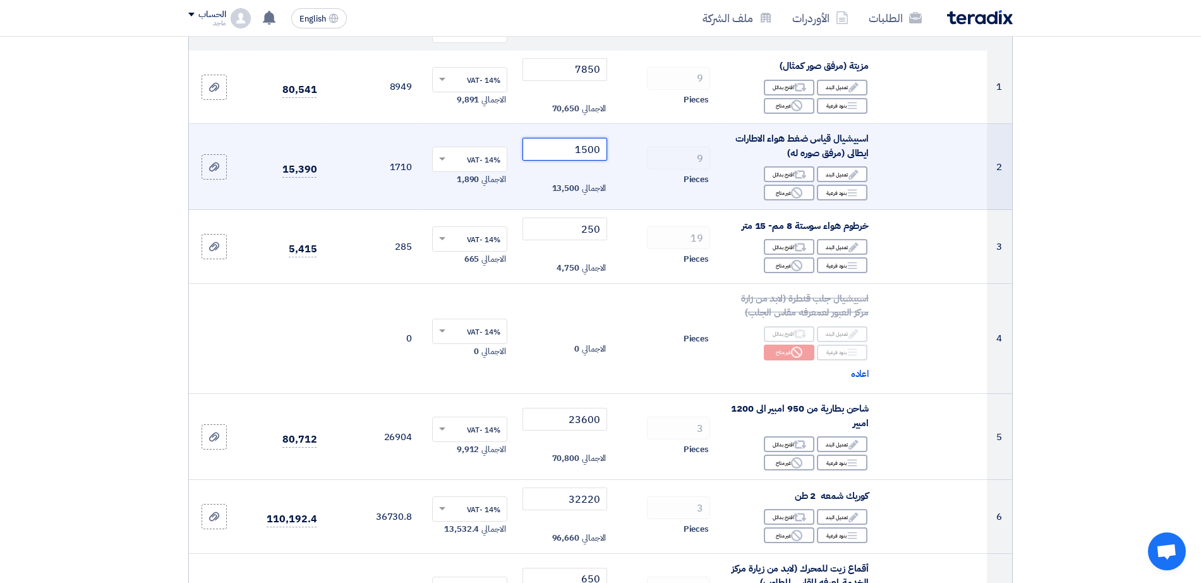
click at [564, 152] on input "1500" at bounding box center [565, 149] width 85 height 23
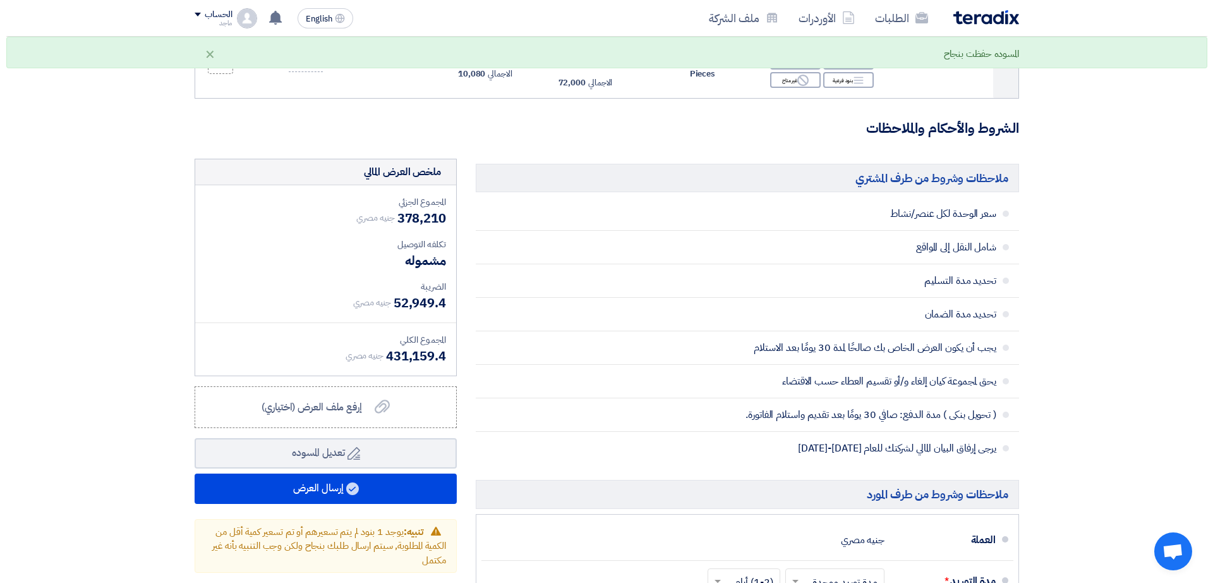
scroll to position [1057, 0]
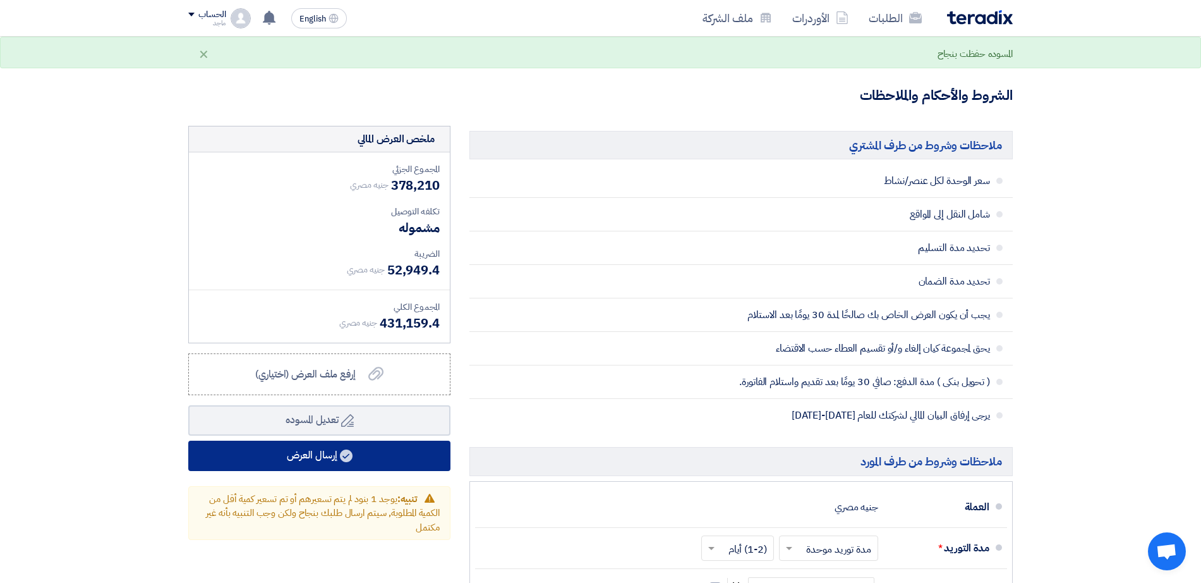
type input "1300"
click at [263, 446] on button "إرسال العرض" at bounding box center [319, 455] width 262 height 30
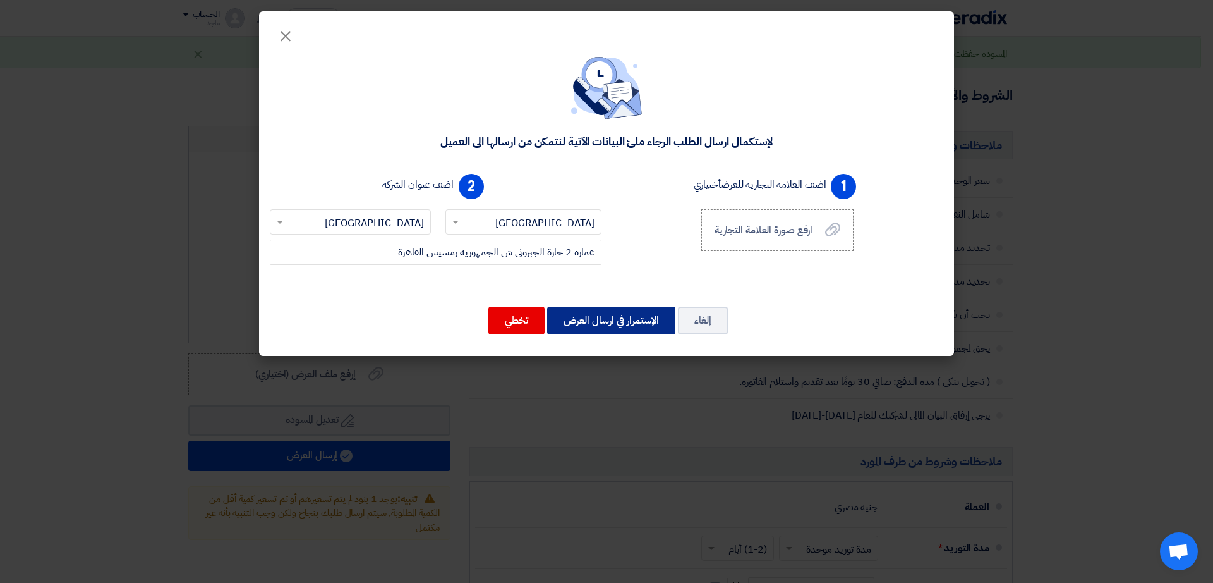
click at [619, 327] on button "الإستمرار في ارسال العرض" at bounding box center [611, 321] width 128 height 28
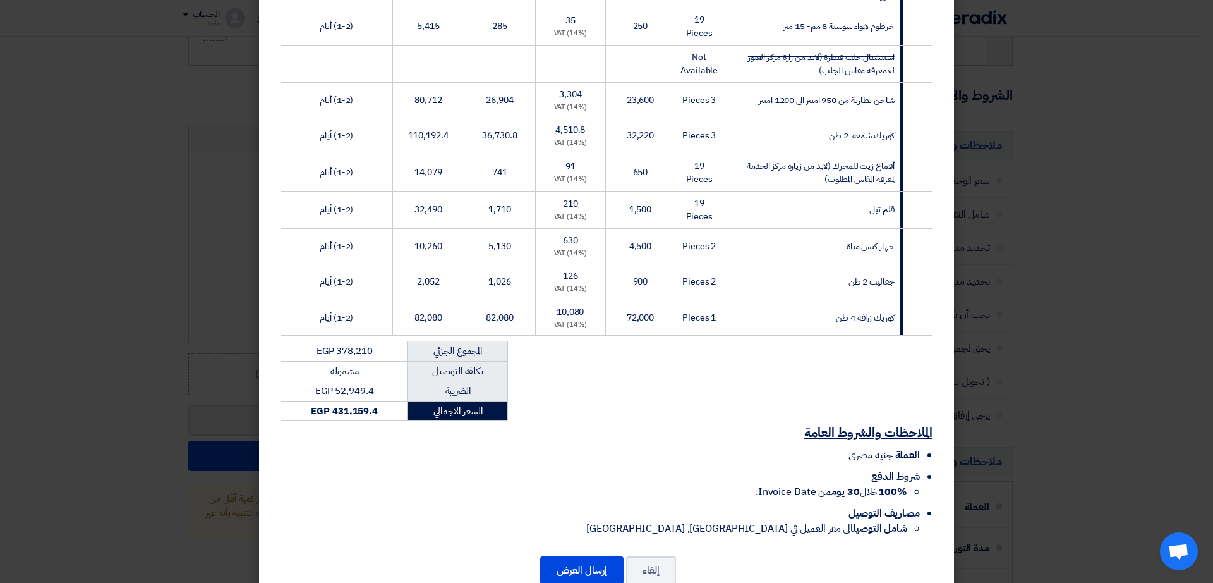
scroll to position [339, 0]
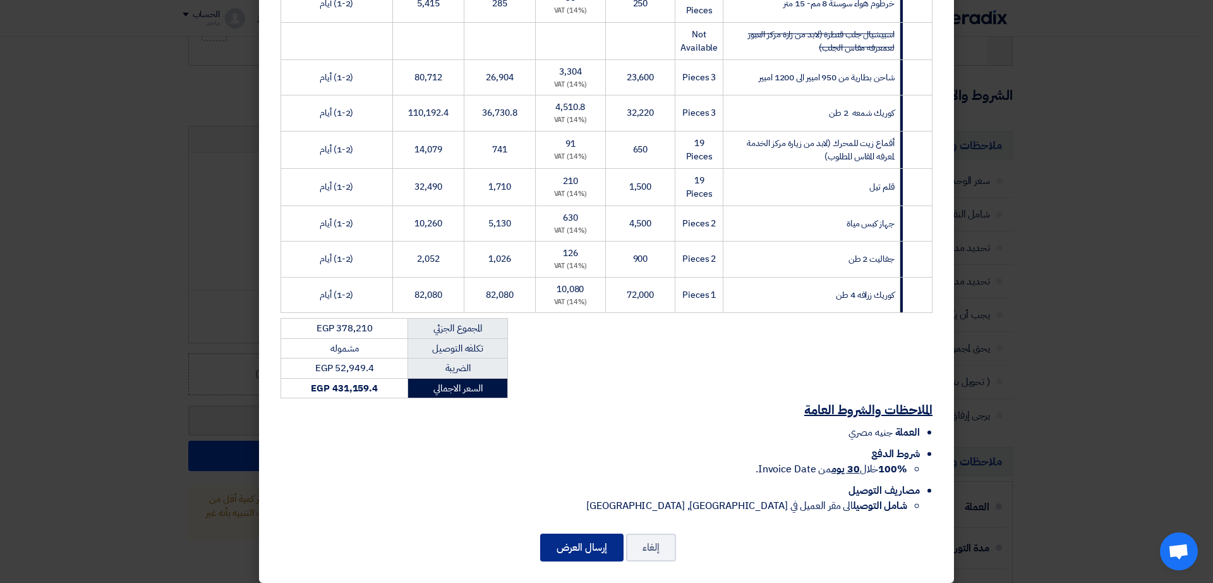
click at [559, 518] on button "إرسال العرض" at bounding box center [581, 547] width 83 height 28
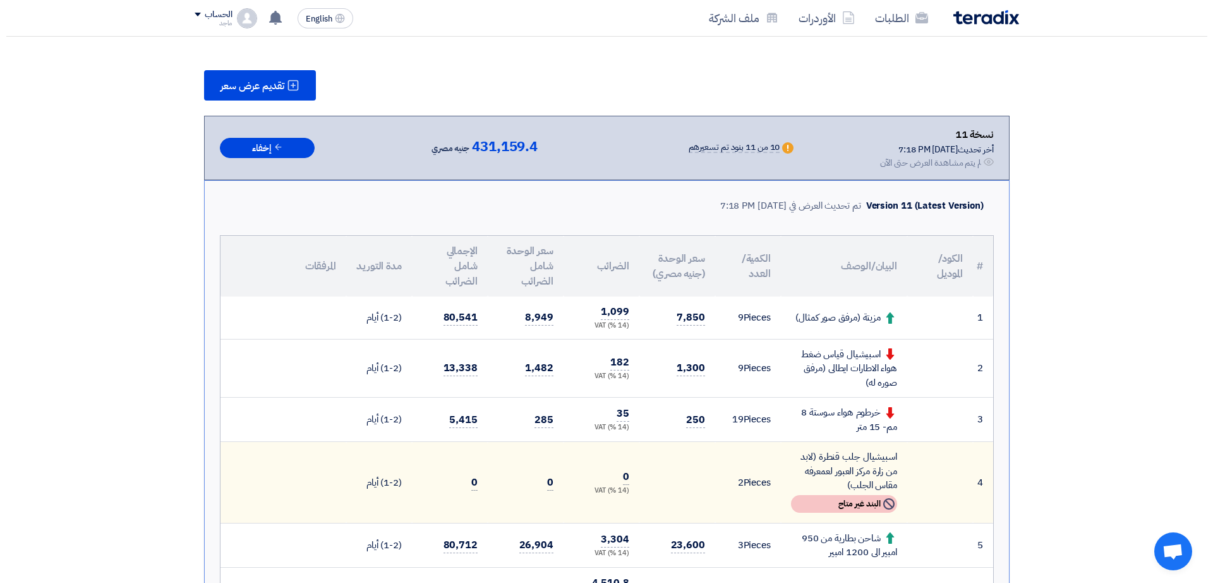
scroll to position [124, 0]
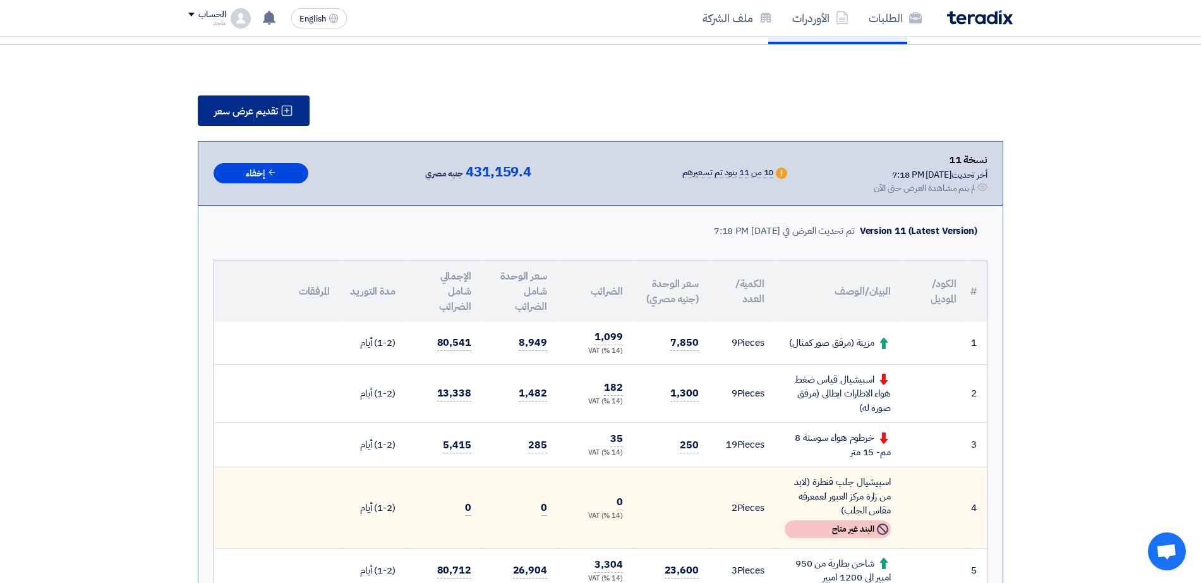
click at [272, 114] on span "تقديم عرض سعر" at bounding box center [246, 111] width 64 height 10
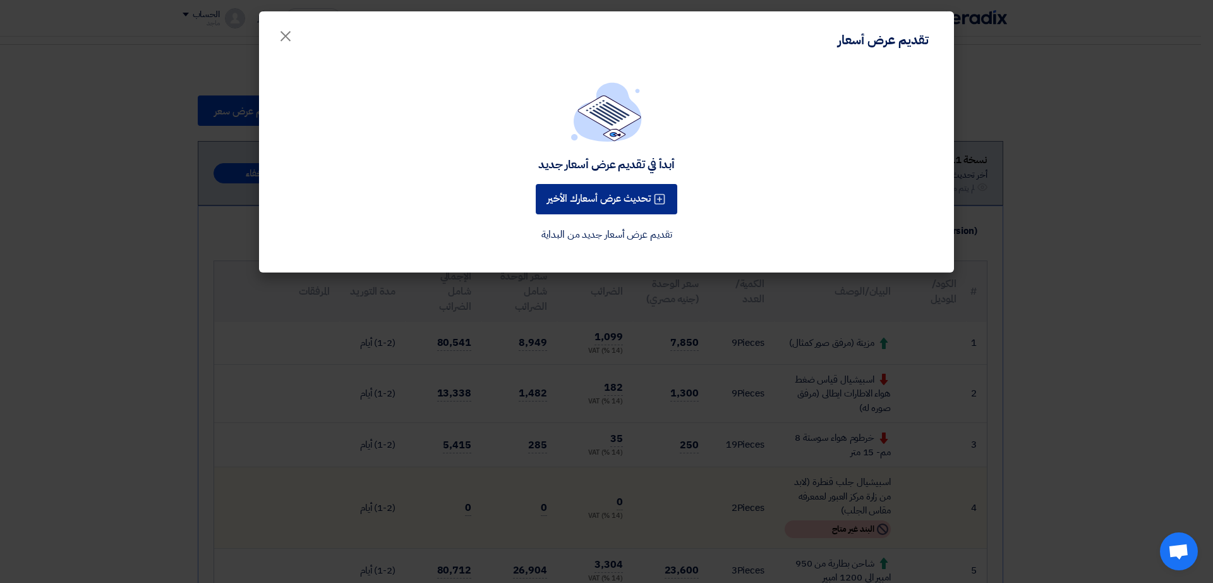
click at [590, 193] on button "تحديث عرض أسعارك الأخير" at bounding box center [607, 199] width 142 height 30
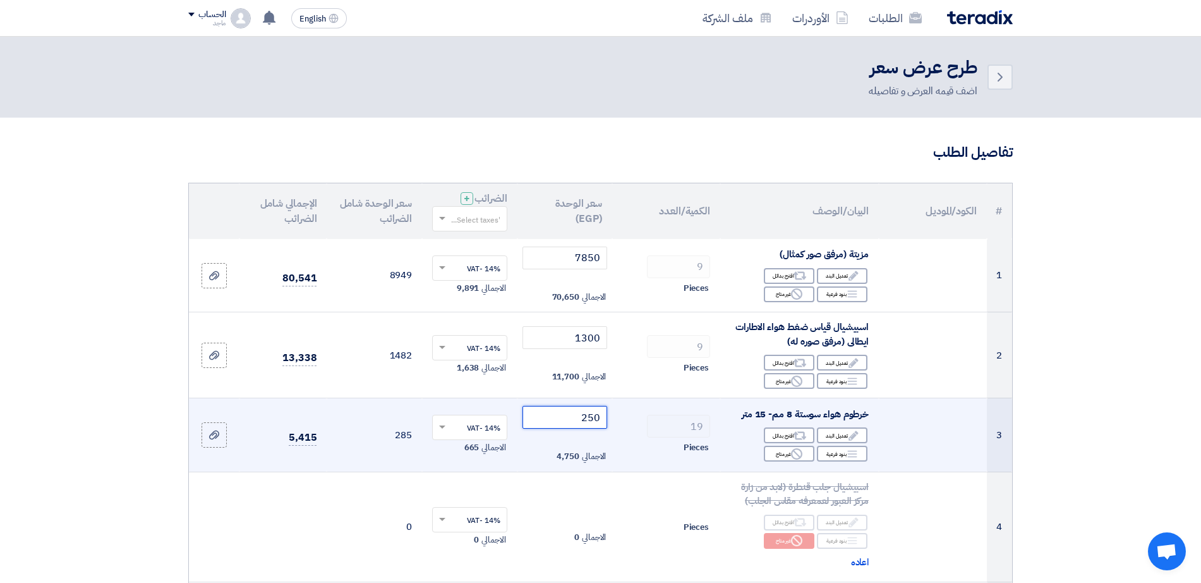
click at [566, 423] on input "250" at bounding box center [565, 417] width 85 height 23
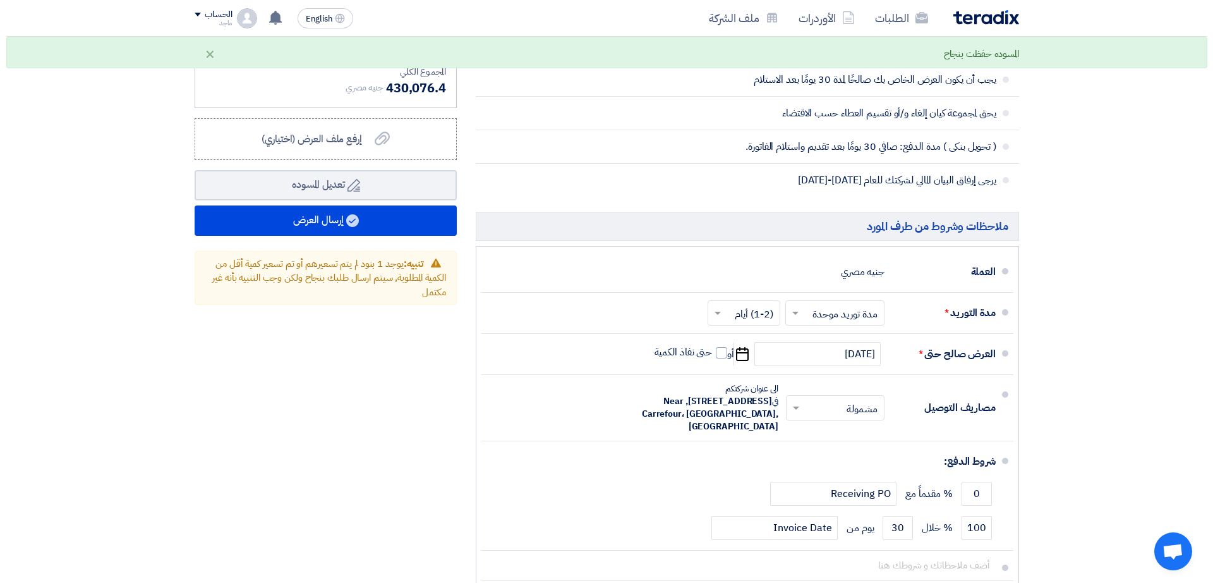
scroll to position [1311, 0]
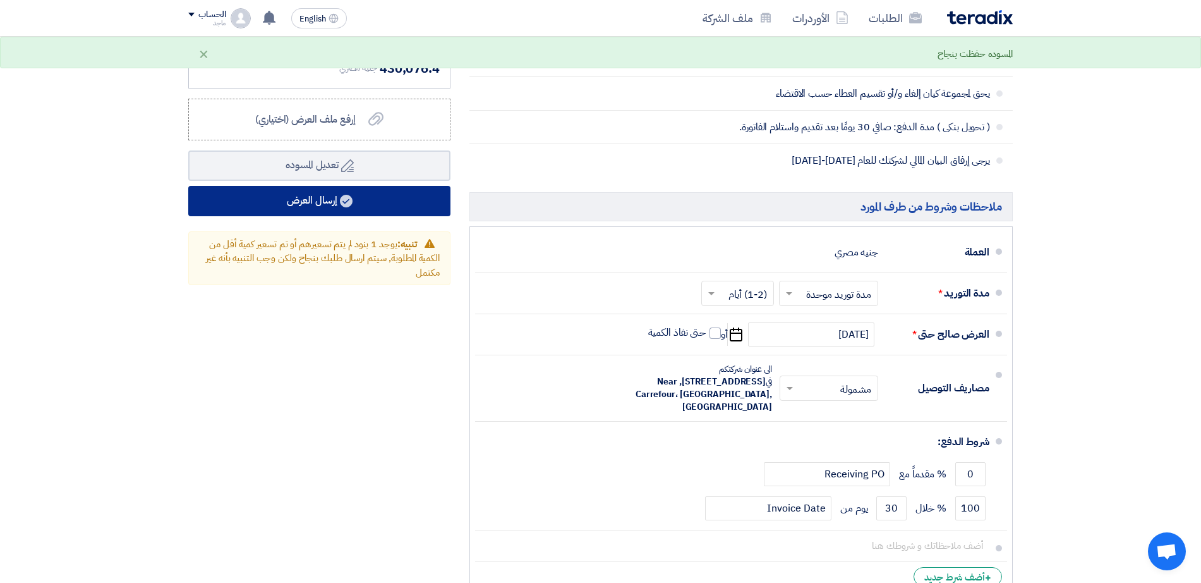
type input "200"
click at [383, 213] on button "إرسال العرض" at bounding box center [319, 201] width 262 height 30
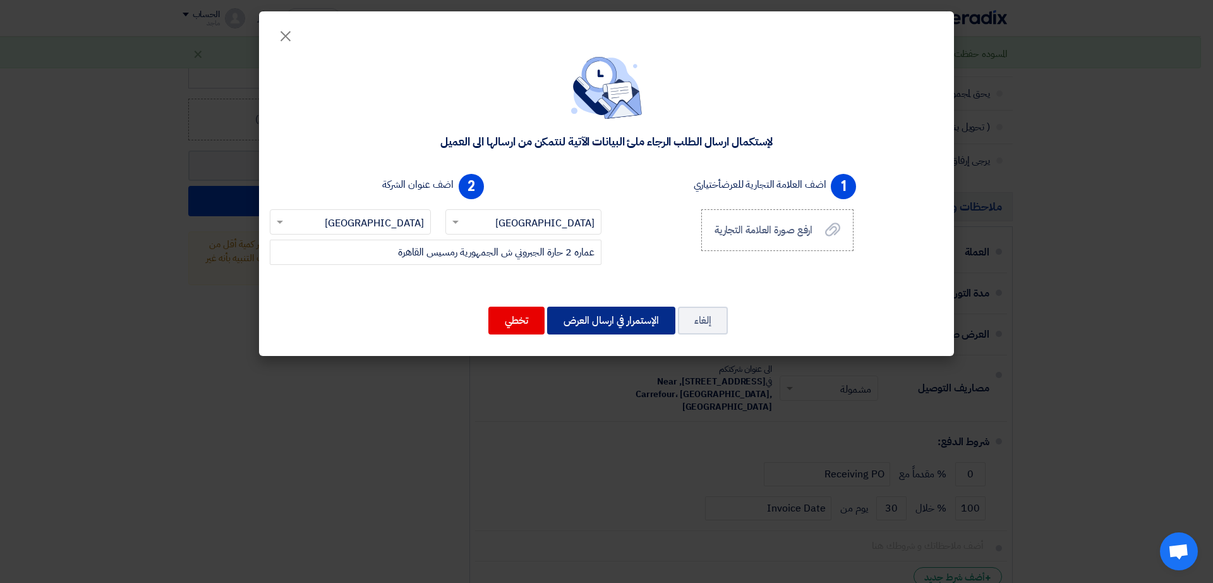
click at [623, 319] on button "الإستمرار في ارسال العرض" at bounding box center [611, 321] width 128 height 28
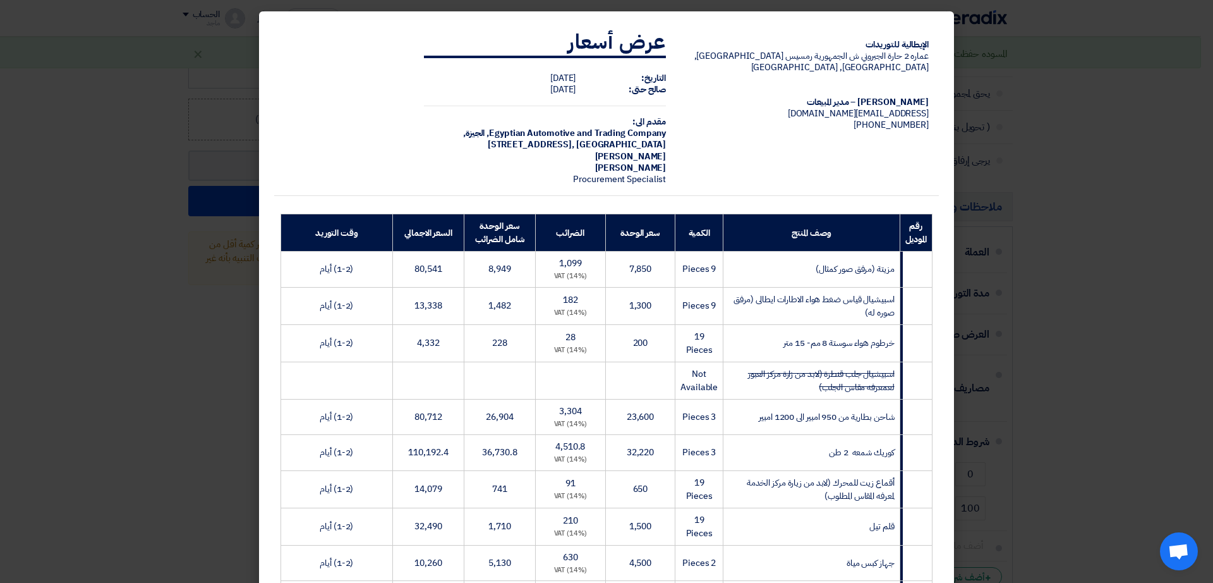
click at [623, 324] on td "200" at bounding box center [640, 342] width 70 height 37
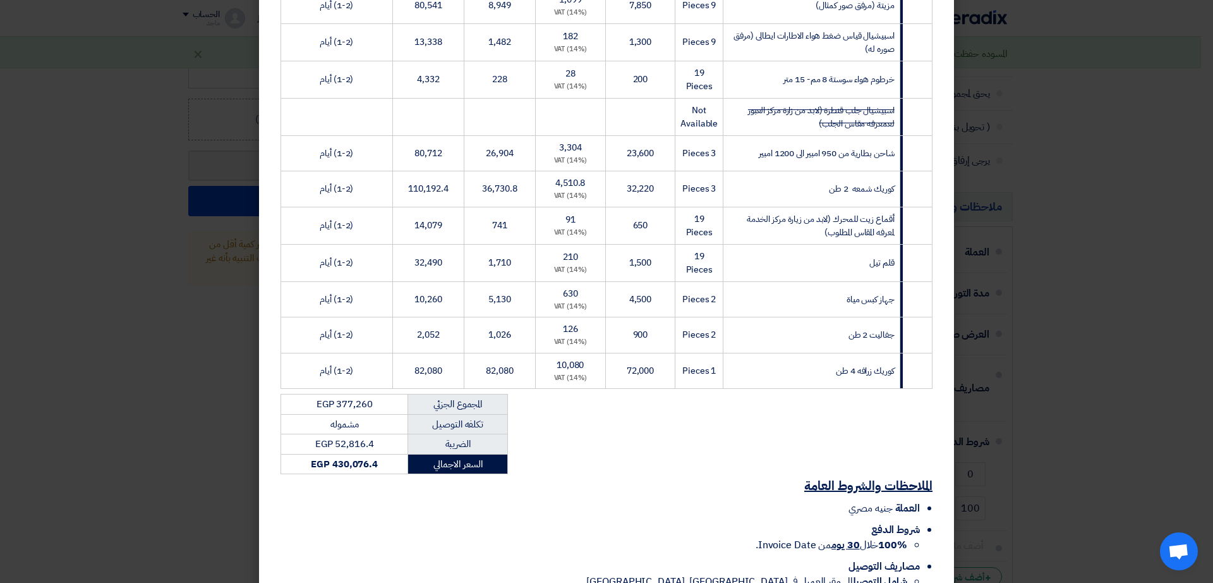
scroll to position [339, 0]
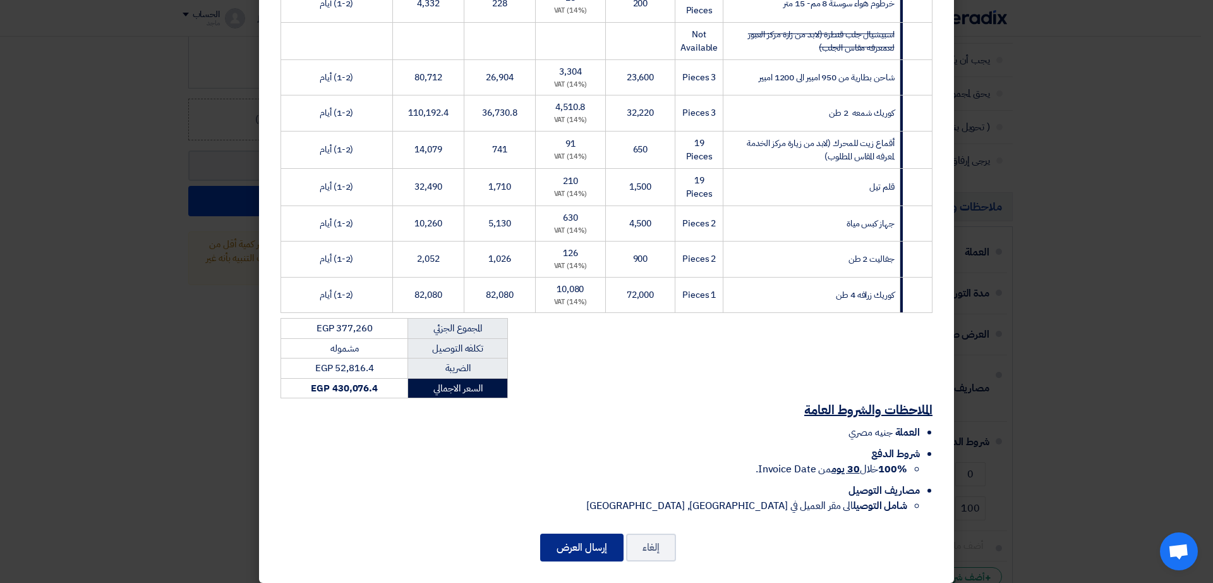
click at [593, 518] on button "إرسال العرض" at bounding box center [581, 547] width 83 height 28
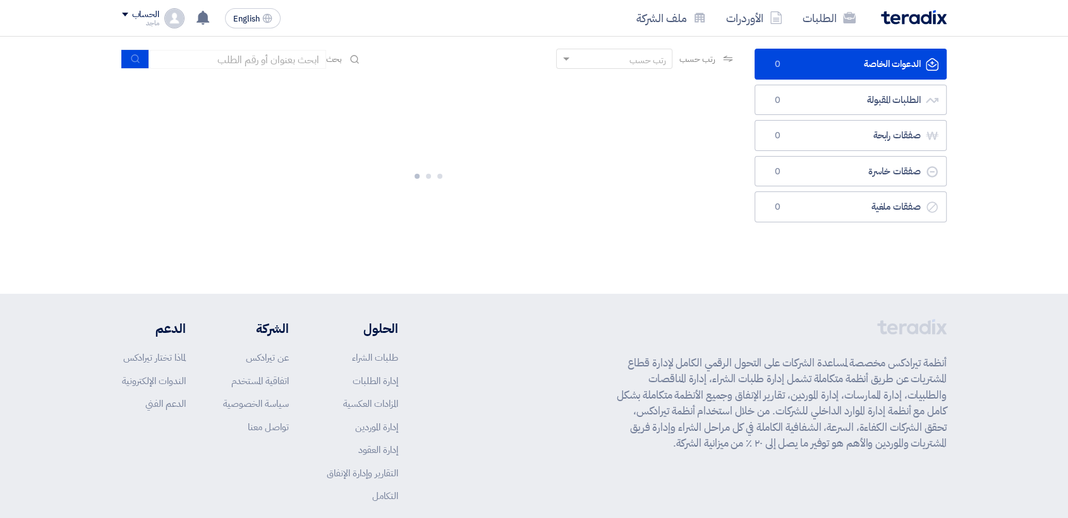
scroll to position [136, 0]
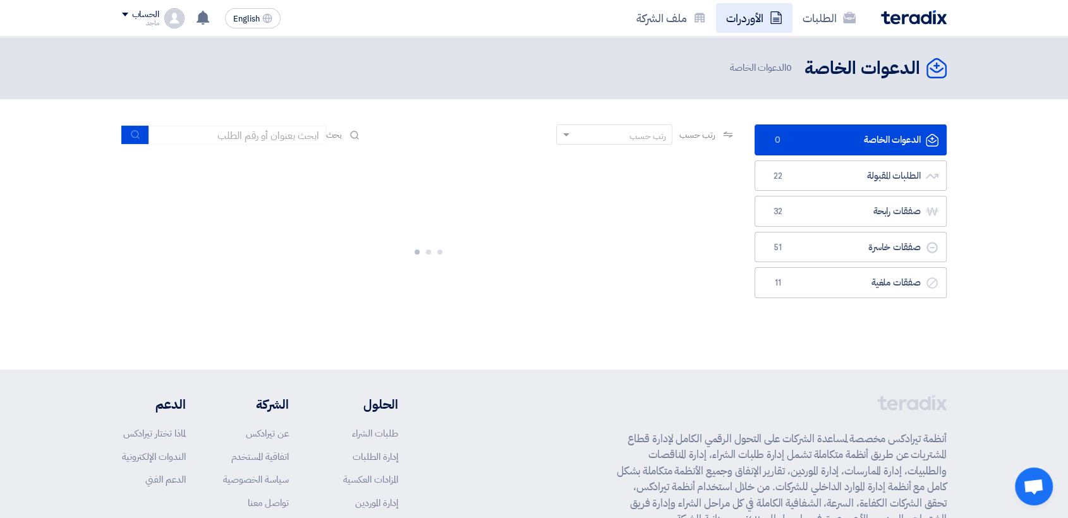
click at [757, 17] on link "الأوردرات" at bounding box center [754, 18] width 76 height 30
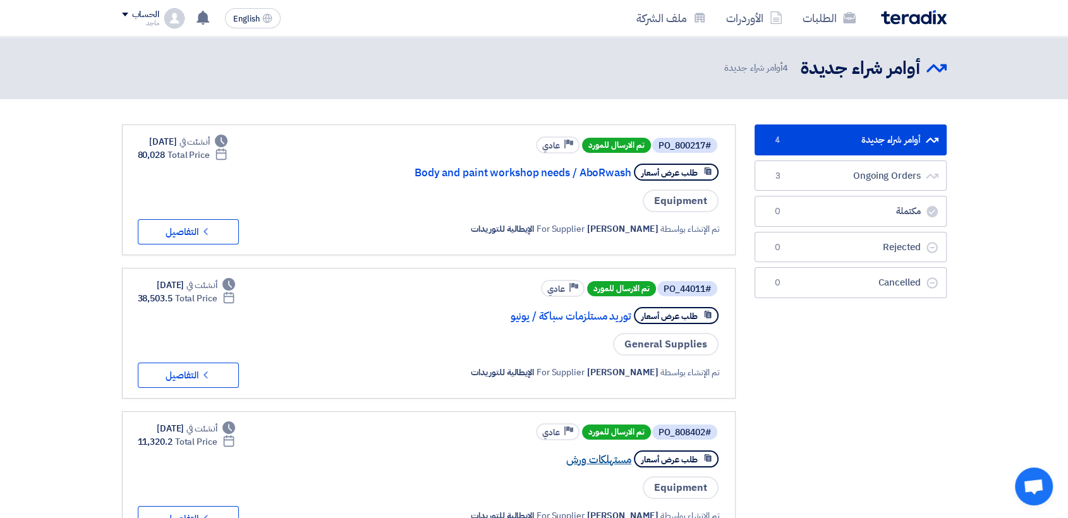
click at [590, 462] on link "مستهلكات ورش" at bounding box center [505, 459] width 253 height 11
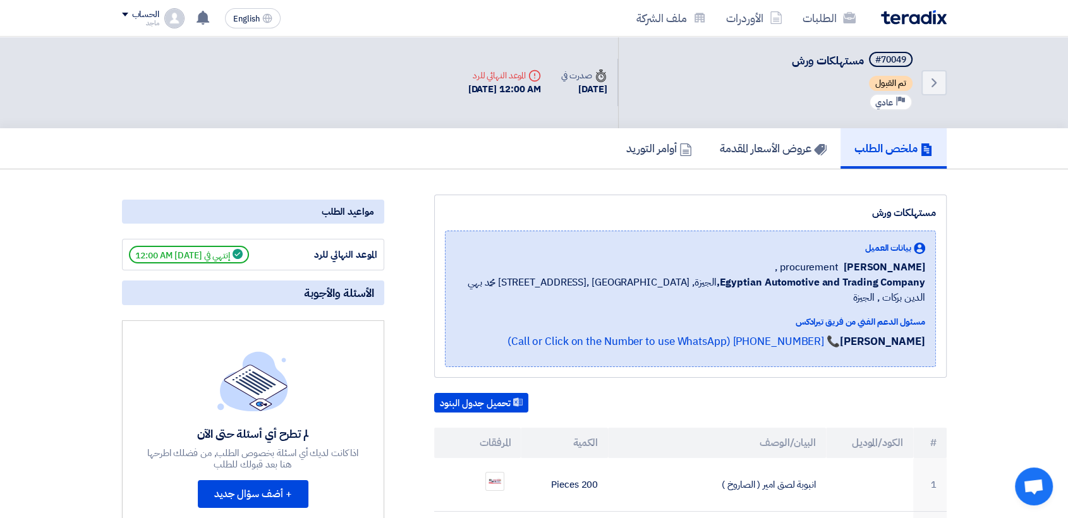
click at [662, 393] on div "تحميل جدول البنود" at bounding box center [690, 403] width 513 height 20
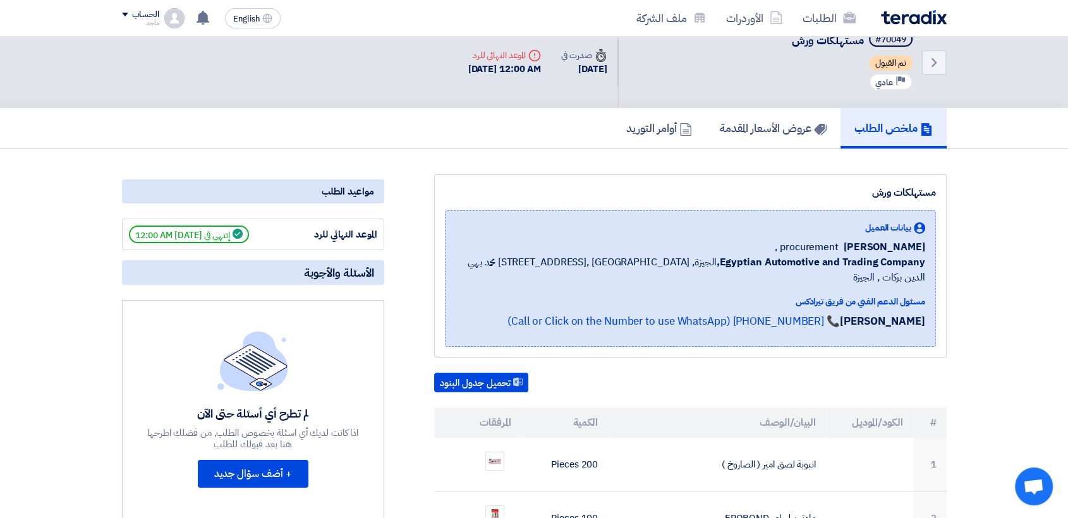
scroll to position [19, 0]
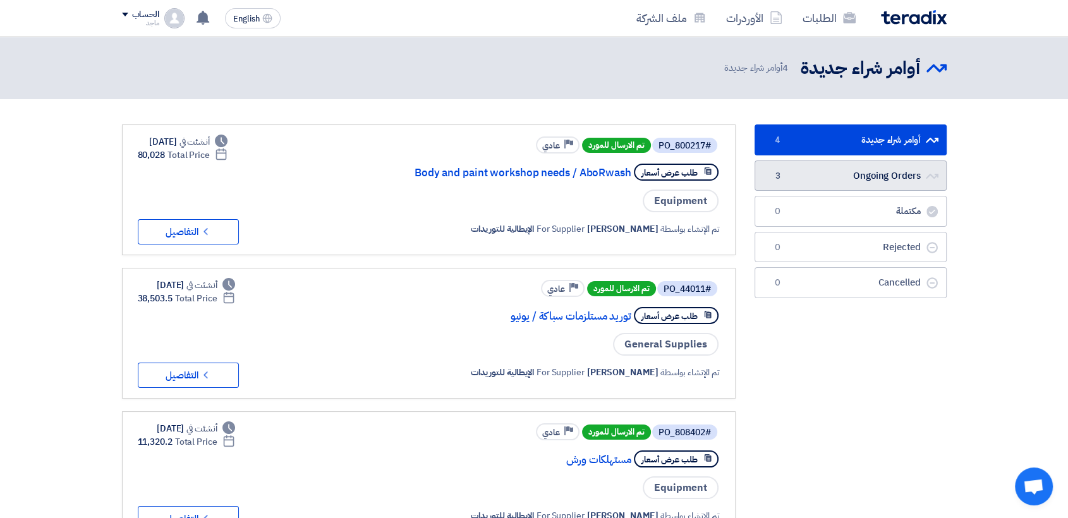
click at [882, 176] on link "Ongoing Orders Ongoing Orders 3" at bounding box center [851, 176] width 192 height 31
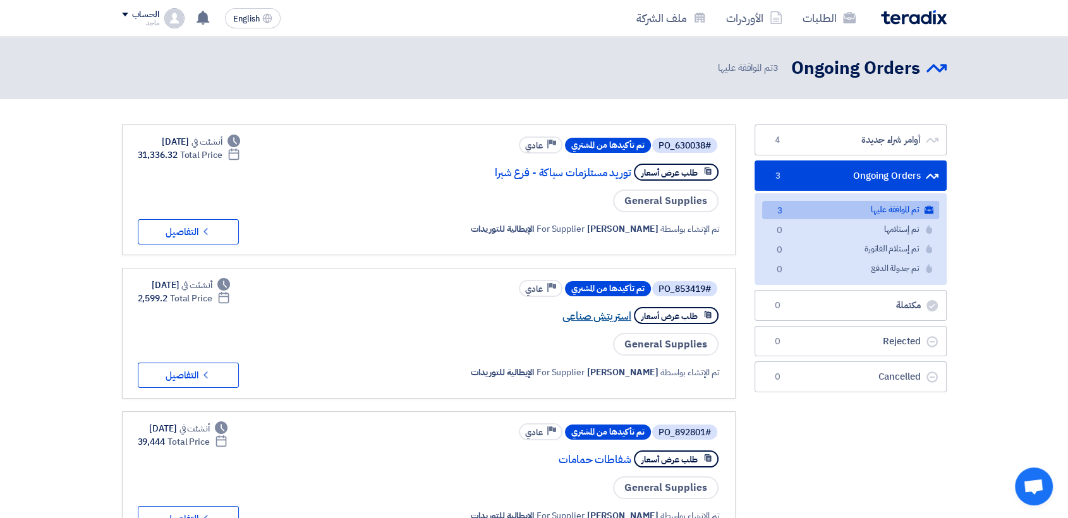
click at [605, 320] on link "استريتش صناعى" at bounding box center [505, 316] width 253 height 11
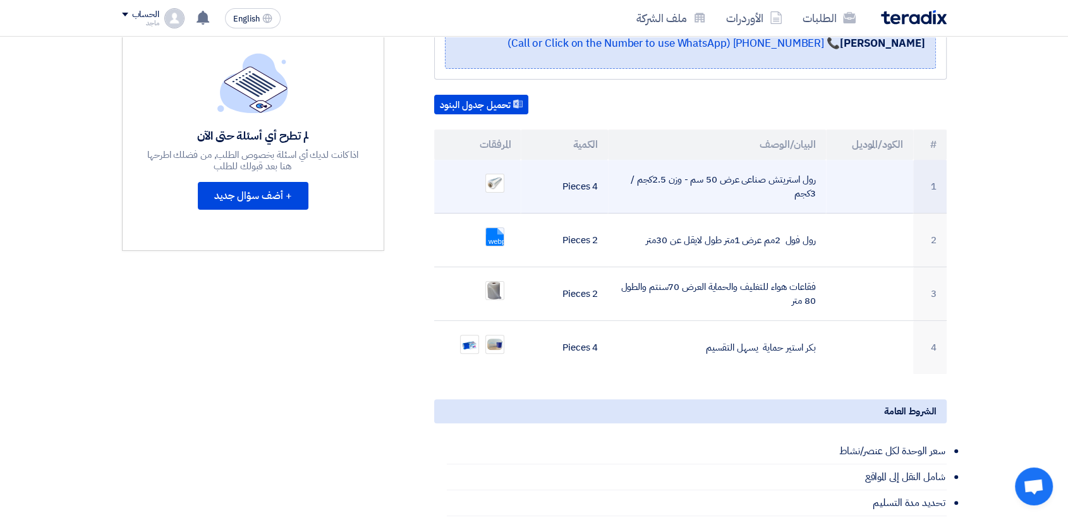
scroll to position [311, 0]
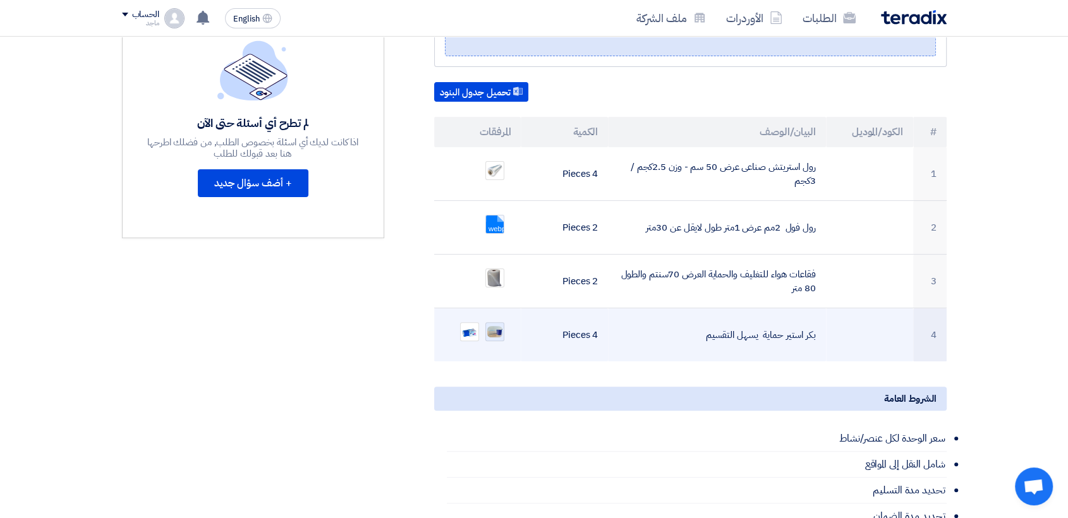
click at [498, 325] on img at bounding box center [495, 332] width 18 height 14
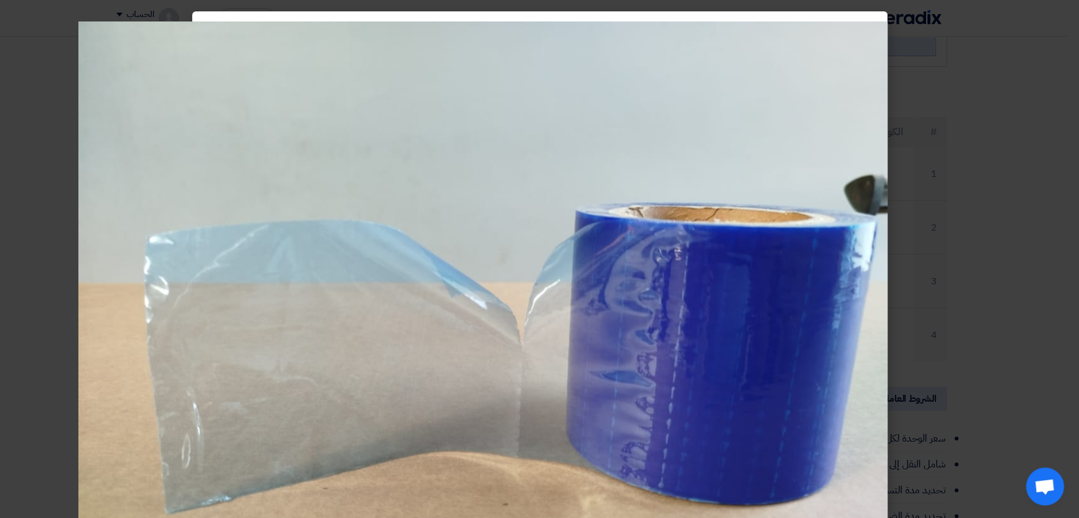
click at [1056, 12] on modal-container at bounding box center [539, 259] width 1079 height 518
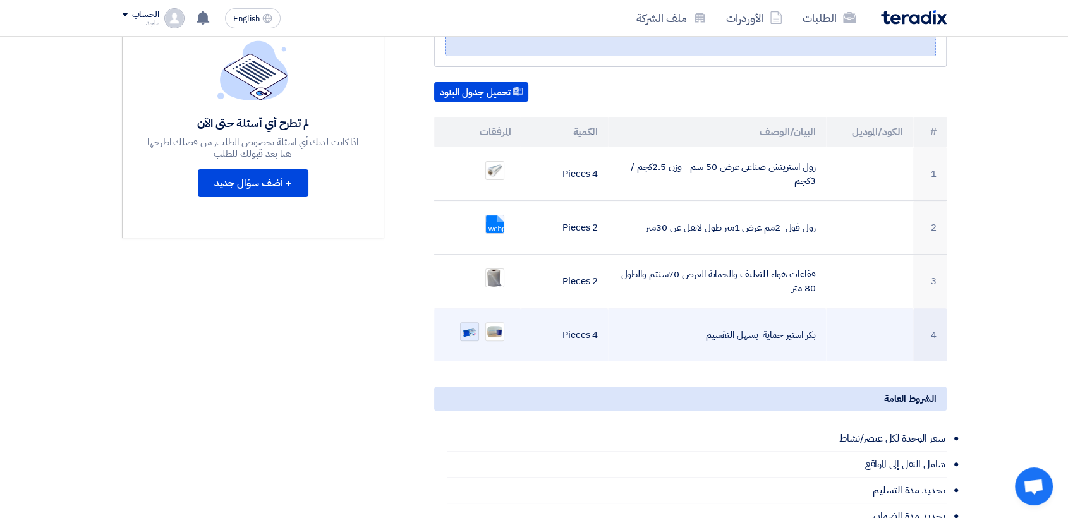
click at [464, 323] on img at bounding box center [470, 332] width 18 height 18
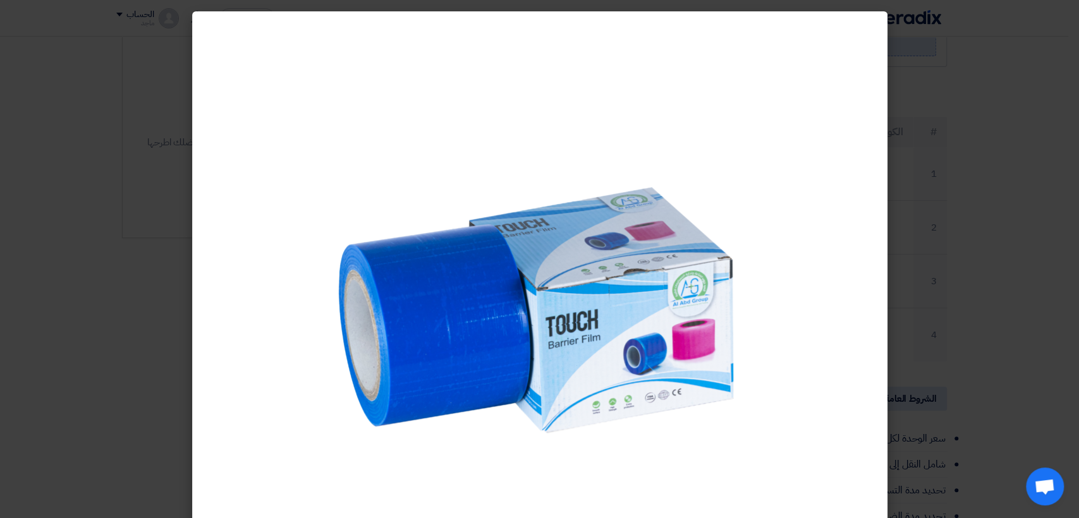
click at [954, 324] on modal-container at bounding box center [539, 259] width 1079 height 518
